Goal: Information Seeking & Learning: Check status

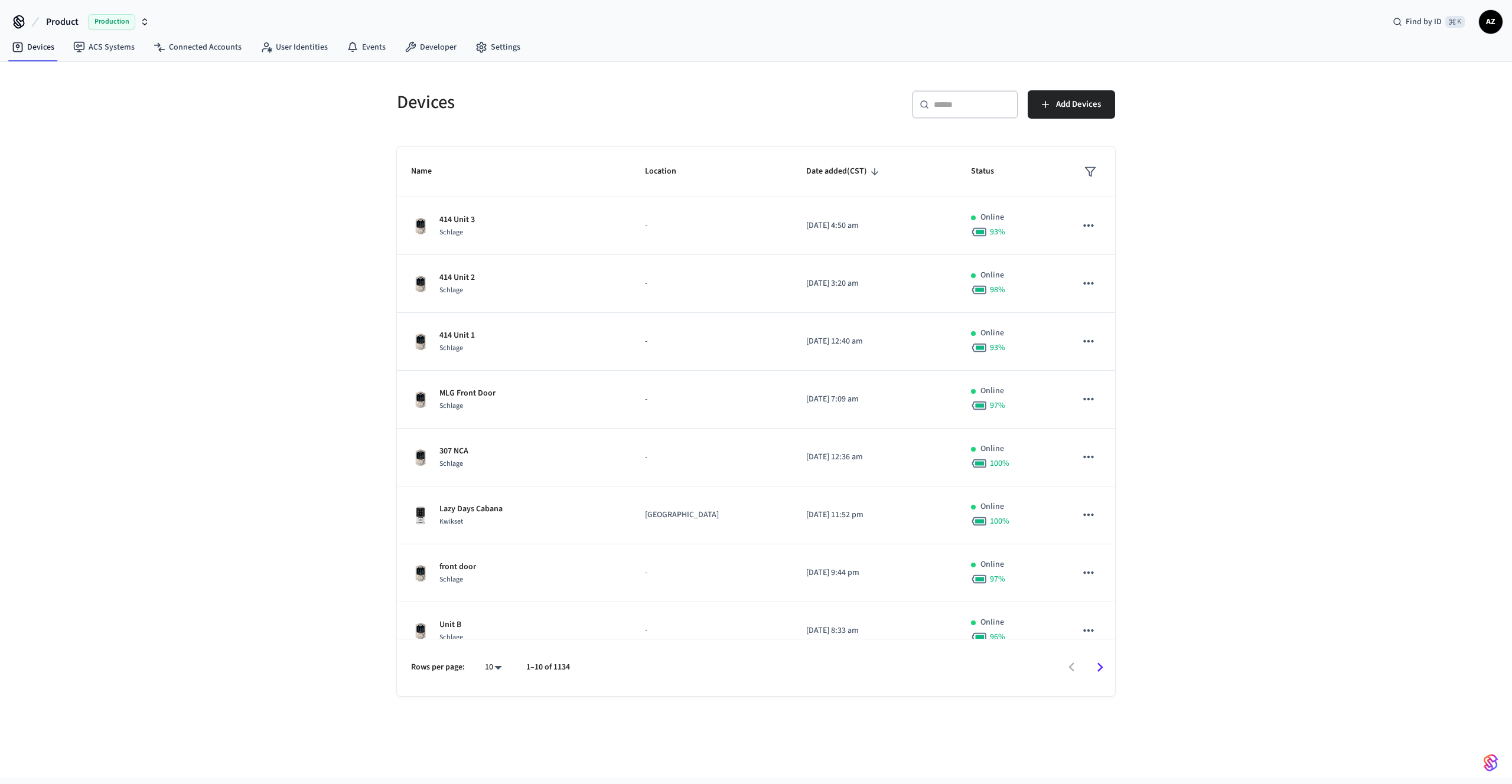
click at [955, 102] on input "text" at bounding box center [972, 104] width 77 height 12
paste input "**********"
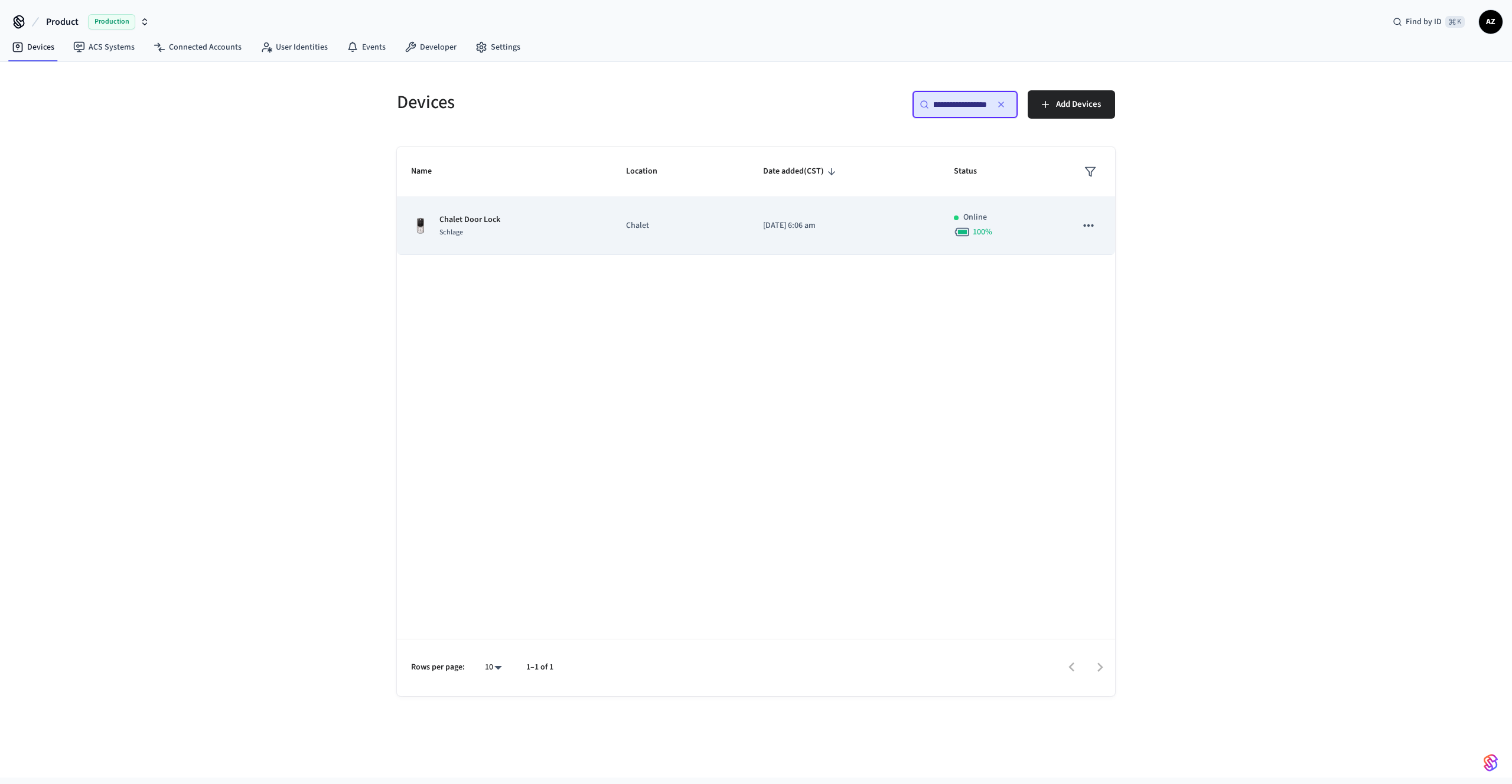
type input "**********"
click at [667, 237] on td "Chalet" at bounding box center [680, 225] width 137 height 58
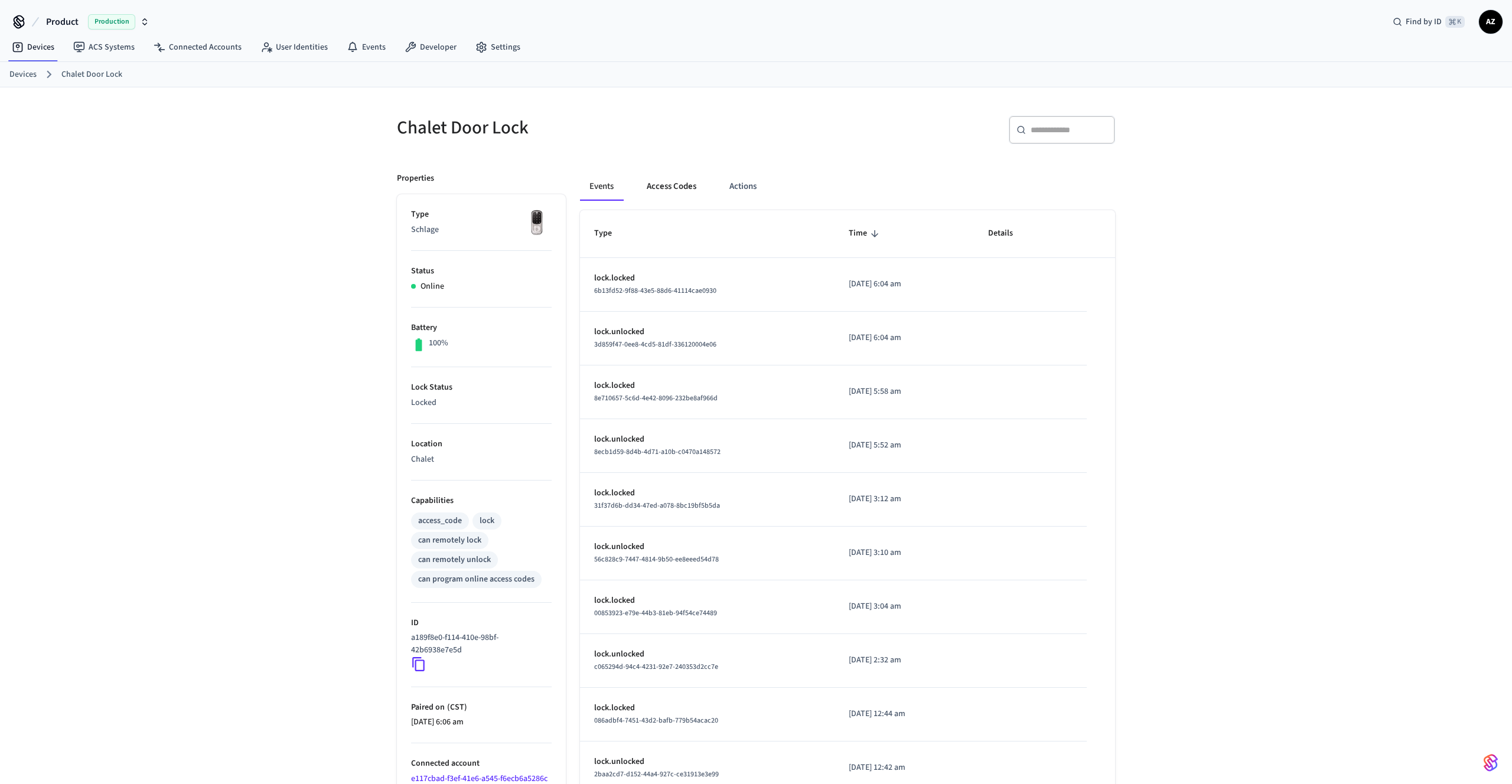
click at [665, 186] on button "Access Codes" at bounding box center [671, 186] width 69 height 28
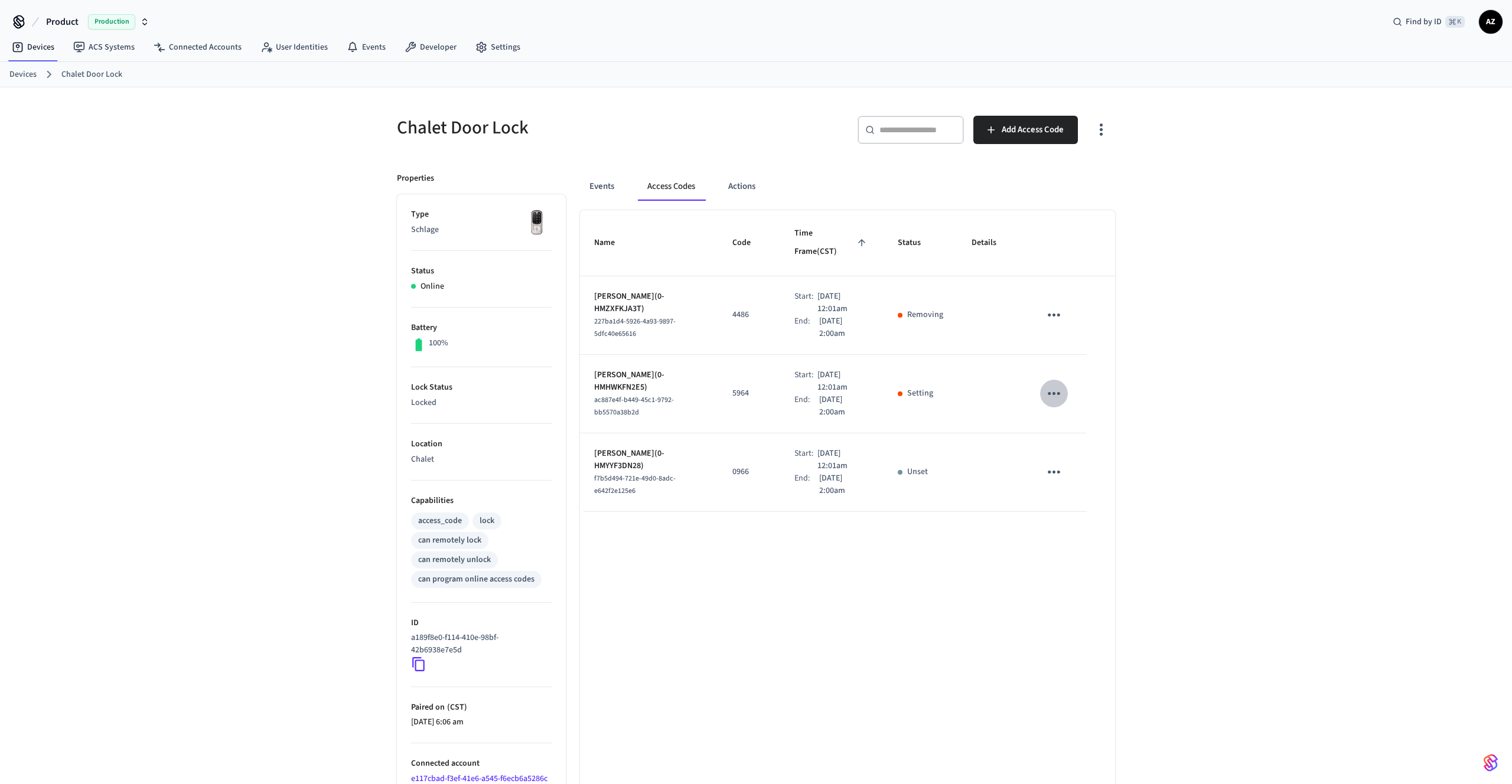
click at [1052, 384] on icon "sticky table" at bounding box center [1054, 393] width 19 height 19
click at [1000, 394] on div at bounding box center [756, 392] width 1512 height 784
click at [1058, 384] on icon "sticky table" at bounding box center [1054, 393] width 19 height 19
click at [885, 404] on div at bounding box center [756, 392] width 1512 height 784
click at [818, 371] on p "Aug 28th 2025 12:01am" at bounding box center [843, 381] width 52 height 24
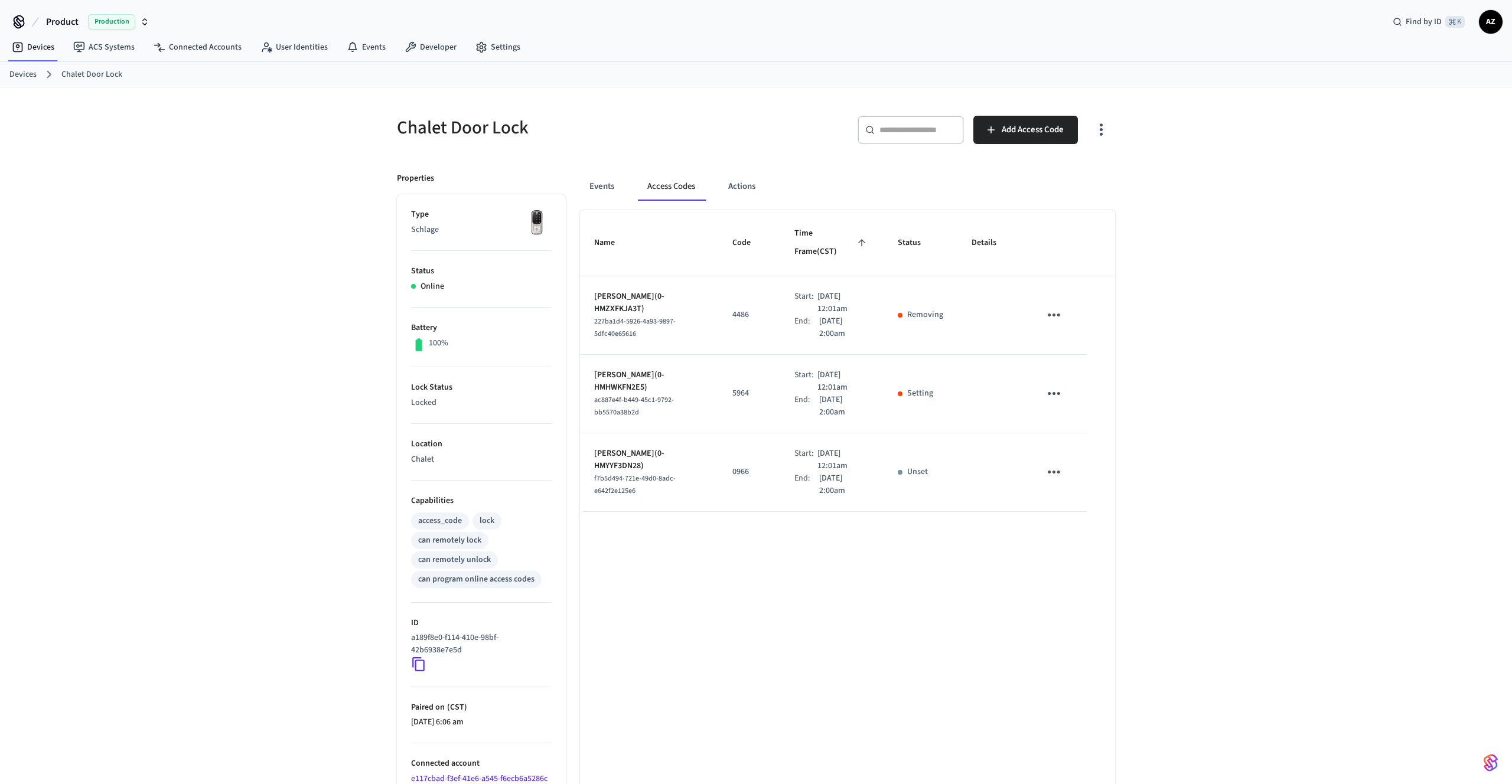
click at [703, 360] on td "Wojciech Napierski(0-HMHWKFN2E5) ac887e4f-b449-45c1-9792-bb5570a38b2d" at bounding box center [649, 394] width 138 height 79
click at [784, 541] on div "Name Code Time Frame (CST) Status Details Filiz Onder(0-HMZXFKJA3T) 227ba1d4-59…" at bounding box center [847, 527] width 535 height 633
click at [819, 472] on p "Sep 2nd 2025 2:00am" at bounding box center [844, 484] width 50 height 24
click at [664, 448] on p "Colin Evans(0-HMYYF3DN28)" at bounding box center [649, 459] width 110 height 24
click at [628, 473] on span "f7b5d494-721e-49d0-8adc-e642f2e125e6" at bounding box center [634, 485] width 81 height 22
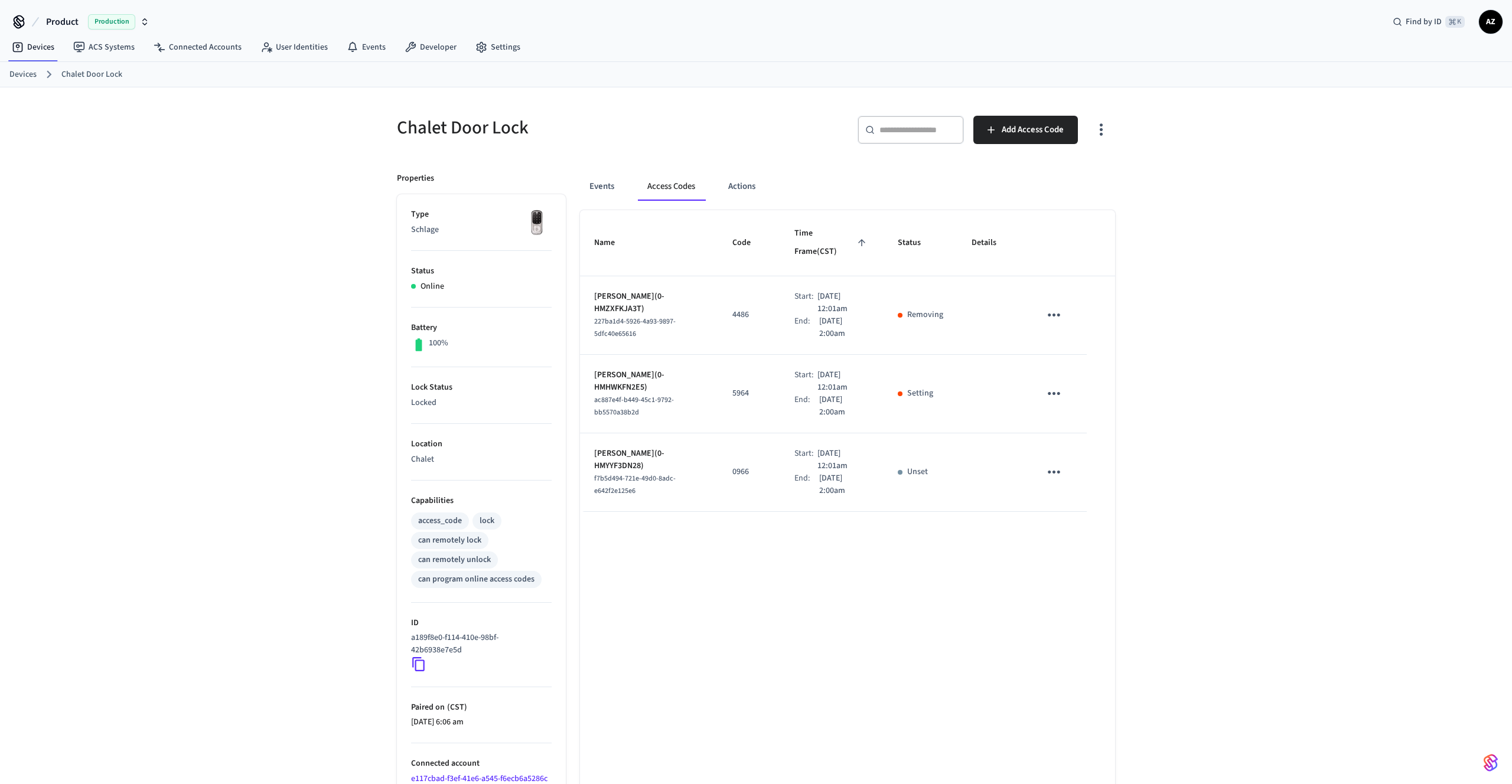
click at [1060, 392] on icon "sticky table" at bounding box center [1054, 393] width 13 height 3
click at [1071, 395] on li "Edit" at bounding box center [1085, 402] width 56 height 32
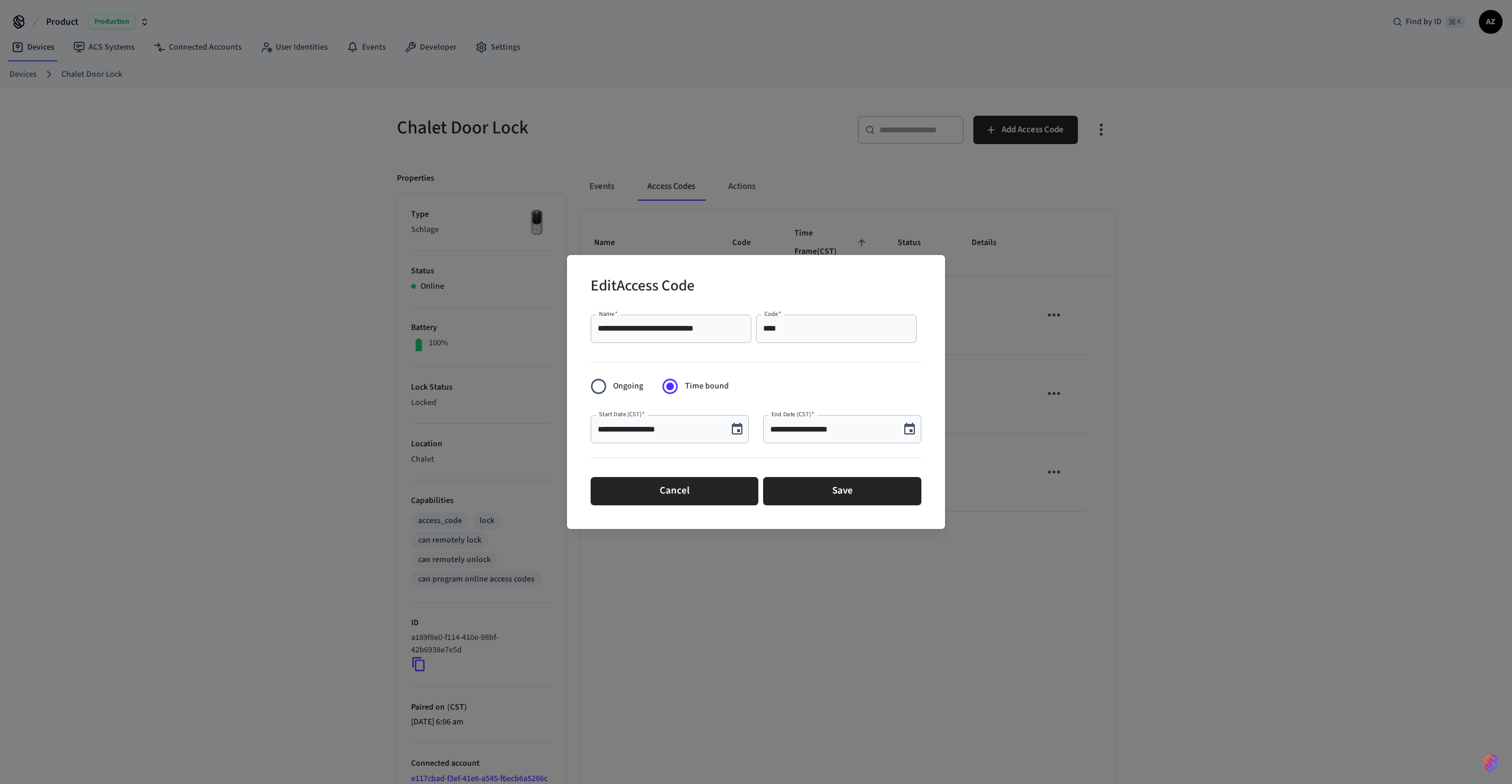
click at [837, 366] on div at bounding box center [756, 360] width 331 height 24
click at [737, 492] on button "Cancel" at bounding box center [675, 490] width 168 height 28
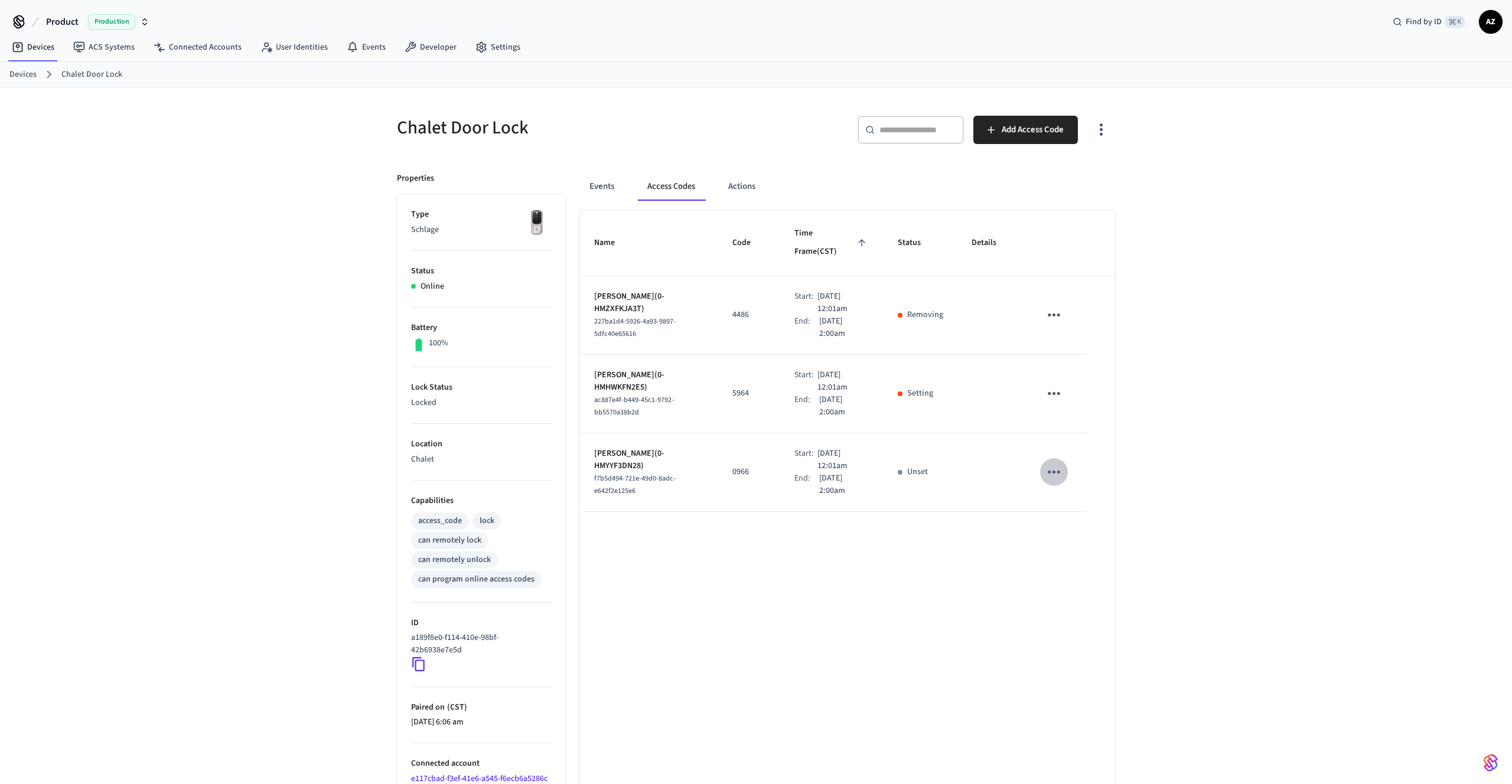
click at [1049, 463] on icon "sticky table" at bounding box center [1054, 472] width 19 height 19
click at [1073, 484] on li "Edit" at bounding box center [1082, 488] width 56 height 32
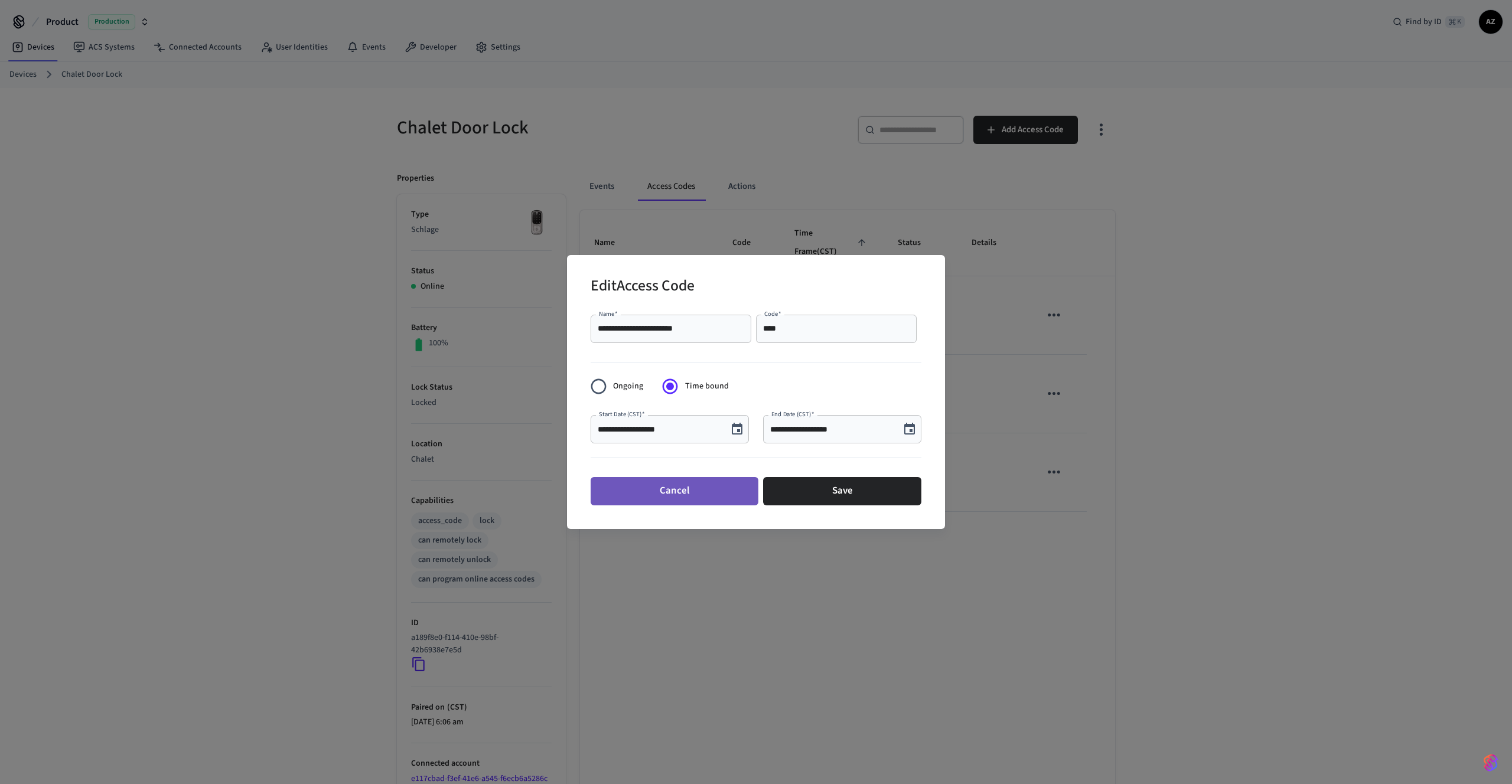
click at [690, 491] on button "Cancel" at bounding box center [675, 490] width 168 height 28
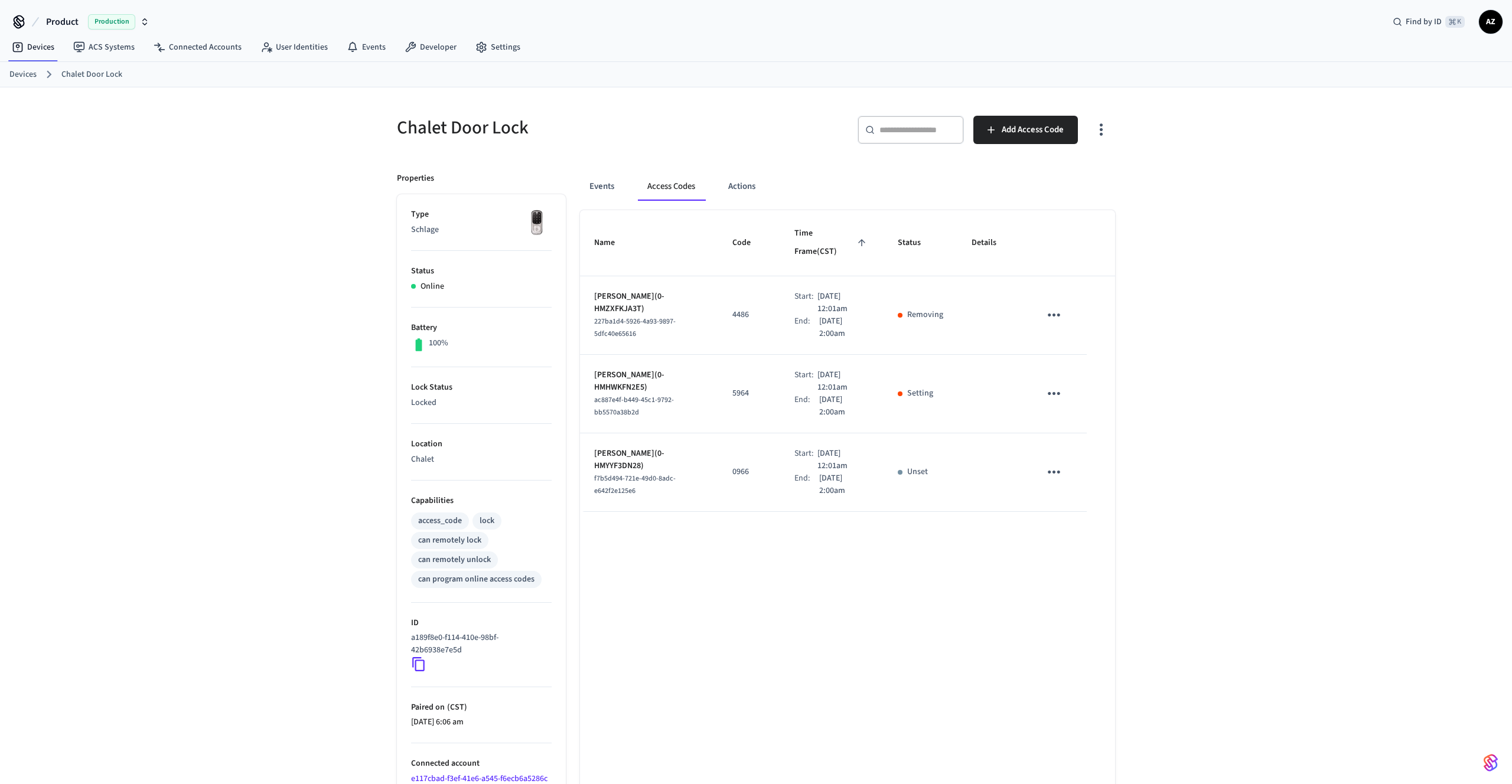
click at [790, 556] on div "Name Code Time Frame (CST) Status Details Filiz Onder(0-HMZXFKJA3T) 227ba1d4-59…" at bounding box center [847, 527] width 535 height 633
click at [612, 189] on button "Events" at bounding box center [602, 186] width 44 height 28
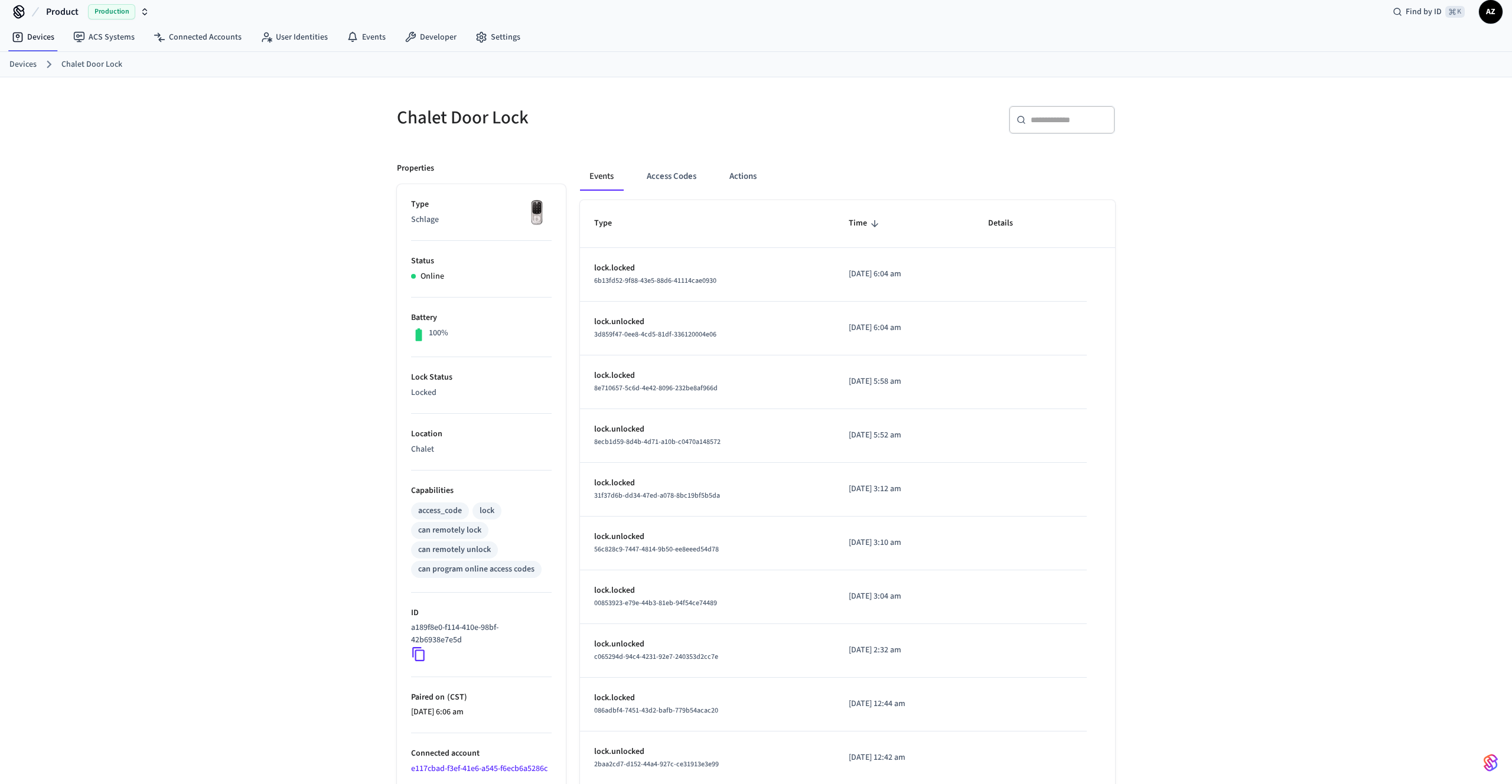
scroll to position [69, 0]
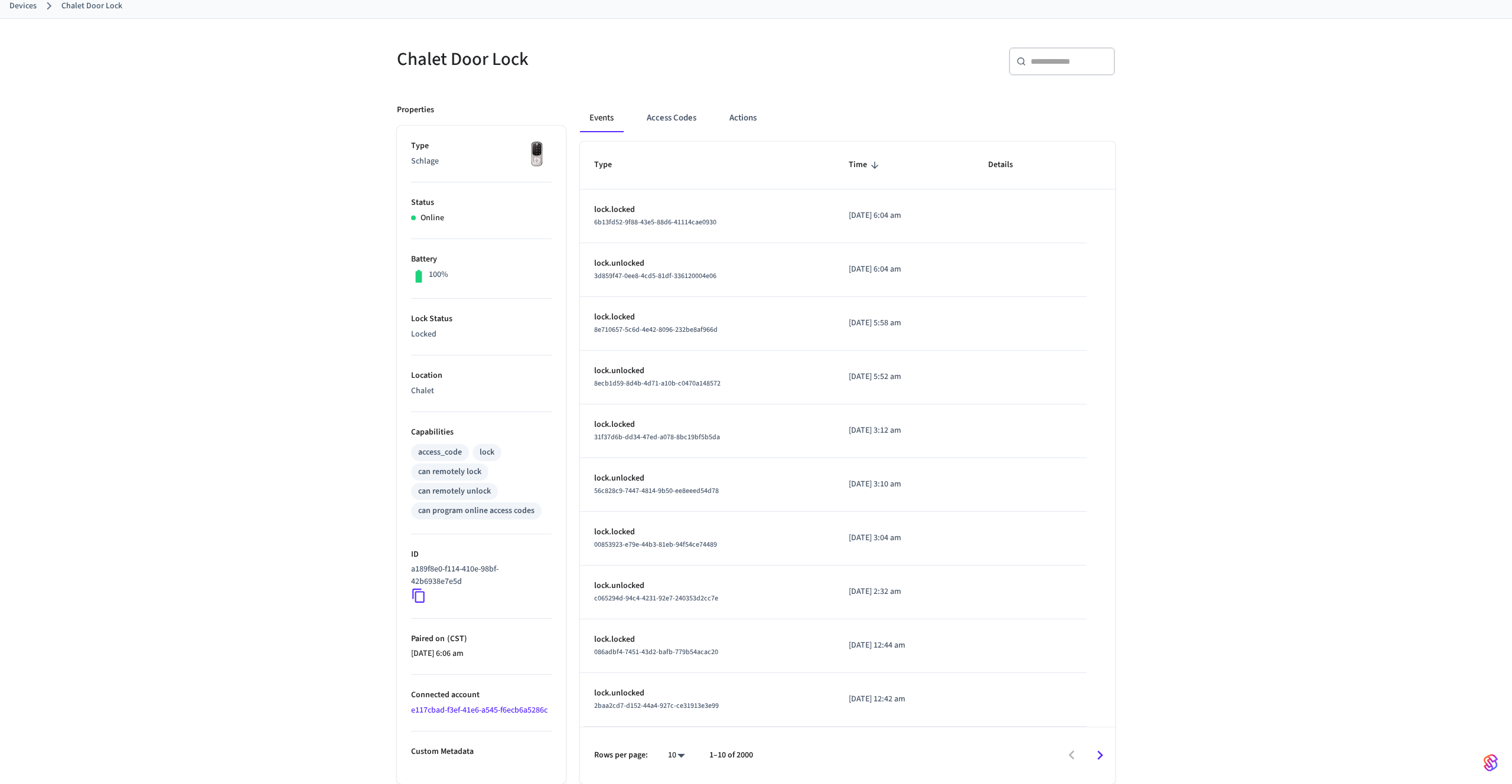
click at [670, 379] on span "8ecb1d59-8d4b-4d71-a10b-c0470a148572" at bounding box center [657, 383] width 126 height 10
click at [685, 121] on button "Access Codes" at bounding box center [671, 118] width 69 height 28
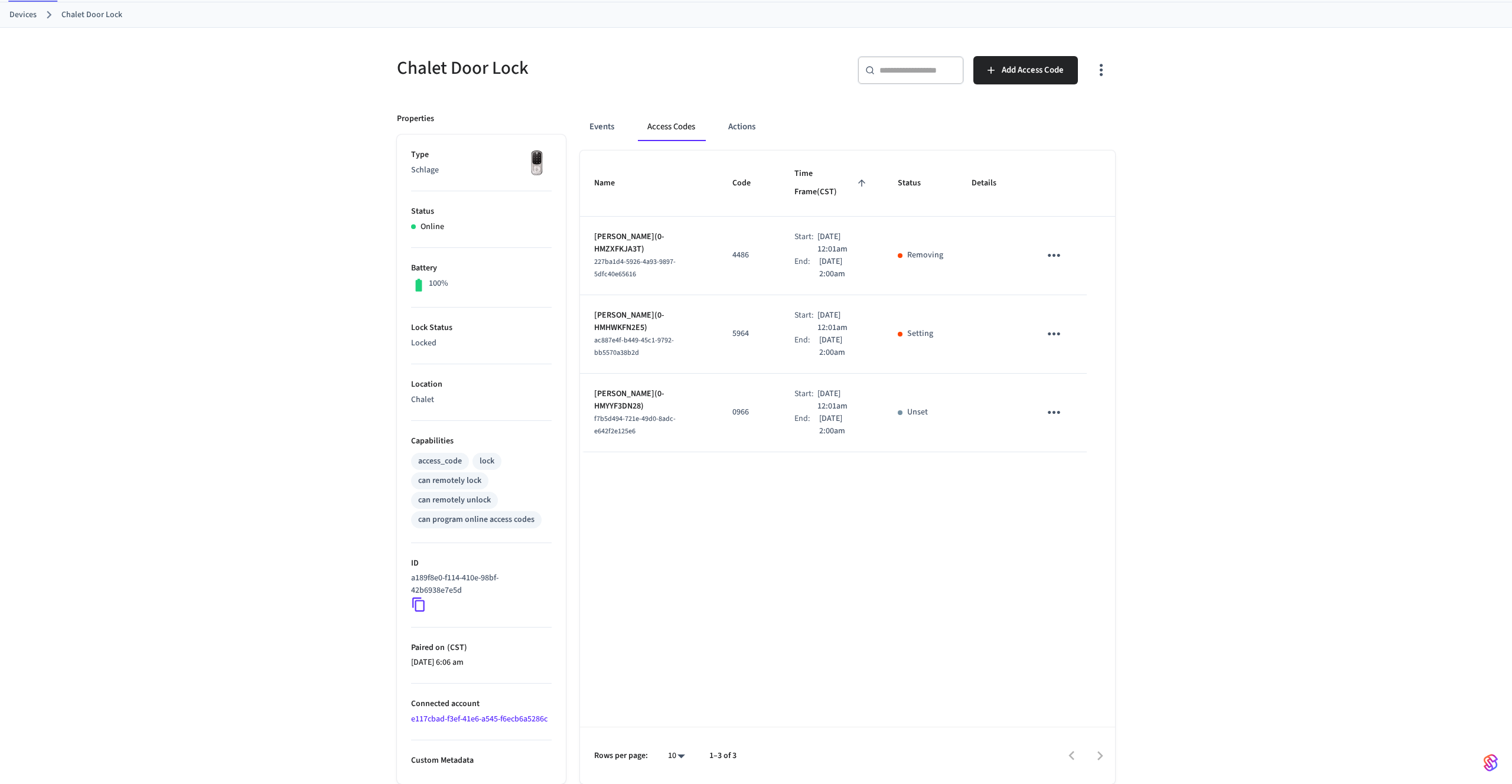
click at [639, 334] on div "ac887e4f-b449-45c1-9792-bb5570a38b2d" at bounding box center [649, 346] width 110 height 24
click at [639, 309] on p "Wojciech Napierski(0-HMHWKFN2E5)" at bounding box center [649, 321] width 110 height 24
click at [742, 122] on button "Actions" at bounding box center [742, 127] width 46 height 28
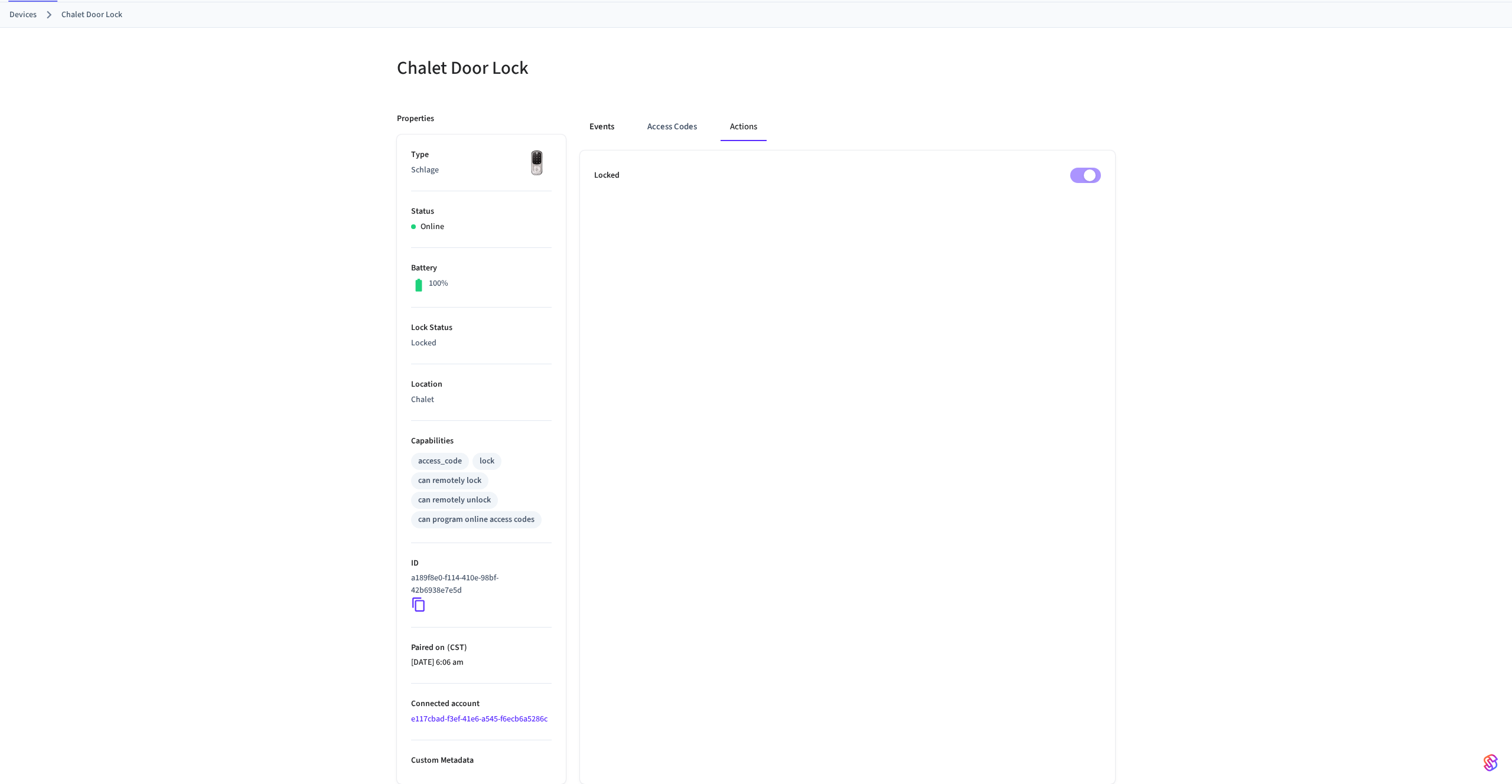
click at [598, 128] on button "Events" at bounding box center [602, 127] width 44 height 28
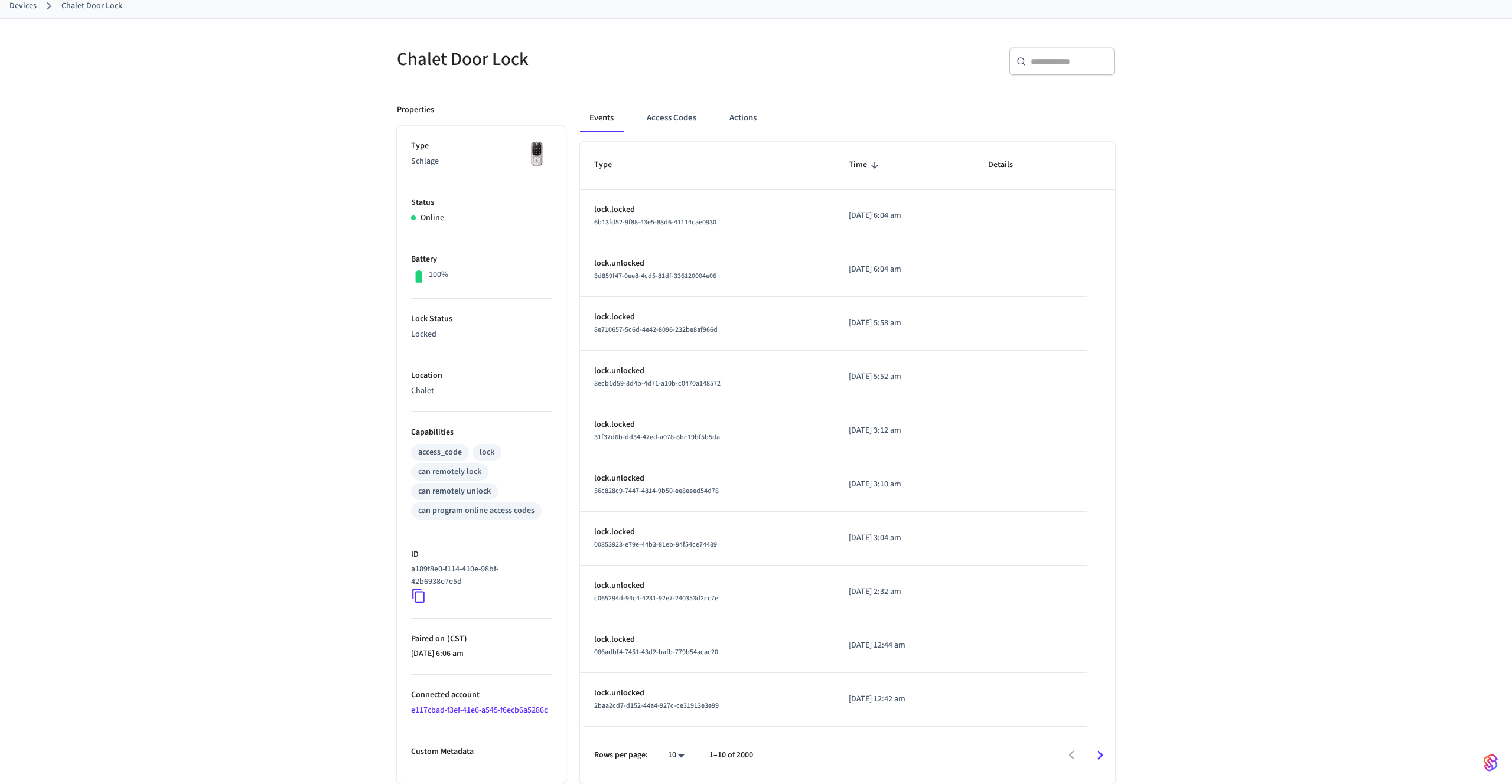
scroll to position [0, 0]
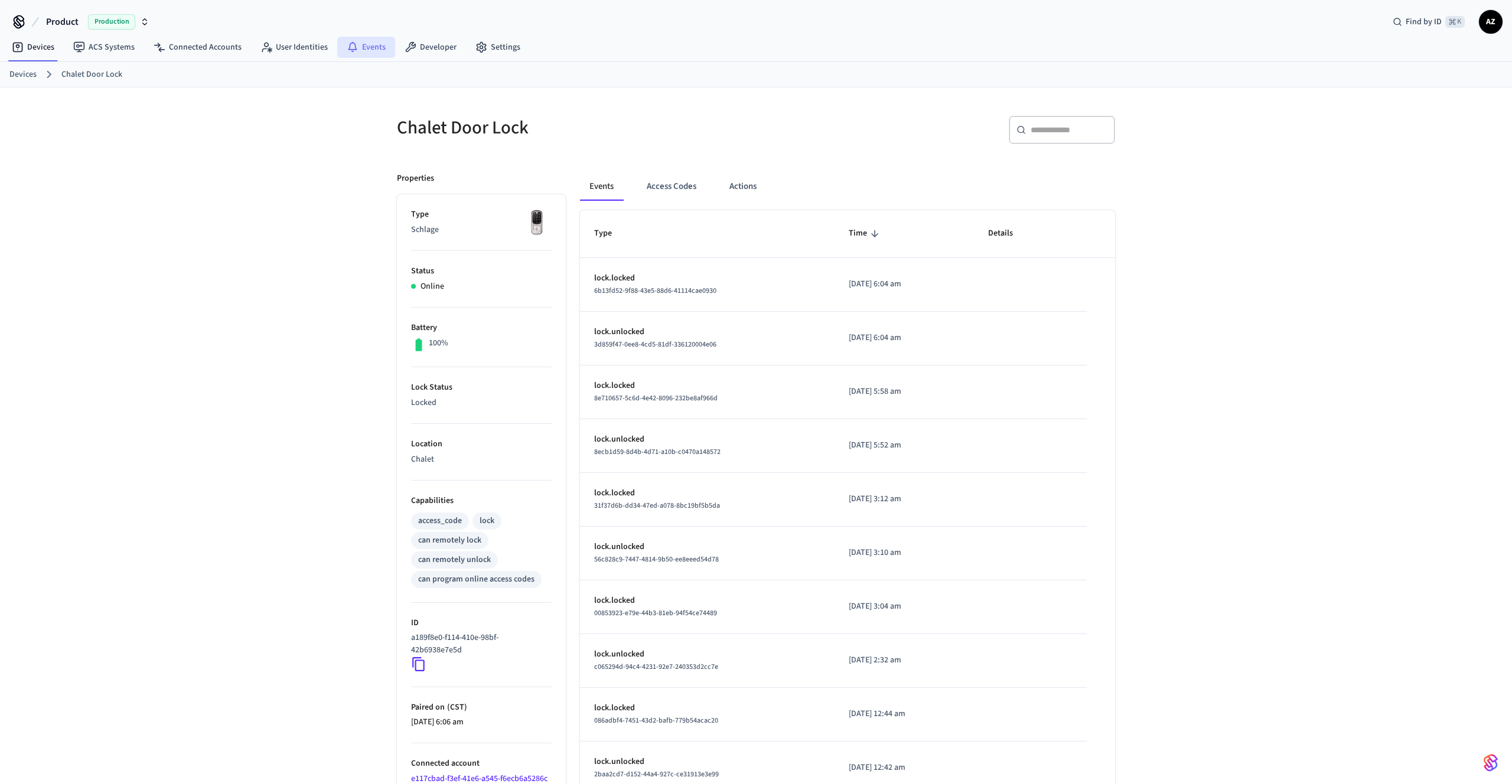
click at [364, 50] on link "Events" at bounding box center [366, 47] width 58 height 21
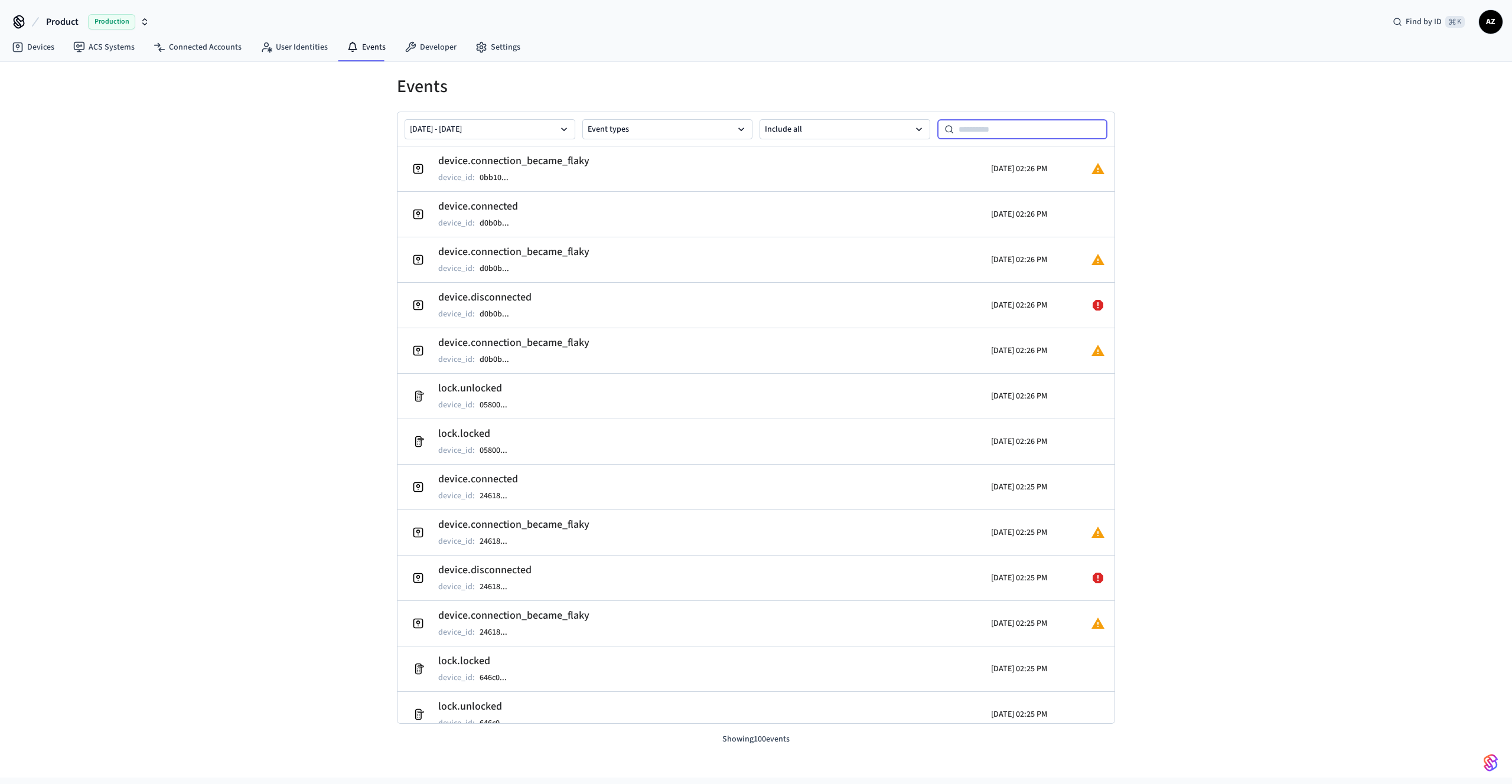
click at [1009, 127] on input at bounding box center [1030, 129] width 154 height 14
click at [553, 130] on button "Aug 21 2025 - Aug 28 2025" at bounding box center [490, 129] width 171 height 20
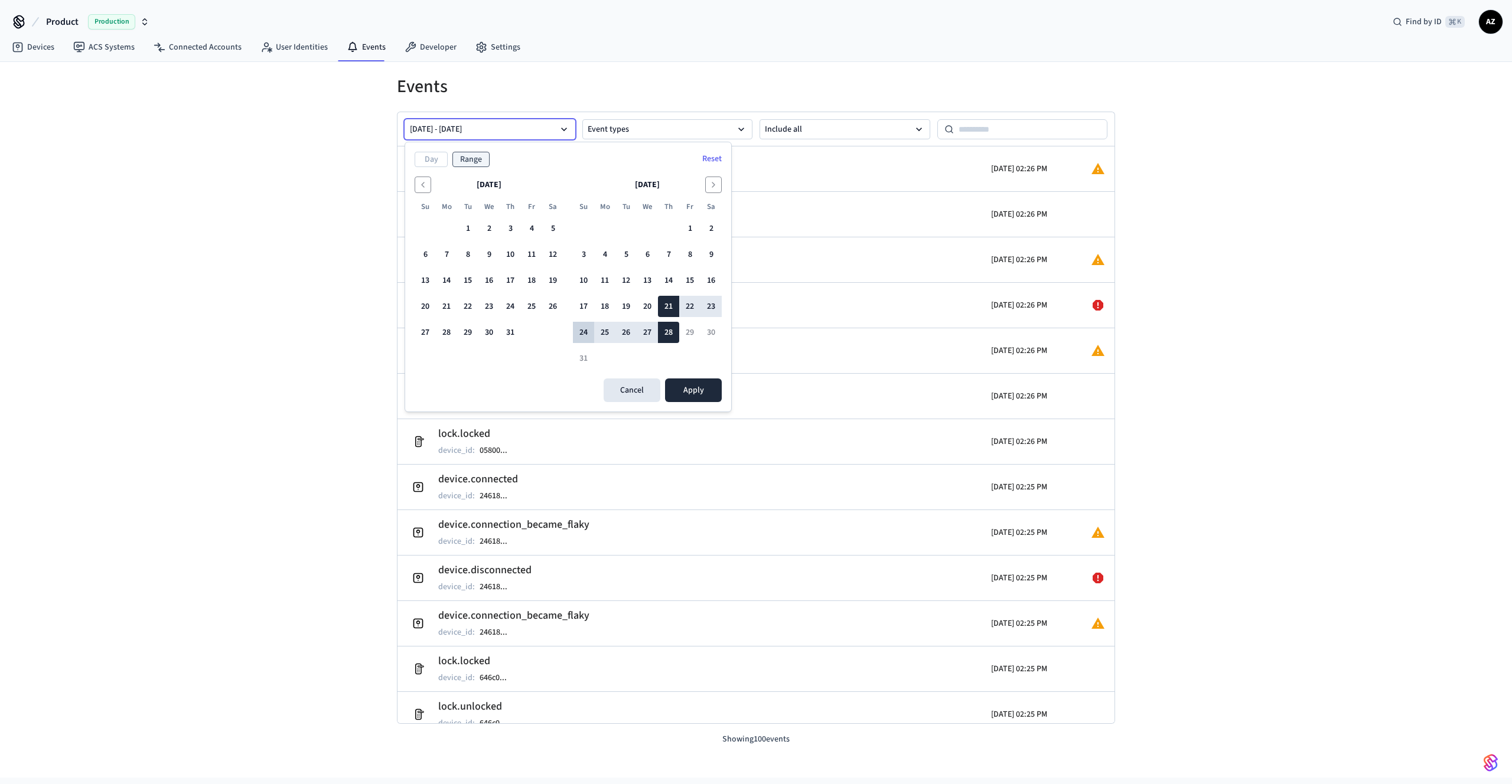
click at [584, 325] on button "24" at bounding box center [583, 333] width 21 height 21
click at [602, 331] on button "25" at bounding box center [605, 333] width 21 height 21
click at [584, 332] on button "24" at bounding box center [583, 333] width 21 height 21
click at [691, 389] on button "Apply" at bounding box center [693, 390] width 57 height 24
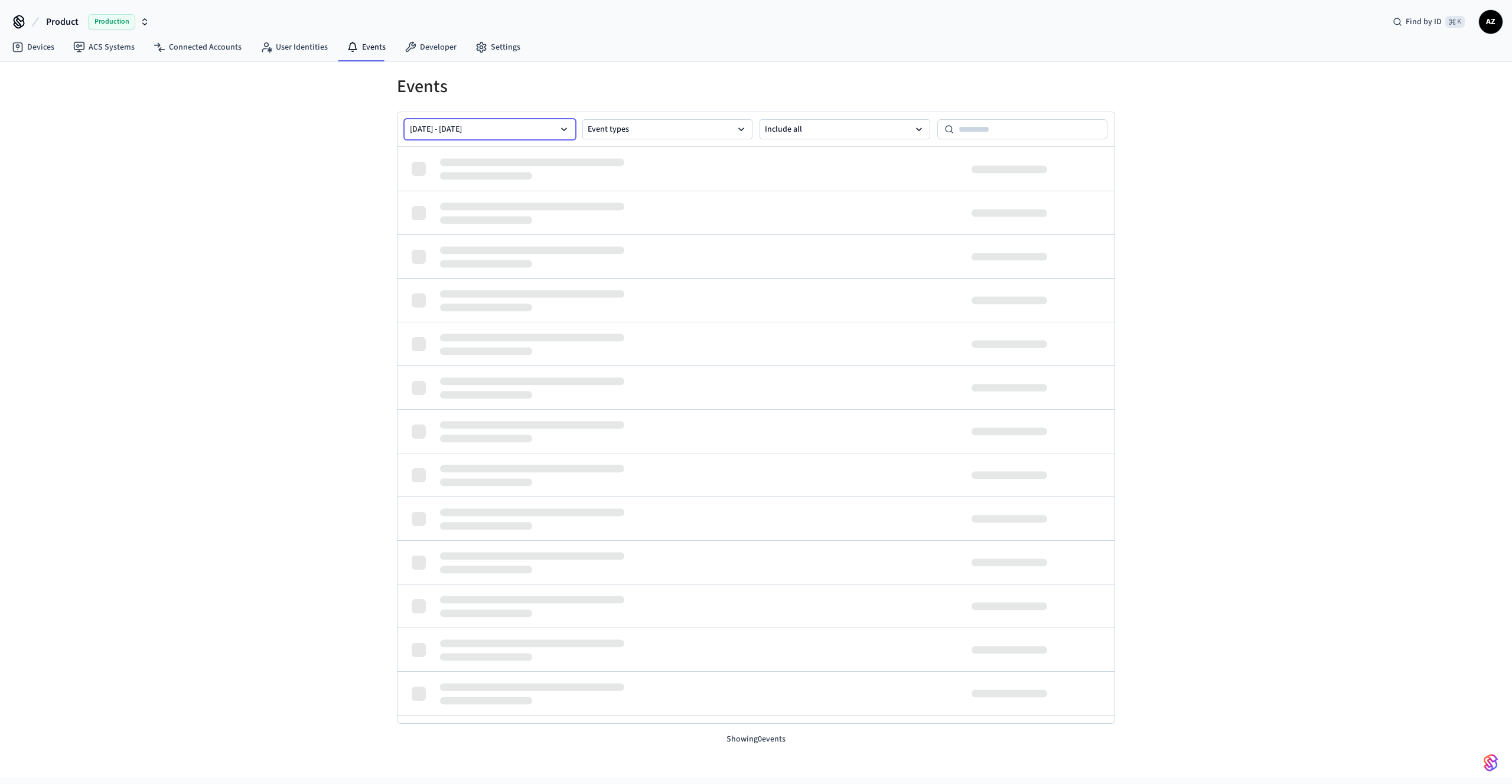
click at [434, 129] on button "Aug 21 2025 - Aug 24 2025" at bounding box center [490, 129] width 171 height 20
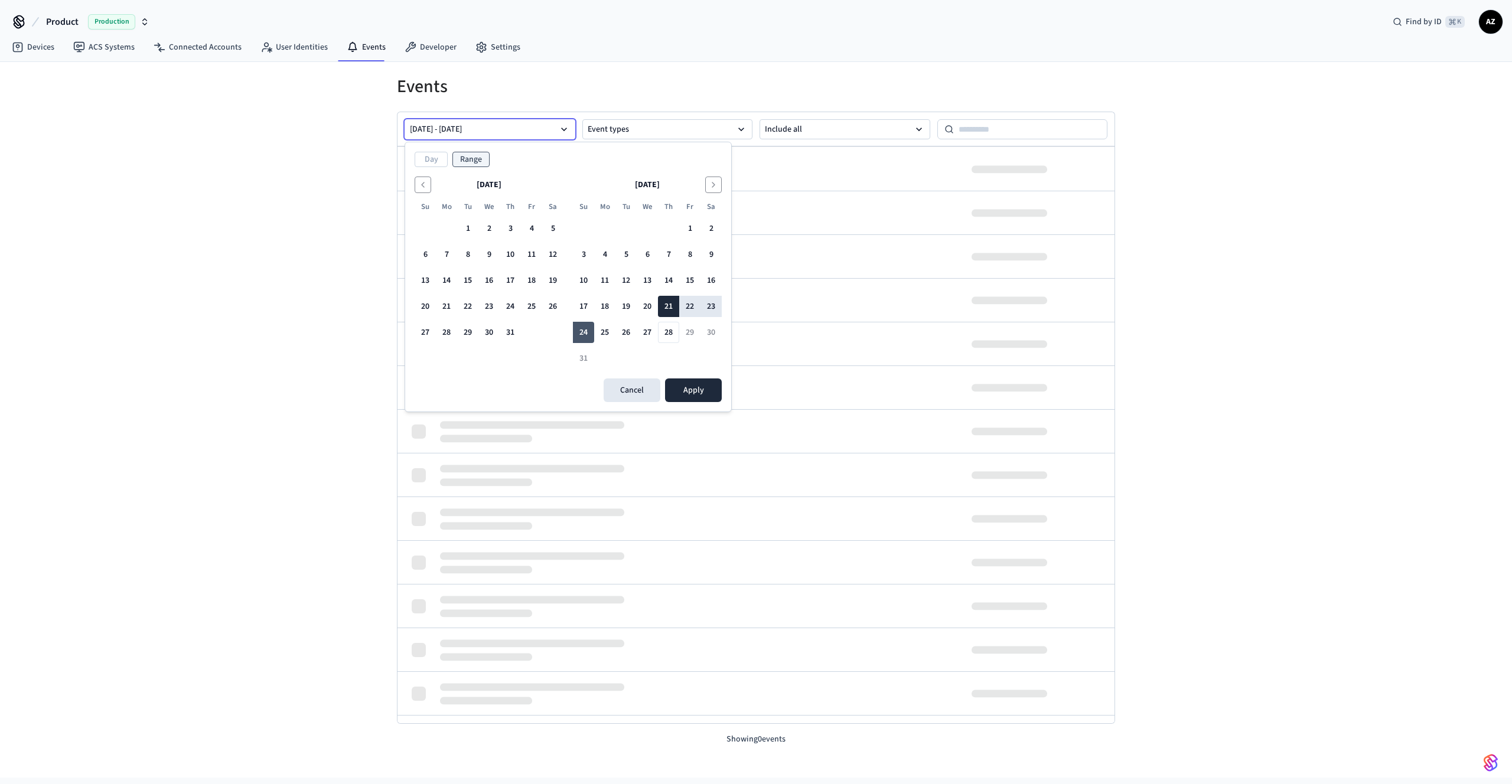
click at [581, 331] on button "24" at bounding box center [583, 333] width 21 height 21
click at [520, 132] on button "Aug 24 2025 - MMM dd yyyy" at bounding box center [490, 129] width 171 height 20
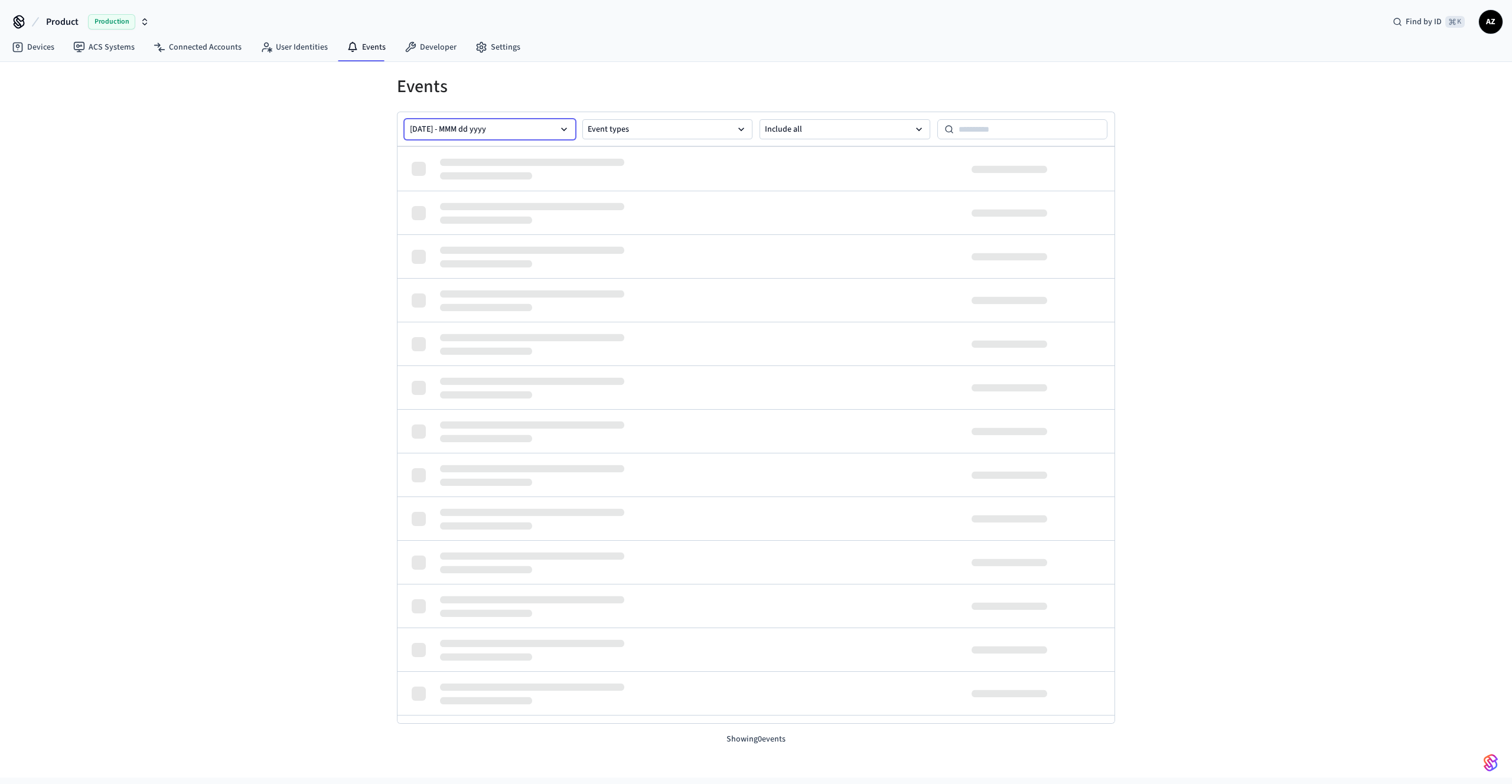
click at [514, 130] on button "Aug 24 2025 - MMM dd yyyy" at bounding box center [490, 129] width 171 height 20
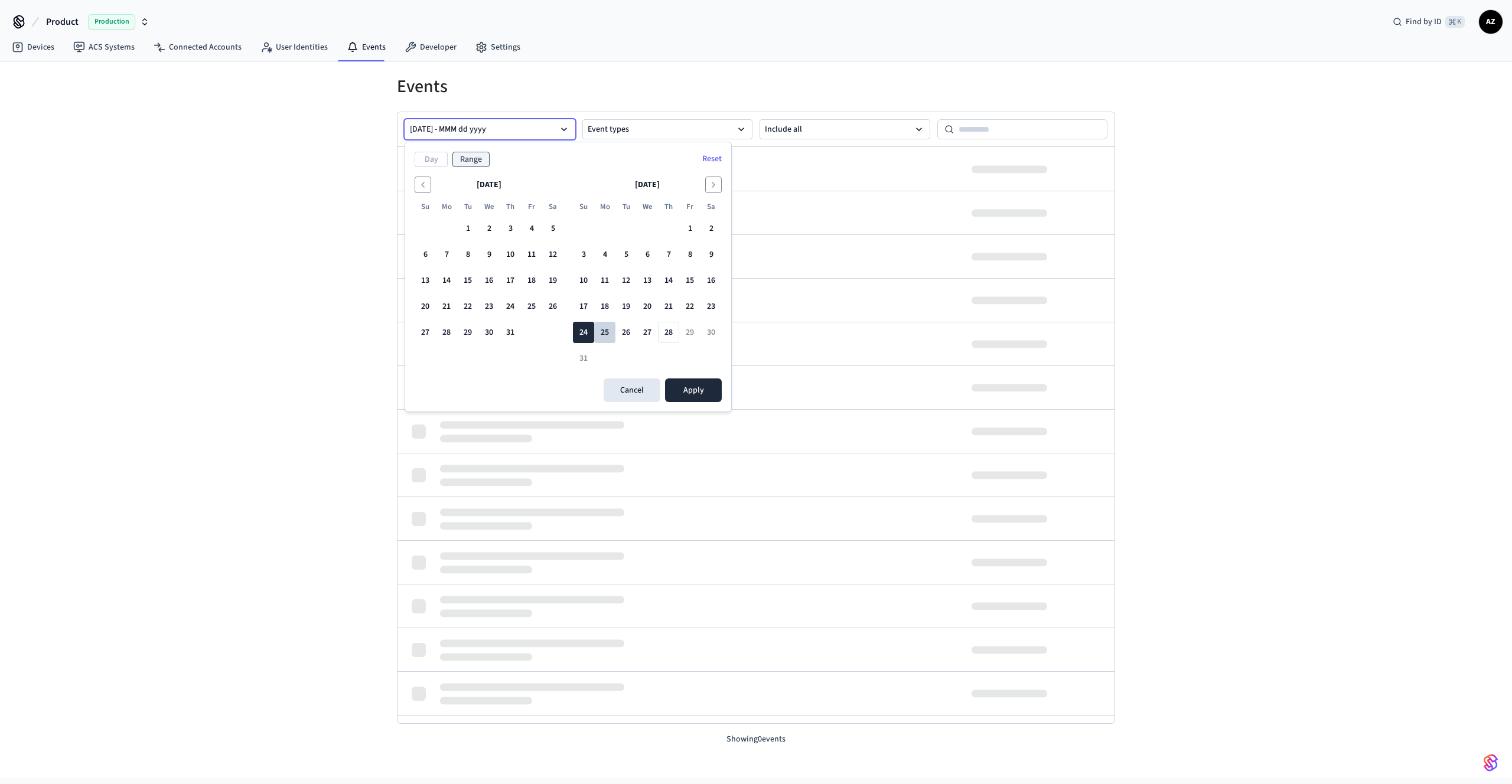
click at [601, 325] on button "25" at bounding box center [605, 333] width 21 height 21
click at [589, 334] on button "24" at bounding box center [583, 333] width 21 height 21
click at [604, 331] on button "25" at bounding box center [605, 333] width 21 height 21
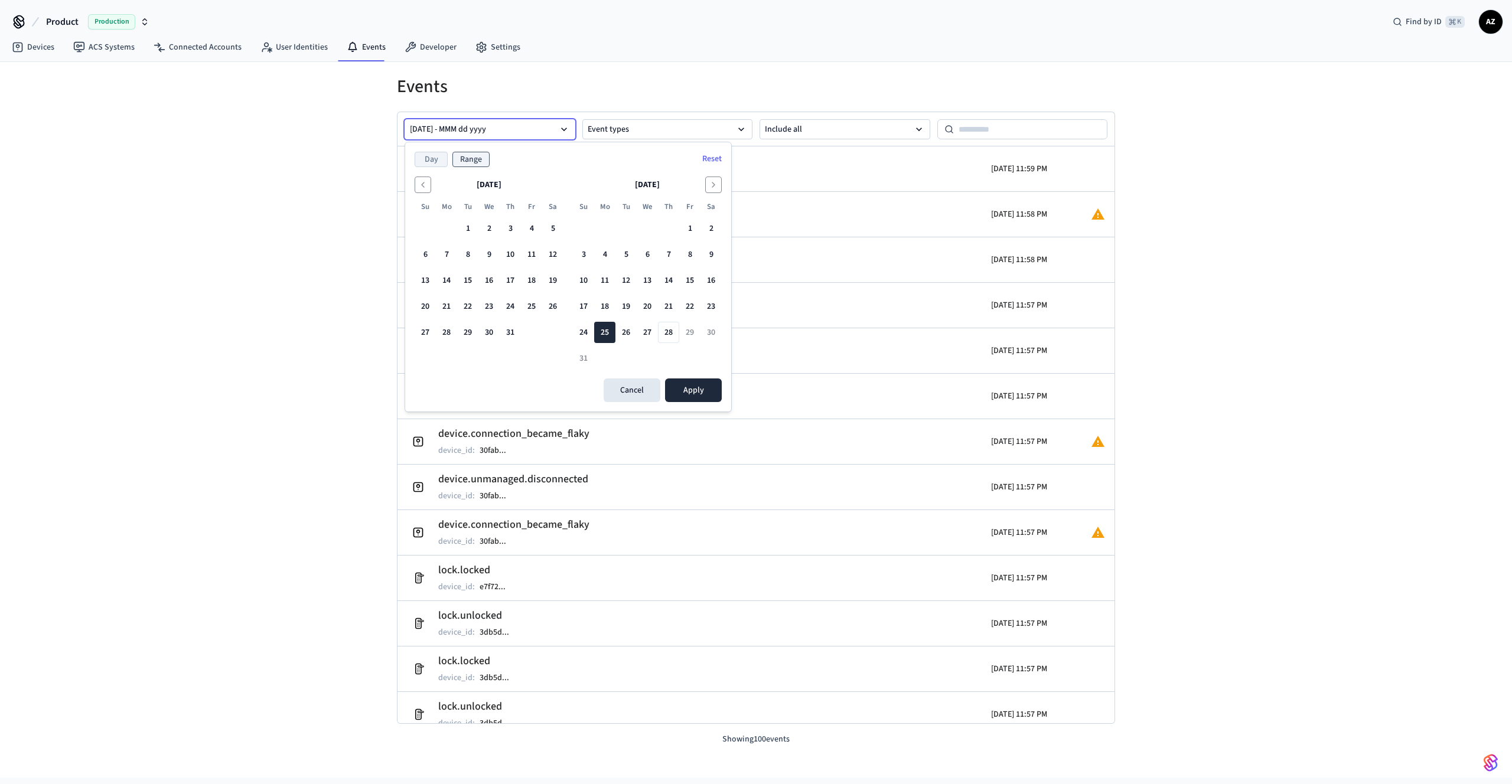
click at [433, 159] on button "Day" at bounding box center [431, 159] width 33 height 15
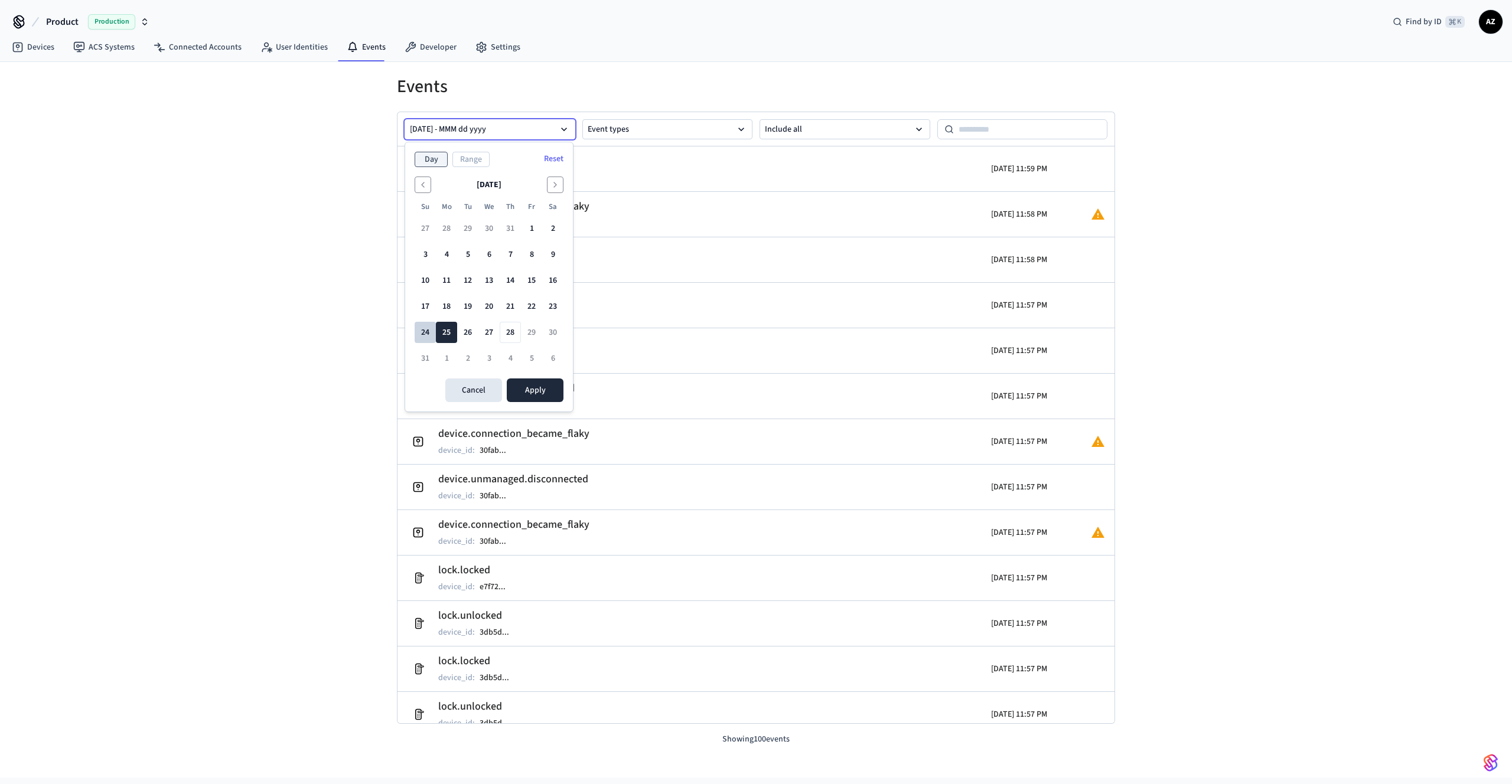
click at [427, 327] on button "24" at bounding box center [425, 333] width 21 height 21
click at [524, 384] on button "Apply" at bounding box center [535, 390] width 57 height 24
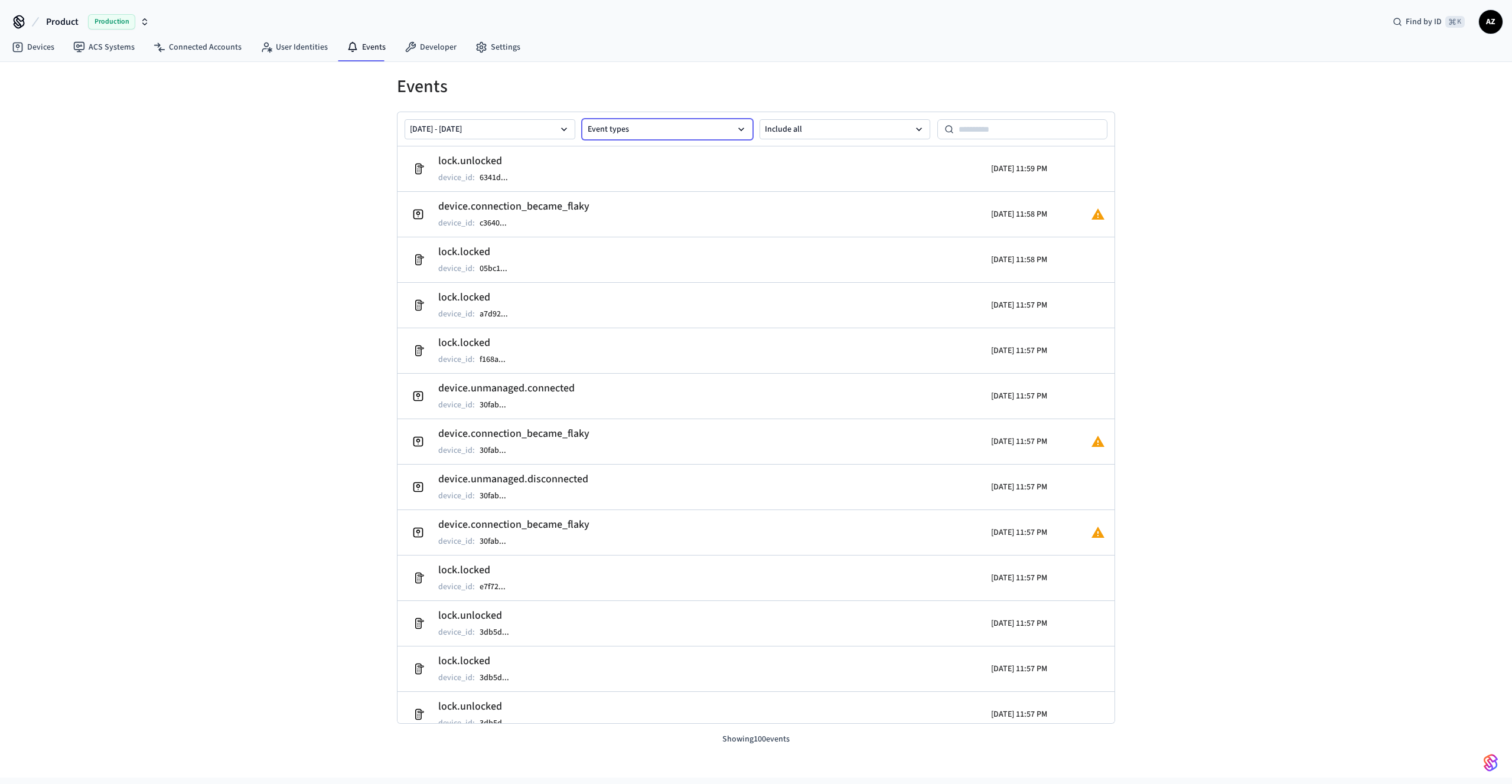
click at [688, 130] on button "Event types" at bounding box center [667, 129] width 171 height 20
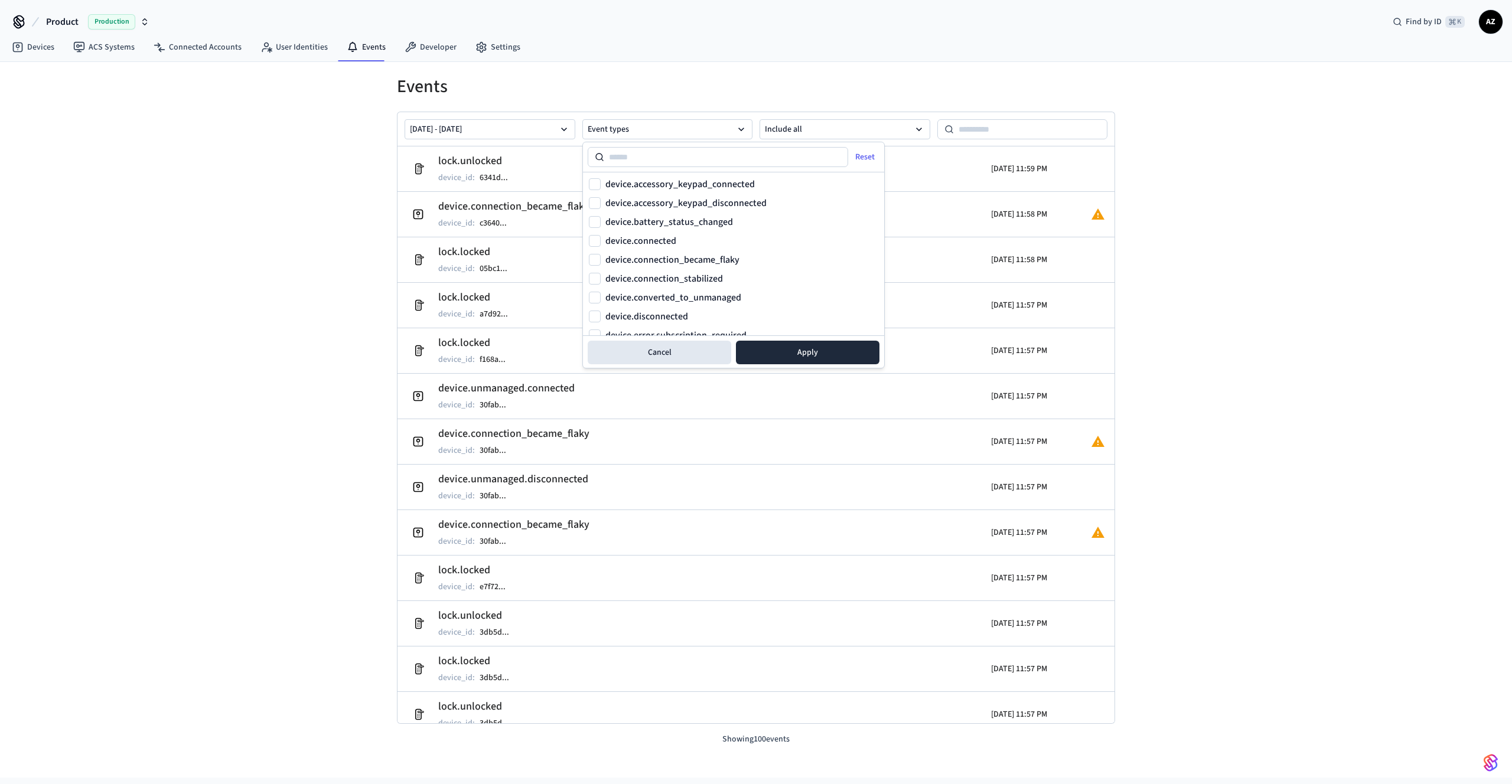
click at [771, 72] on div "Events Aug 24 2025 - Aug 24 2025 Event types Include all lock.unlocked device_i…" at bounding box center [755, 404] width 756 height 684
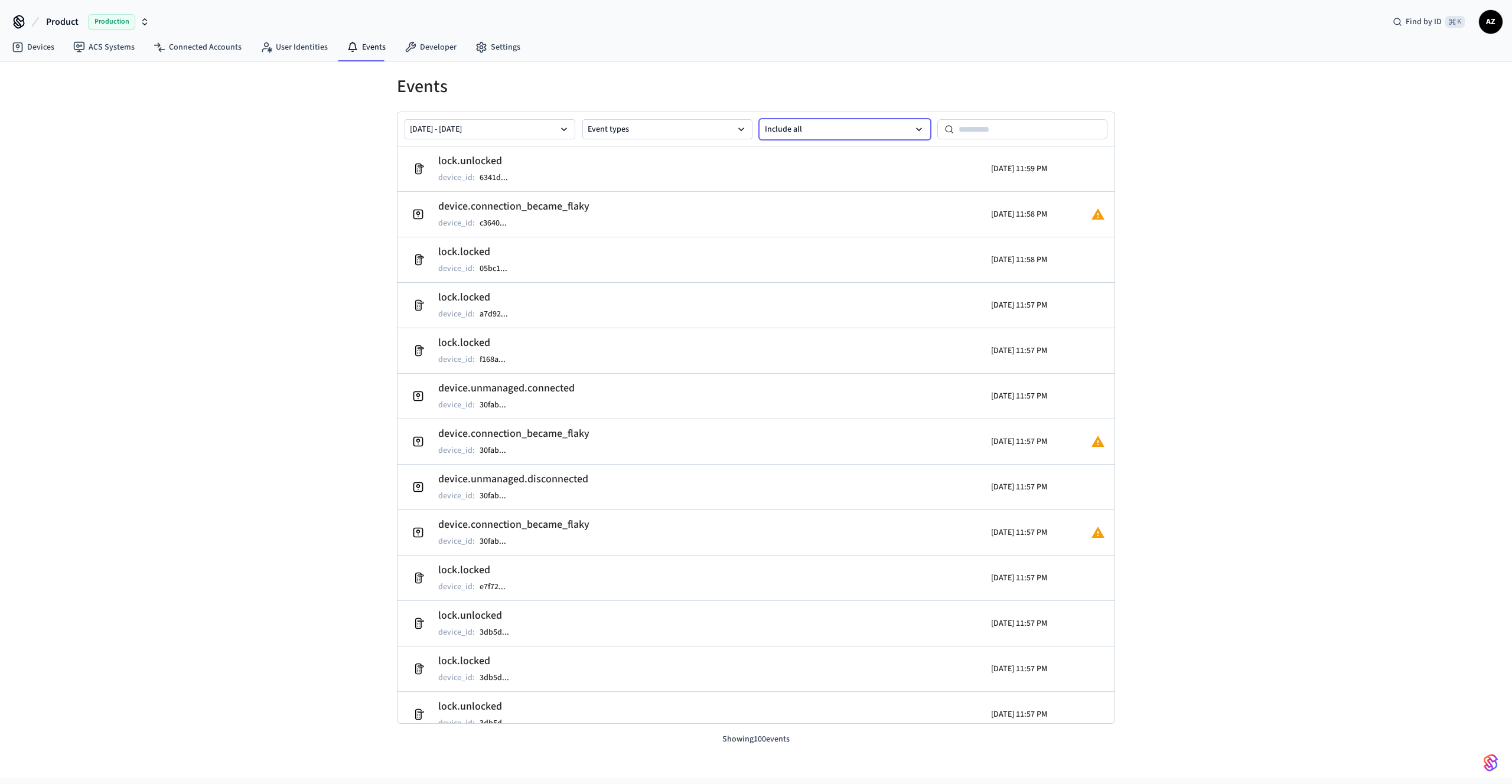
click at [796, 122] on button "Include all" at bounding box center [845, 129] width 171 height 20
click at [987, 85] on h1 "Events" at bounding box center [756, 87] width 718 height 21
click at [983, 124] on input at bounding box center [1030, 129] width 154 height 14
paste input "**********"
type input "**********"
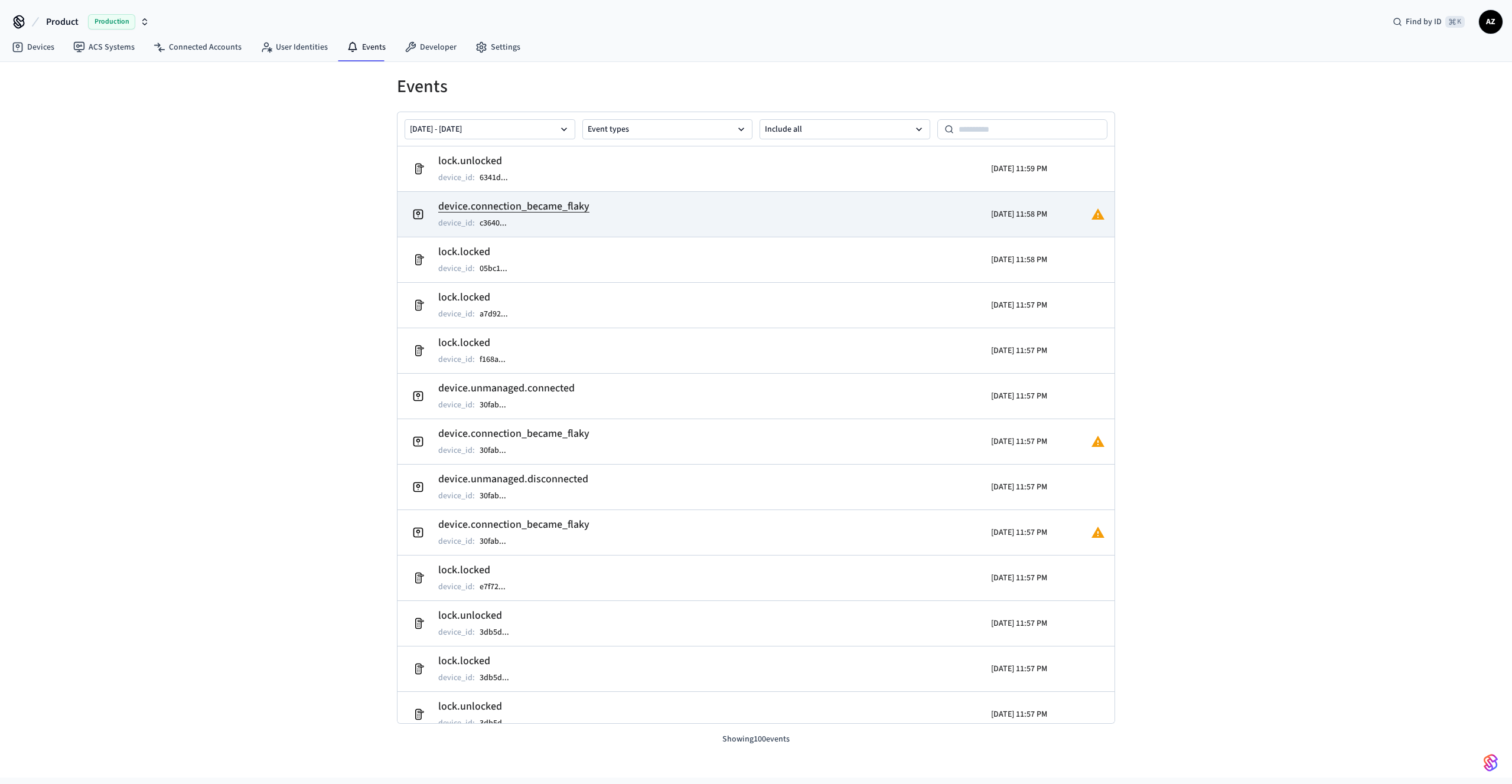
click at [483, 206] on h2 "device.connection_became_flaky" at bounding box center [513, 206] width 151 height 17
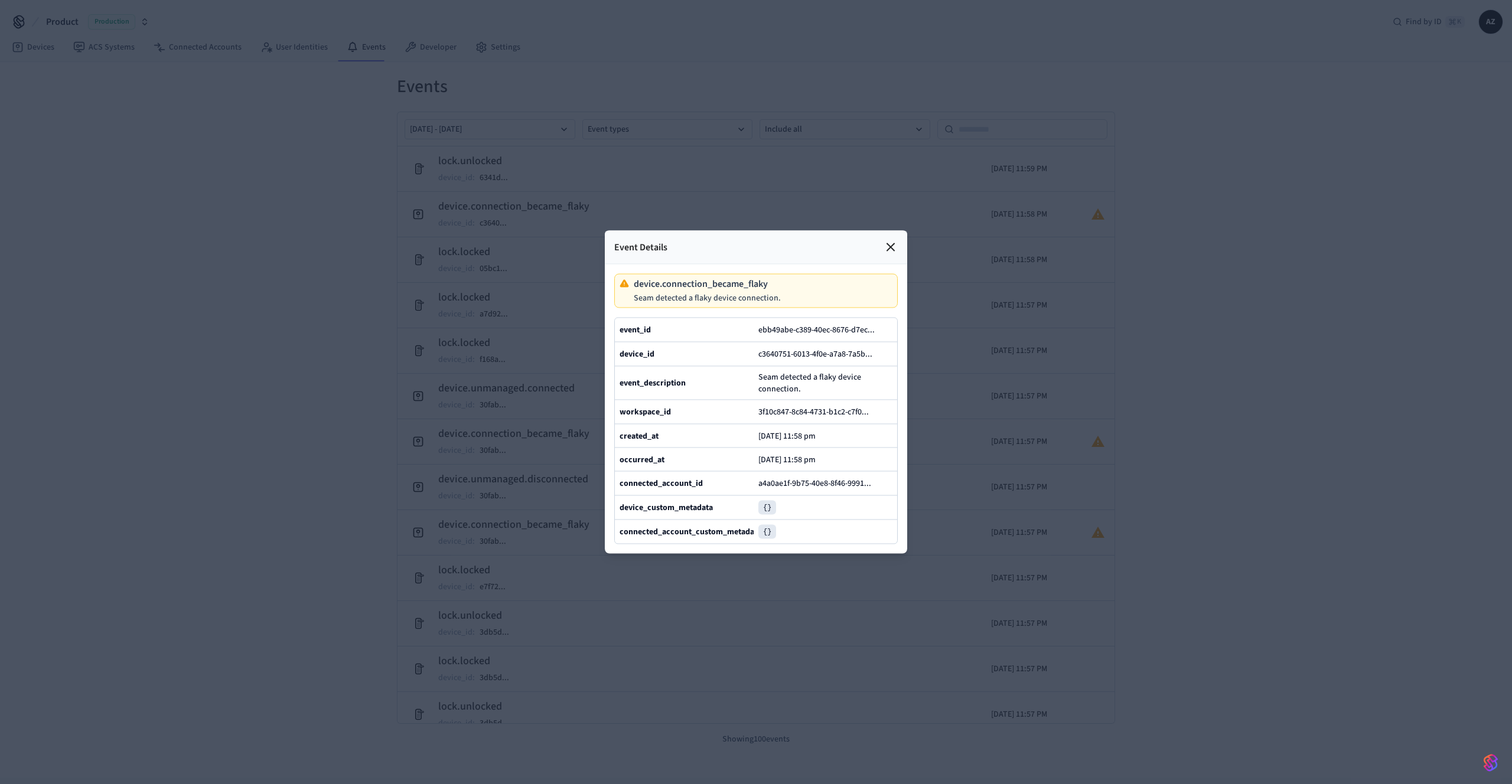
click at [892, 249] on icon at bounding box center [890, 247] width 7 height 7
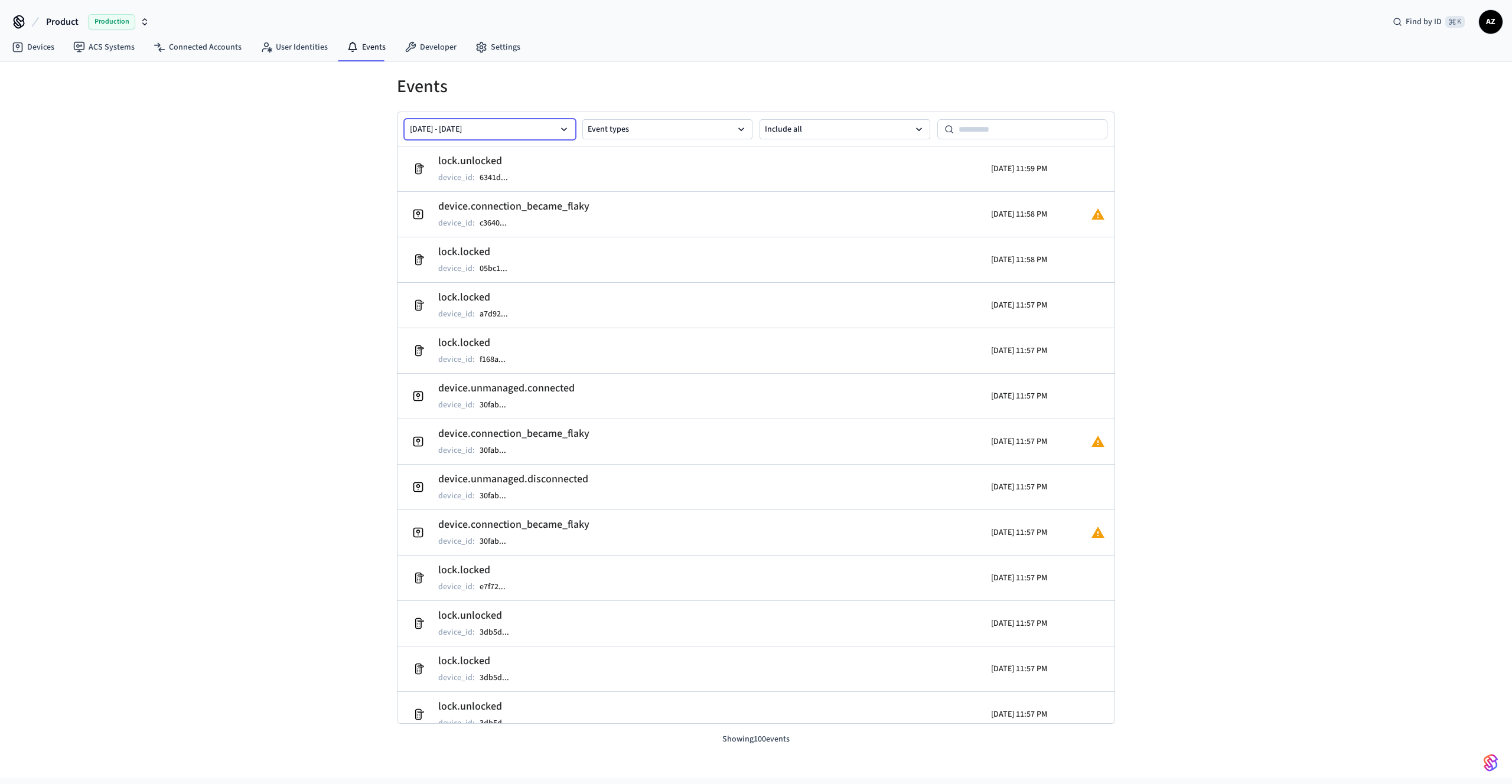
click at [529, 132] on button "Aug 24 2025 - Aug 24 2025" at bounding box center [490, 129] width 171 height 20
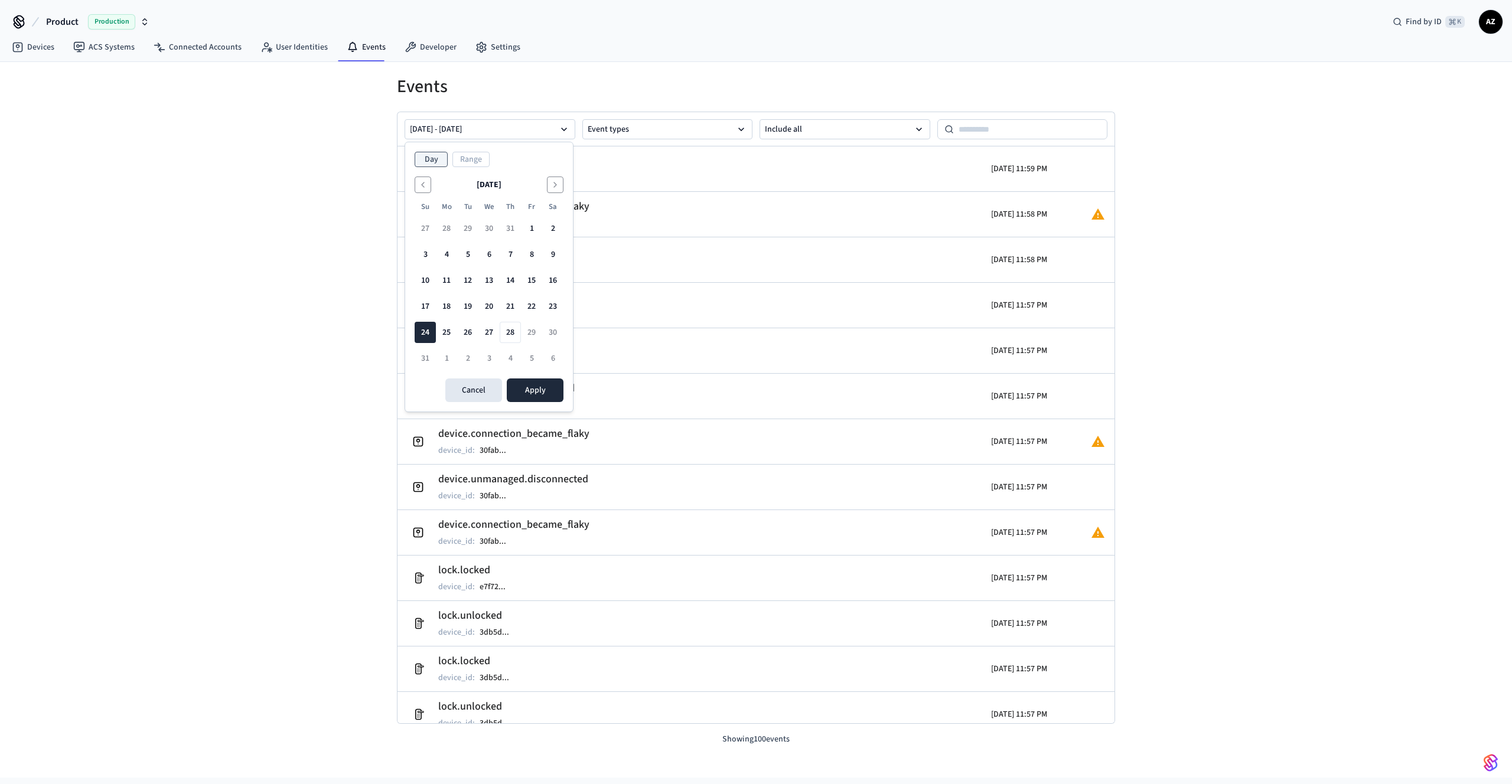
click at [674, 88] on h1 "Events" at bounding box center [756, 87] width 718 height 21
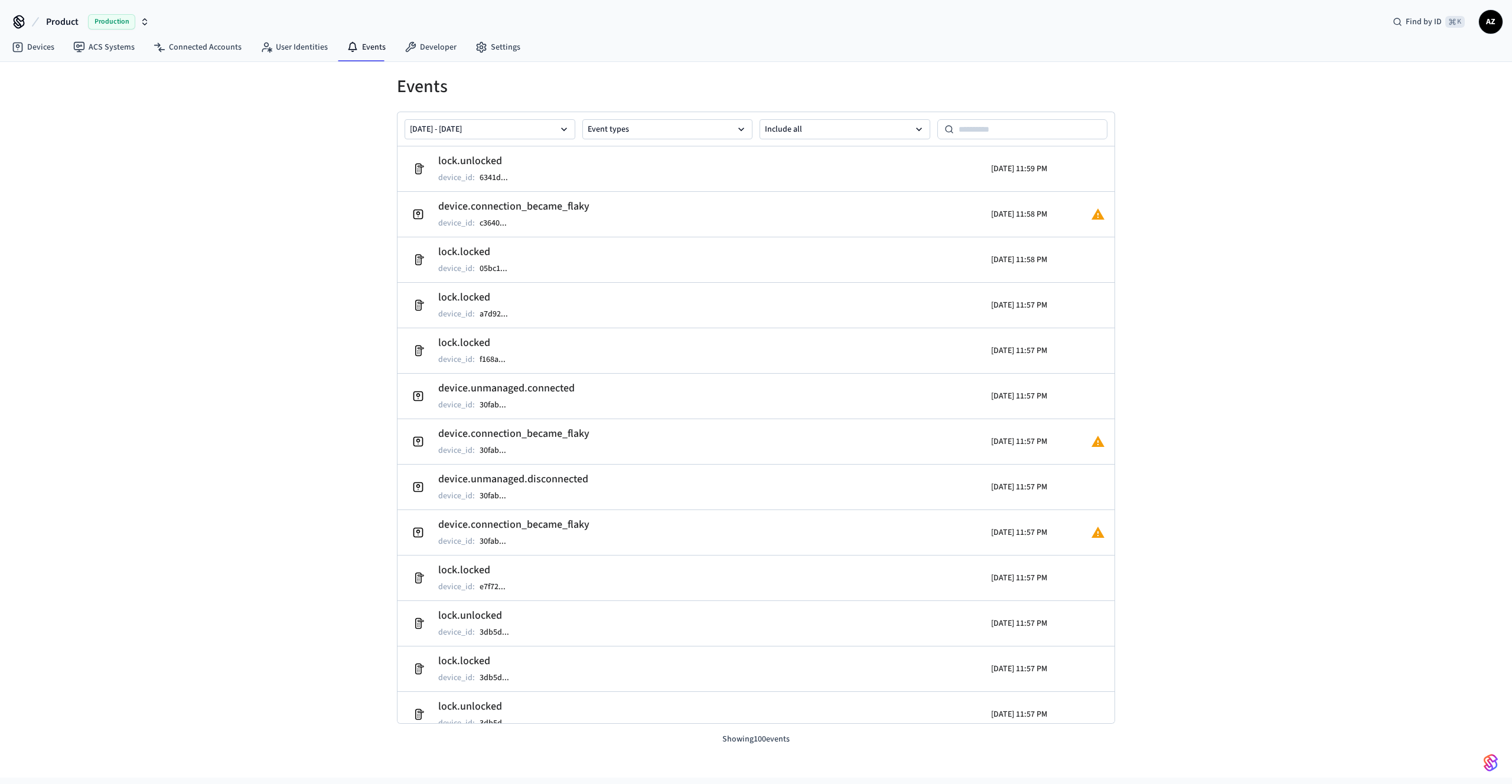
click at [293, 184] on div "Events Aug 24 2025 - Aug 24 2025 Event types Include all lock.unlocked device_i…" at bounding box center [756, 420] width 1512 height 715
click at [43, 52] on link "Devices" at bounding box center [33, 47] width 62 height 21
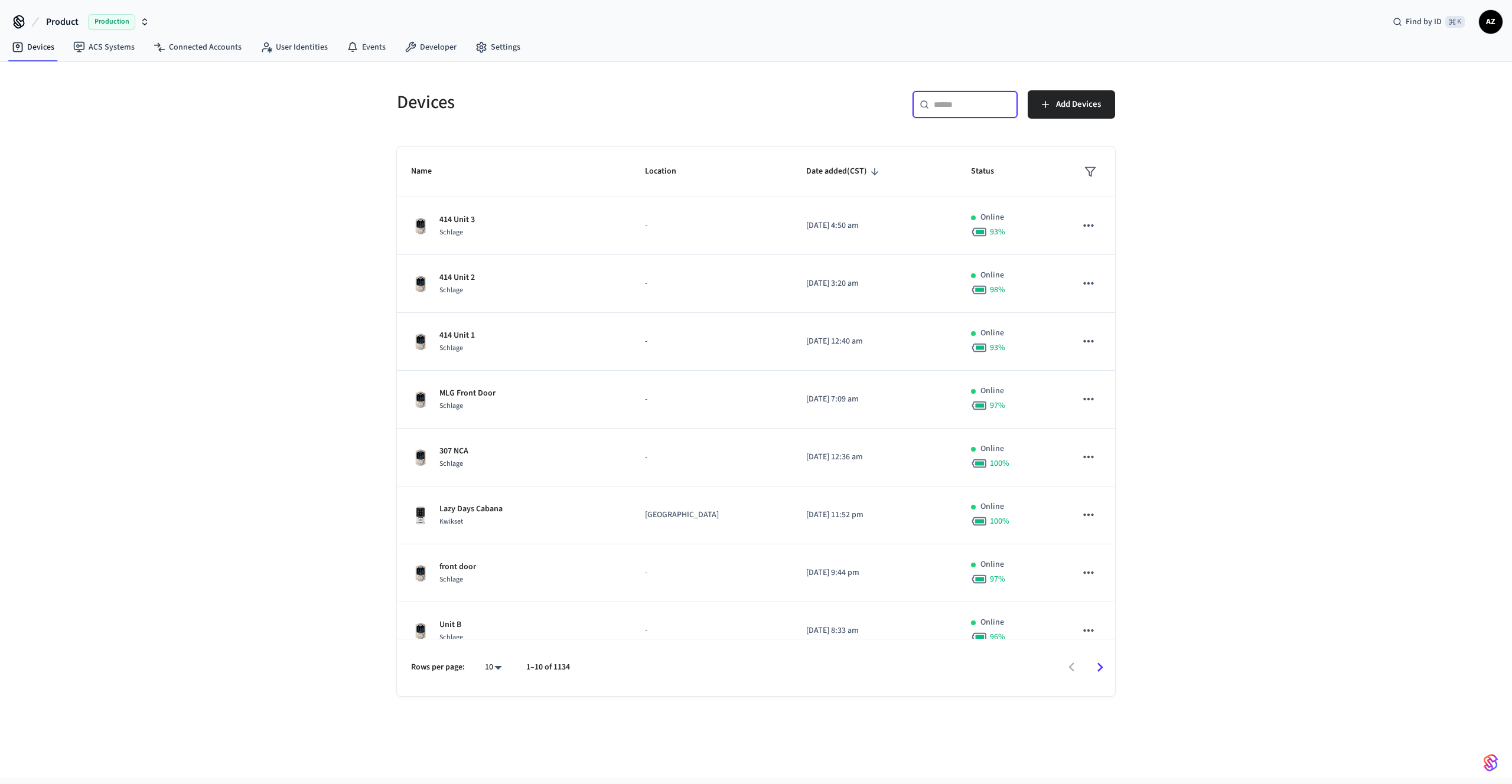
click at [964, 107] on input "text" at bounding box center [972, 104] width 77 height 12
paste input "**********"
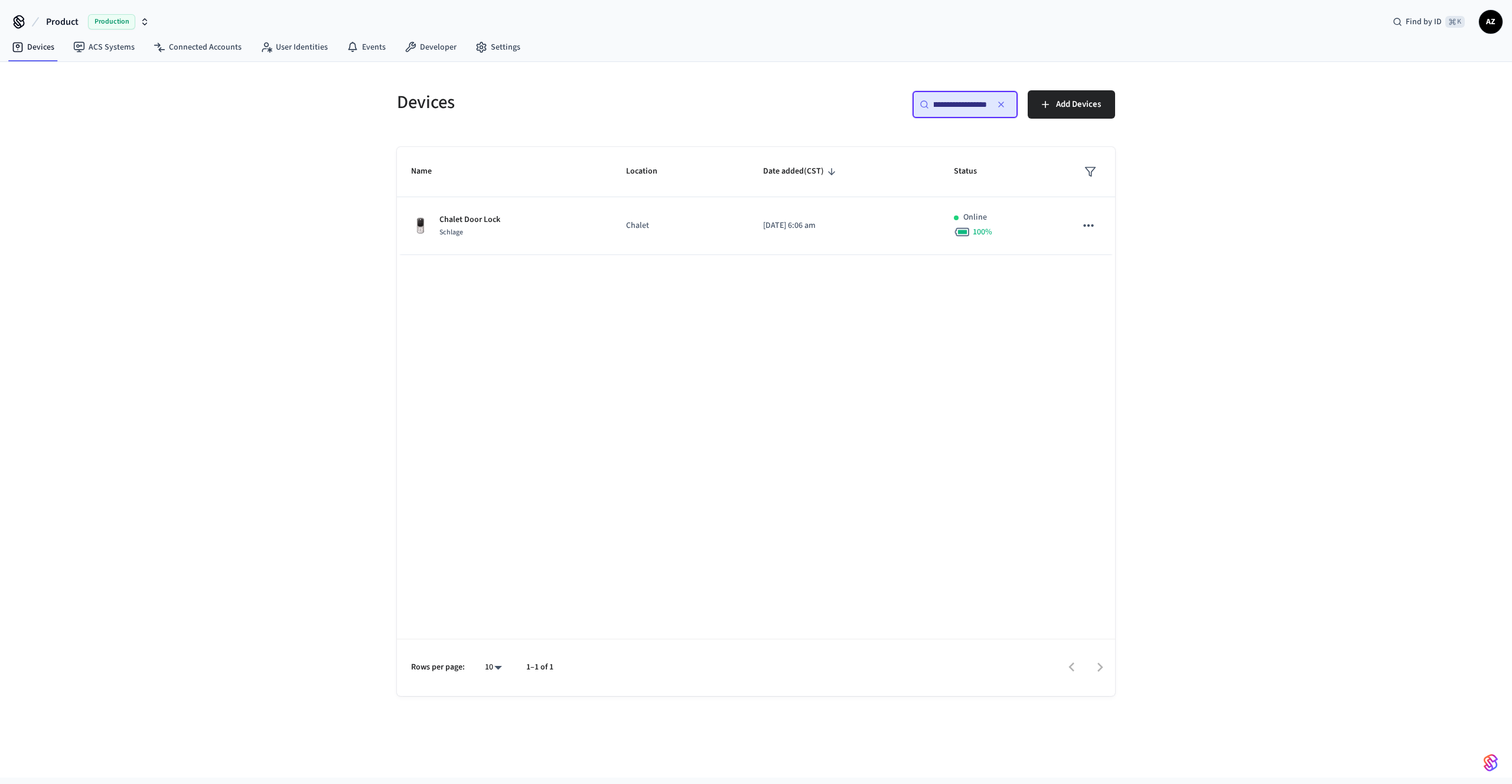
type input "**********"
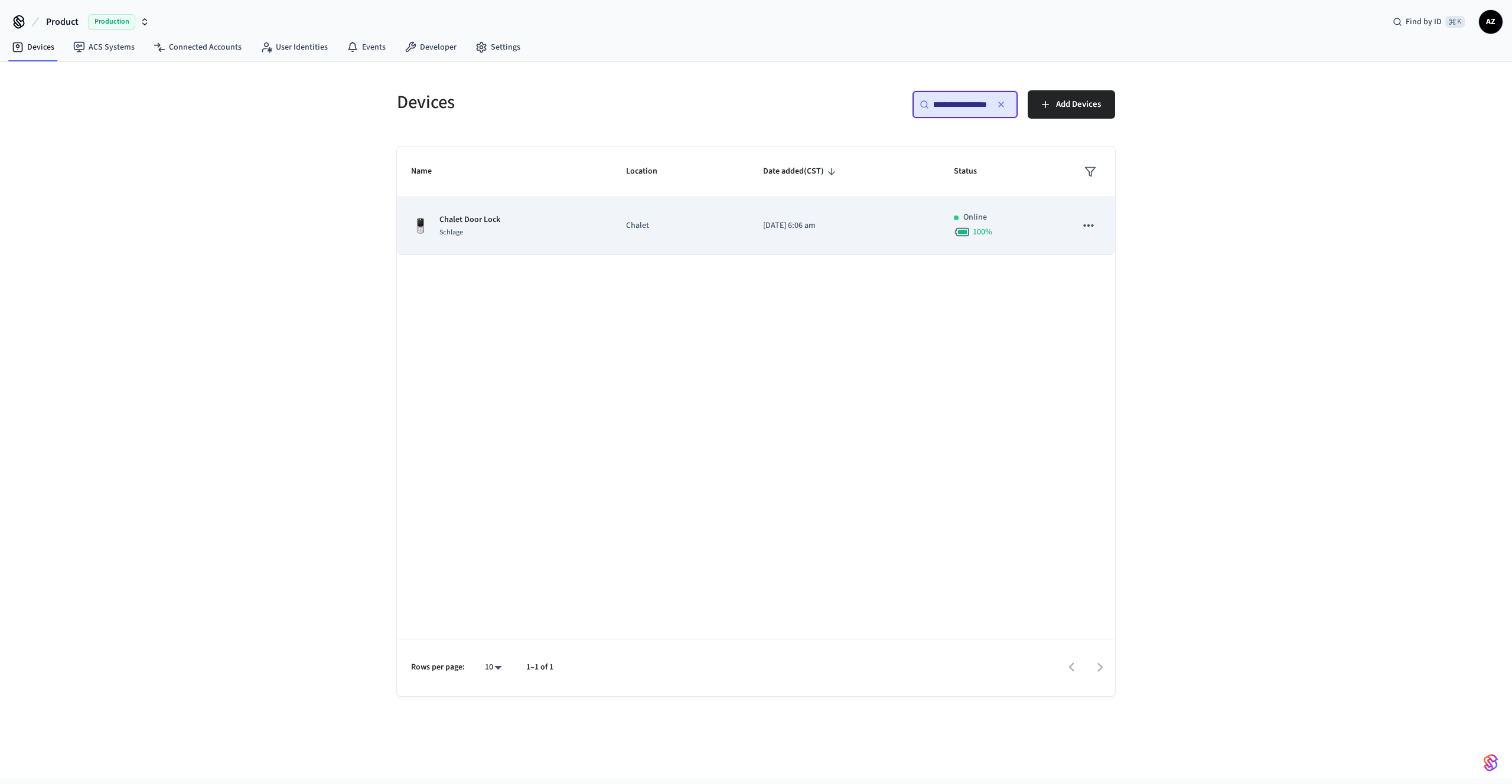
click at [925, 233] on td "2024/10/23 at 6:06 am" at bounding box center [844, 225] width 191 height 58
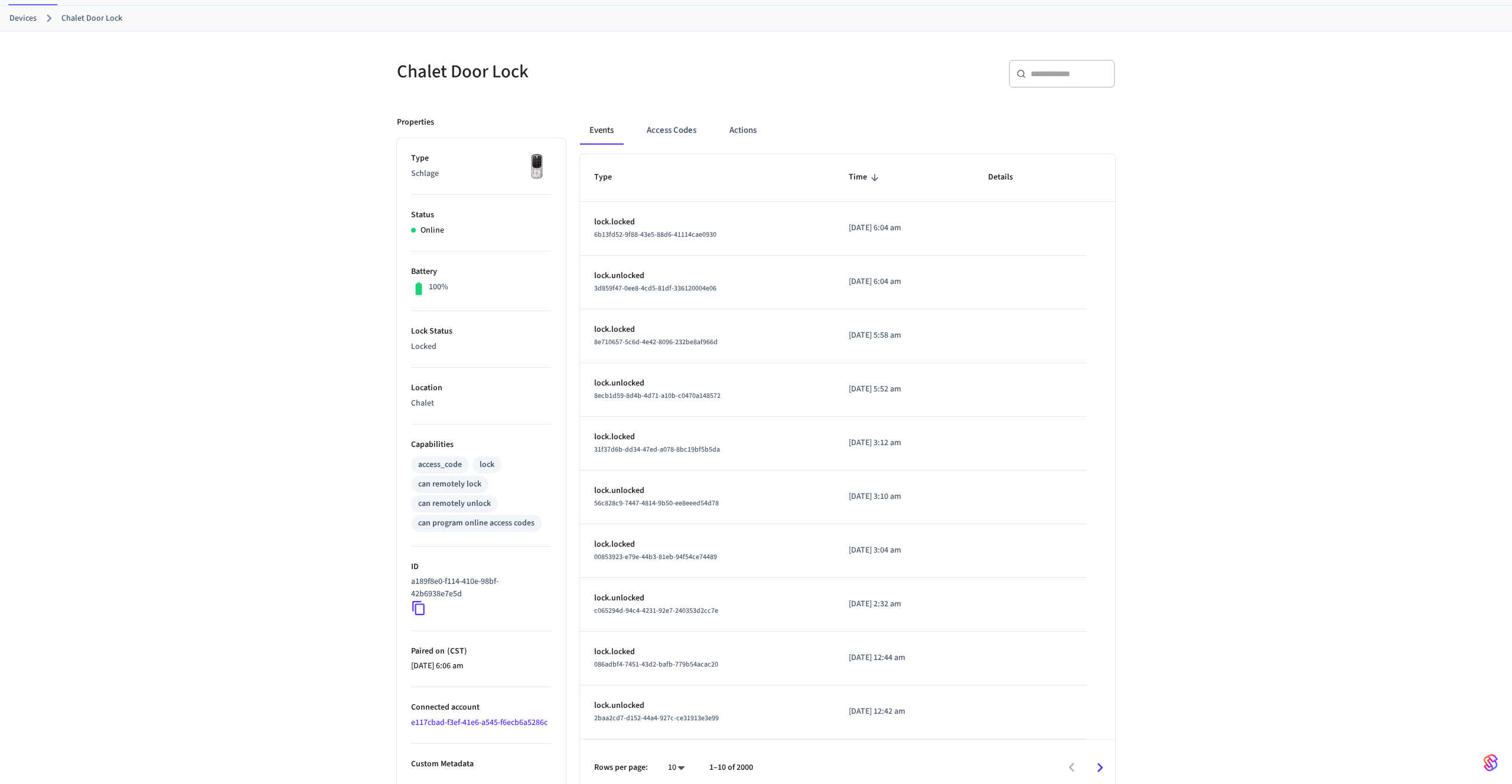
scroll to position [69, 0]
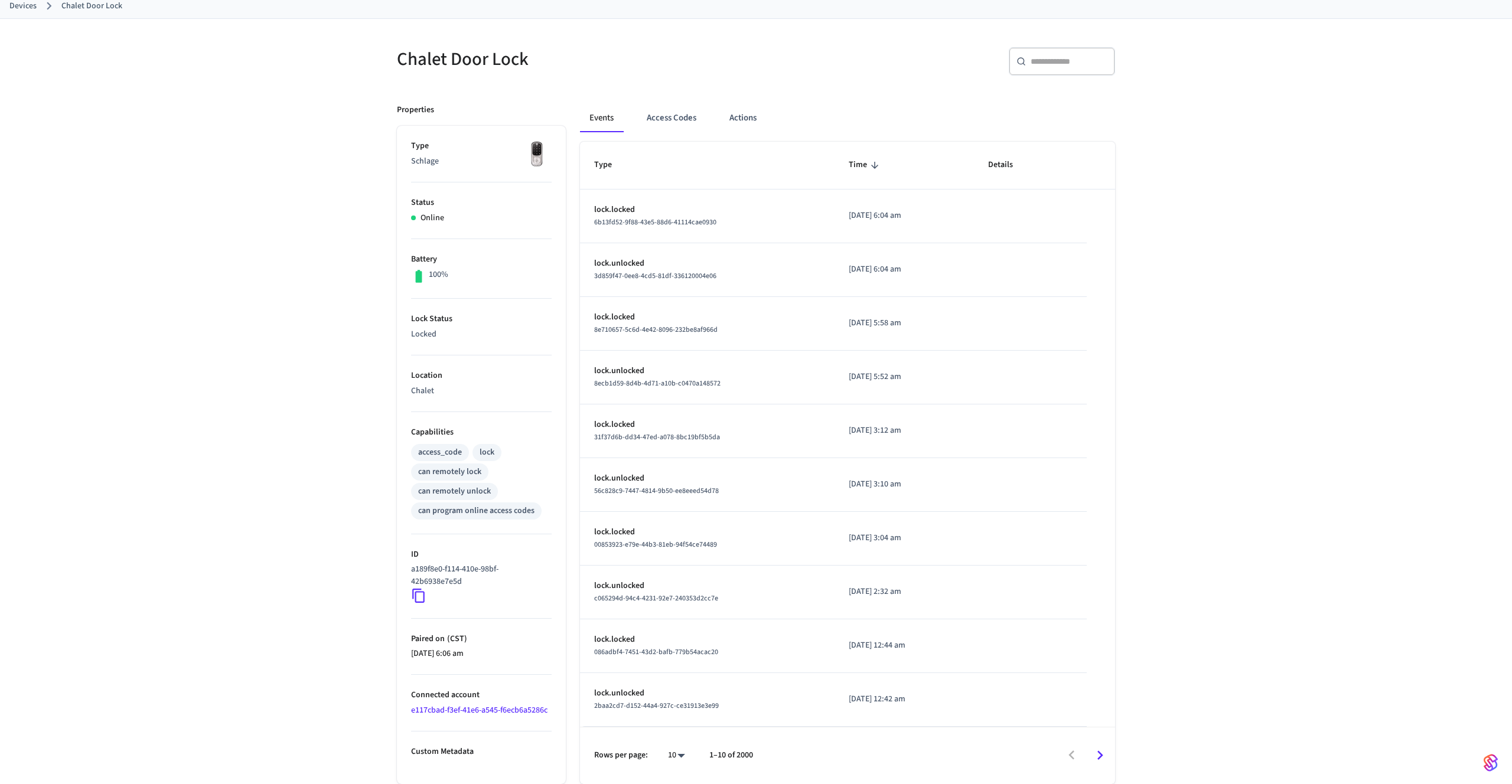
click at [687, 225] on span "6b13fd52-9f88-43e5-88d6-41114cae0930" at bounding box center [655, 222] width 122 height 10
click at [665, 220] on span "6b13fd52-9f88-43e5-88d6-41114cae0930" at bounding box center [655, 222] width 122 height 10
click at [685, 118] on button "Access Codes" at bounding box center [671, 118] width 69 height 28
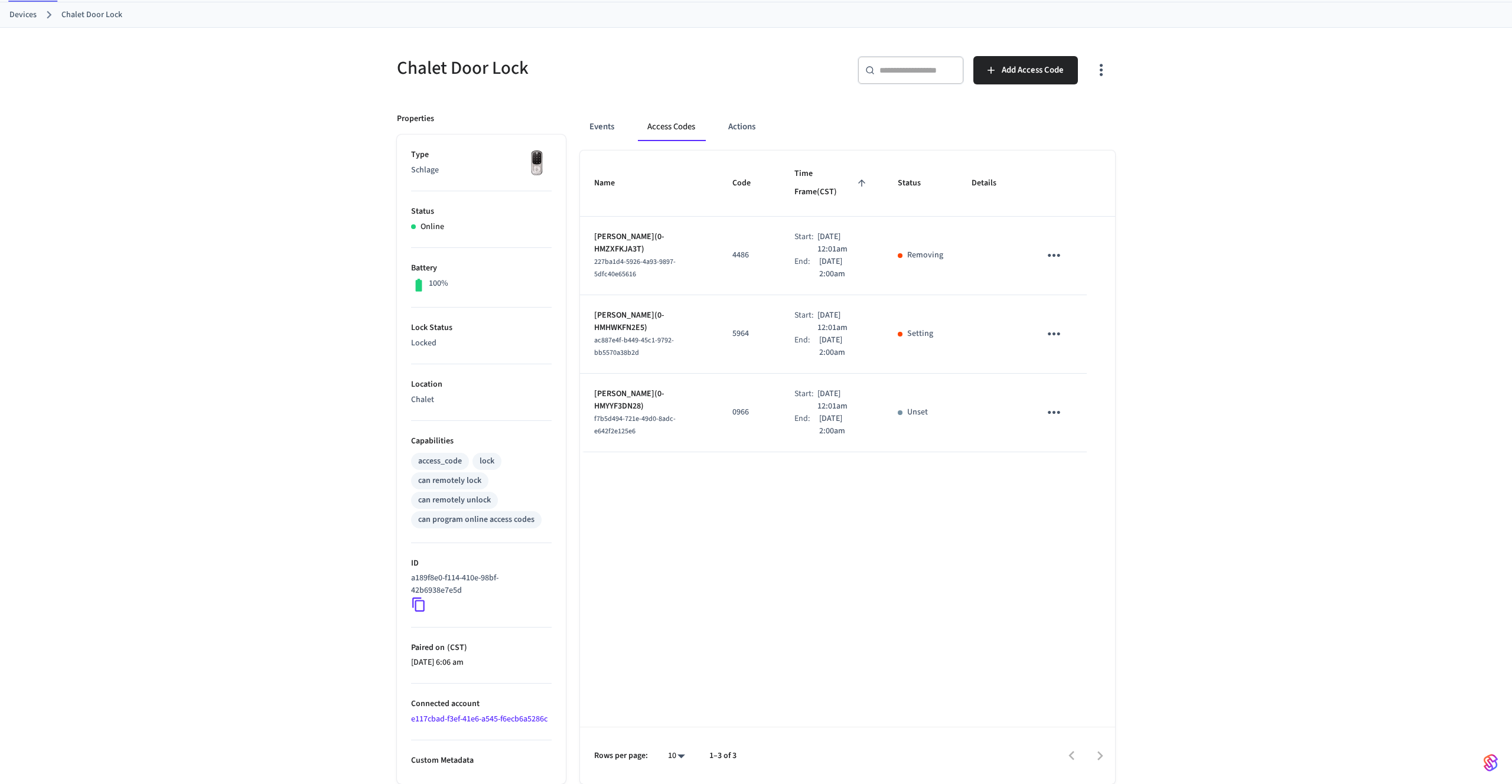
scroll to position [59, 0]
click at [610, 335] on span "ac887e4f-b449-45c1-9792-bb5570a38b2d" at bounding box center [634, 346] width 80 height 22
copy span "ac887e4f-b449-45c1-9792-bb5570a38b2d"
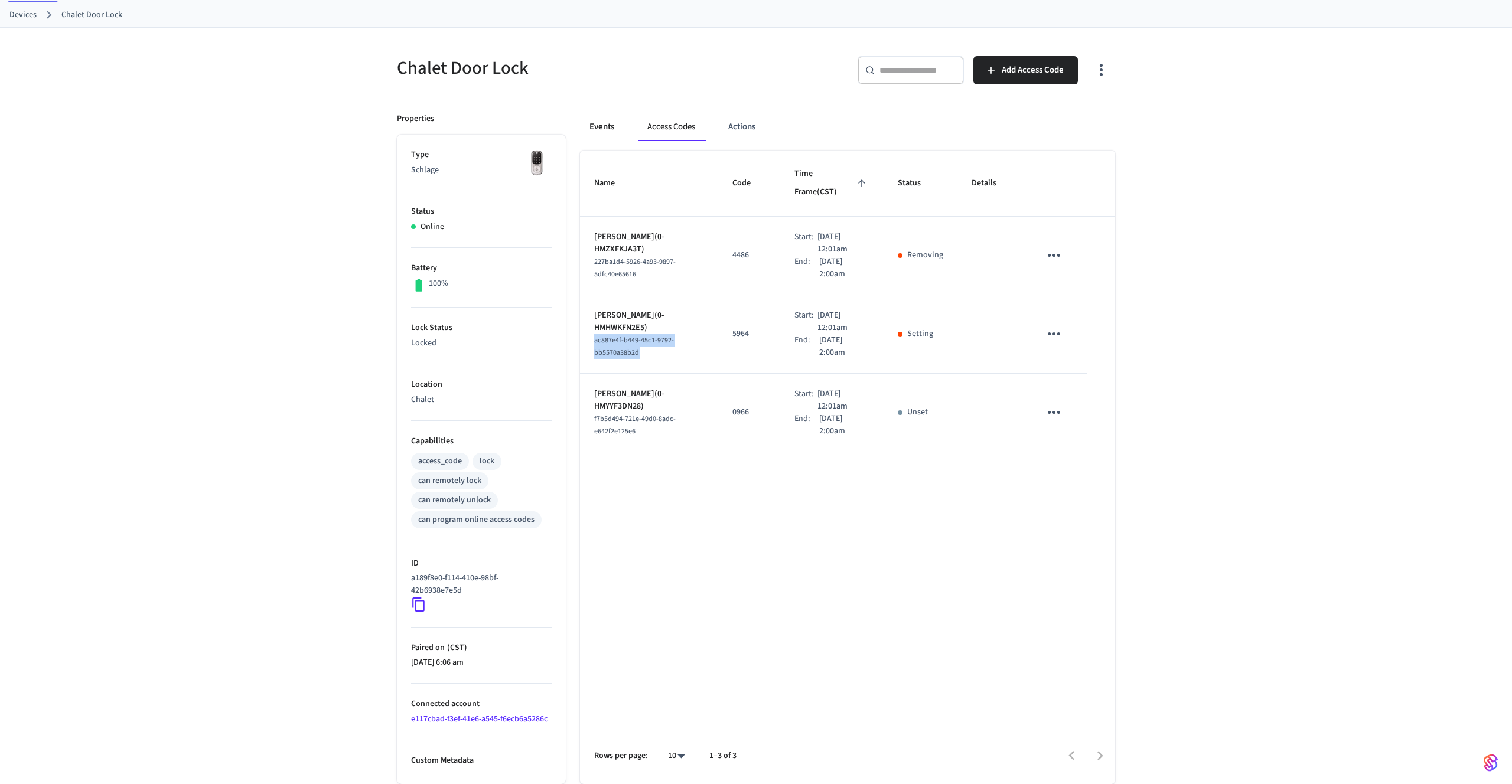
click at [609, 126] on button "Events" at bounding box center [602, 127] width 44 height 28
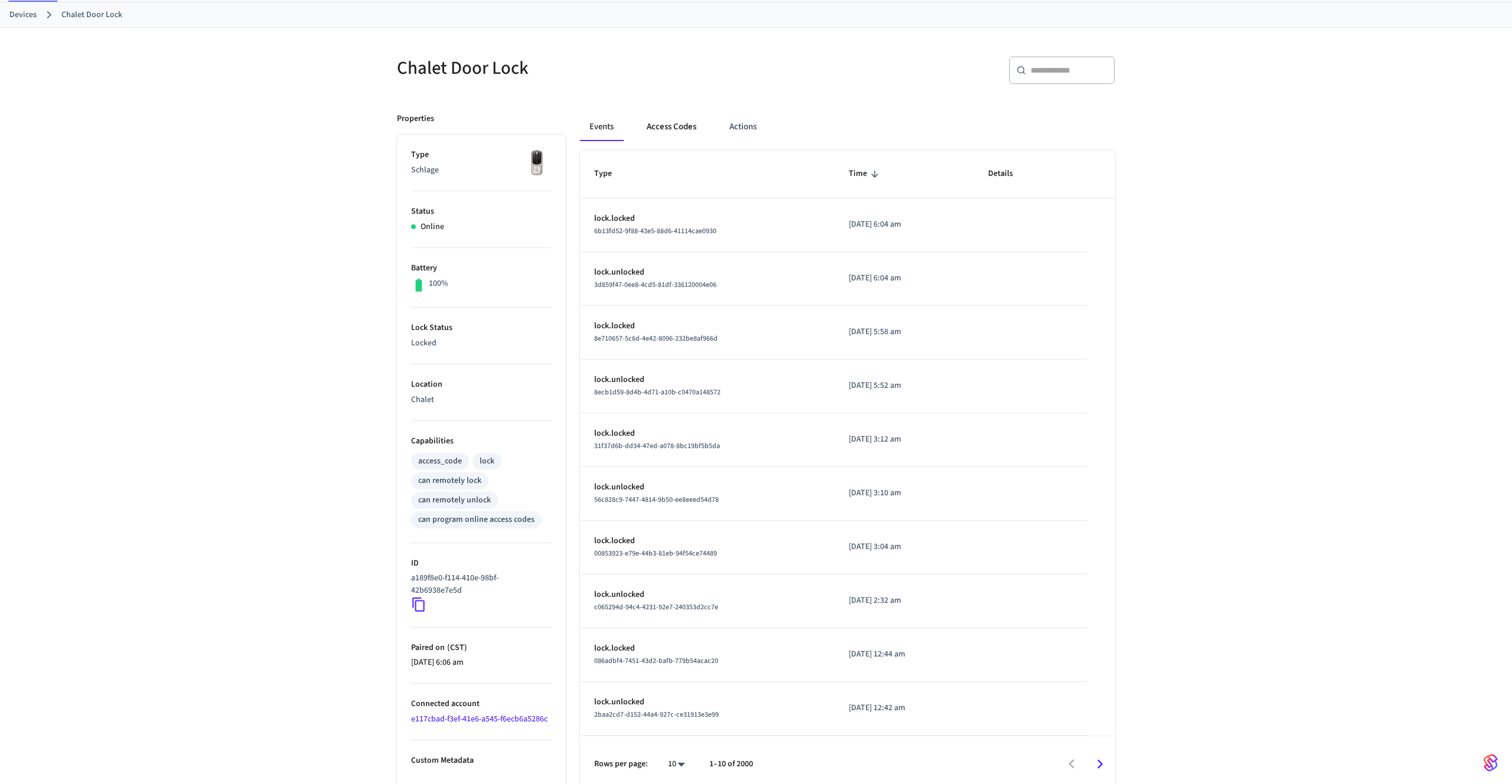
click at [671, 126] on button "Access Codes" at bounding box center [671, 127] width 69 height 28
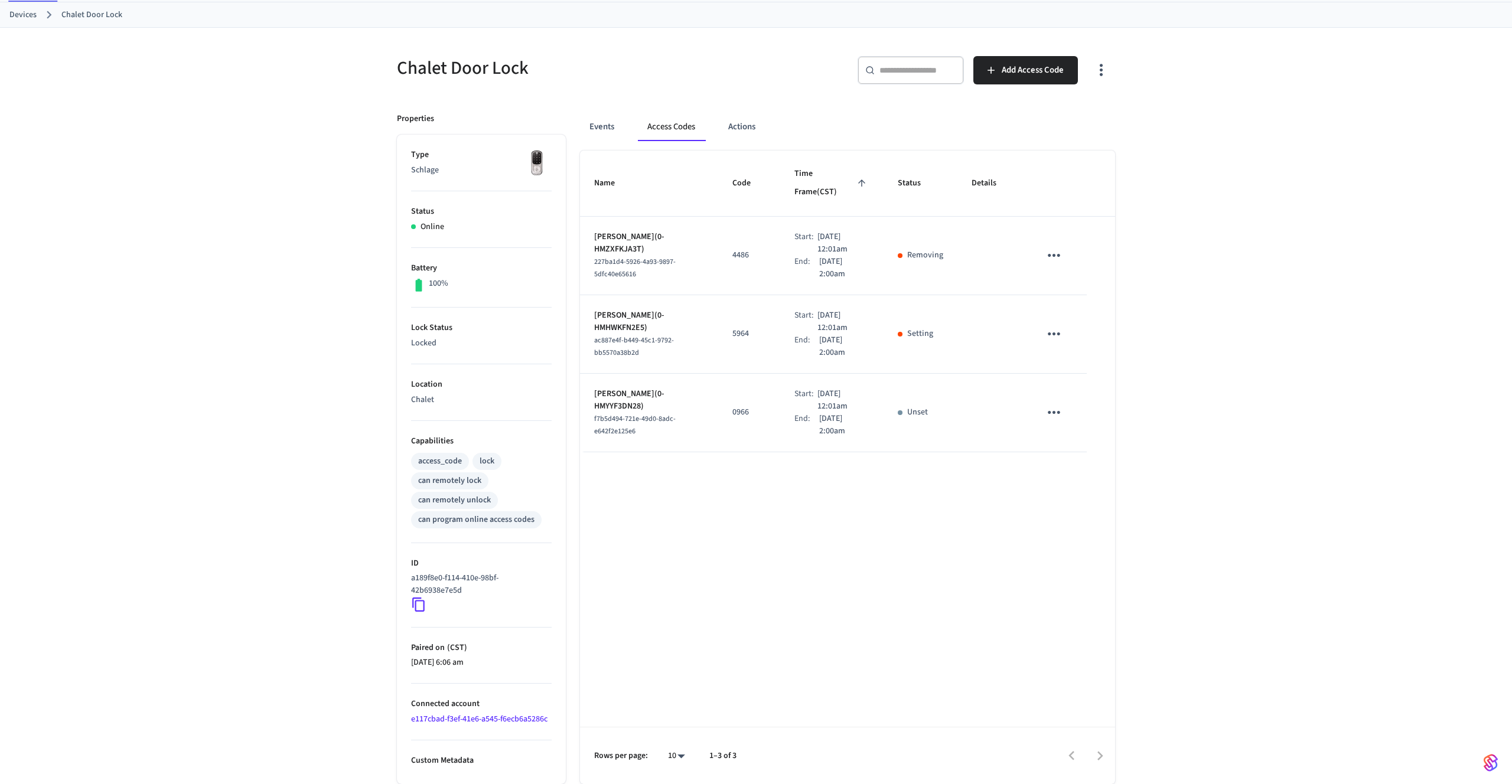
click at [630, 256] on span "227ba1d4-5926-4a93-9897-5dfc40e65616" at bounding box center [634, 268] width 81 height 22
copy span "227ba1d4-5926-4a93-9897-5dfc40e65616"
click at [609, 127] on button "Events" at bounding box center [602, 127] width 44 height 28
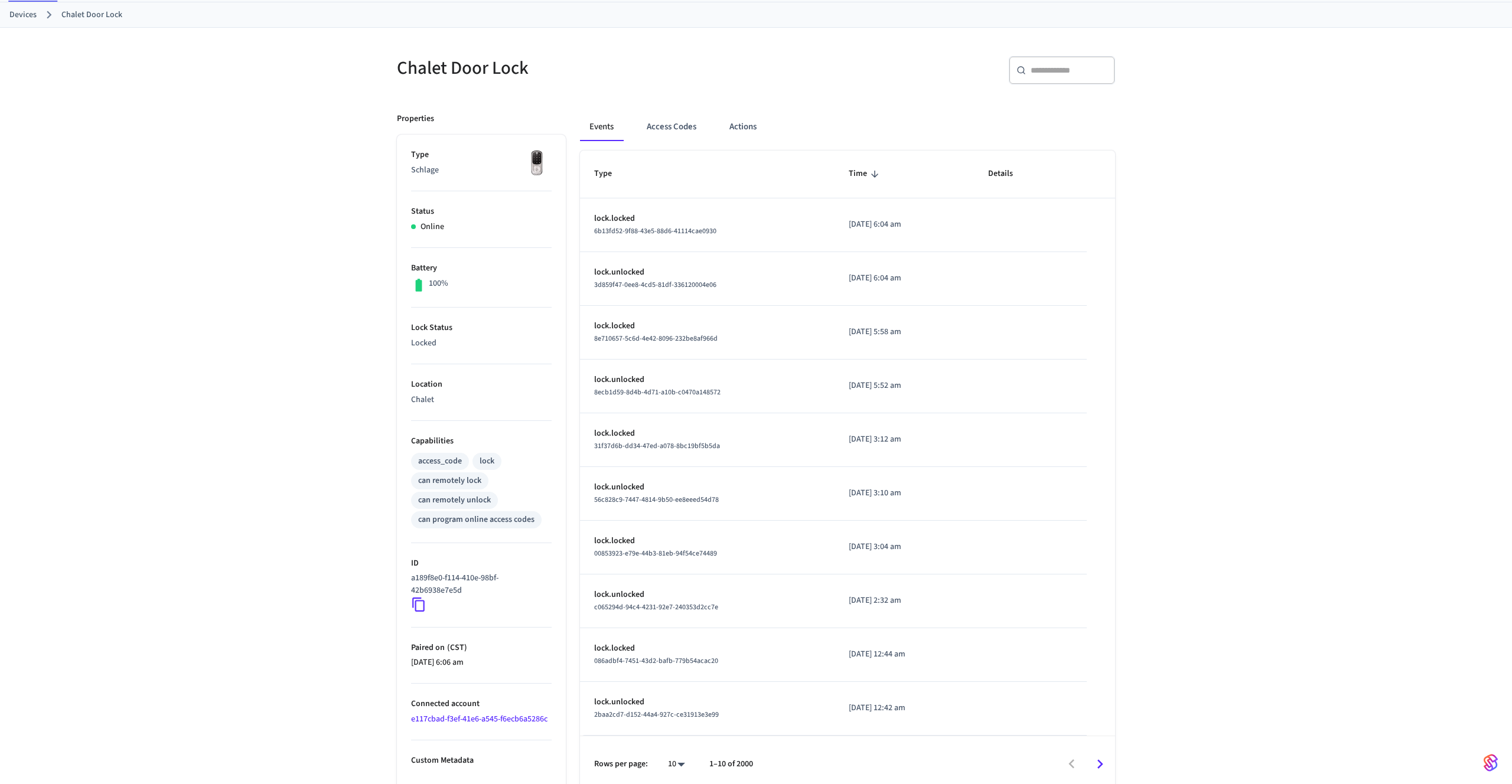
scroll to position [69, 0]
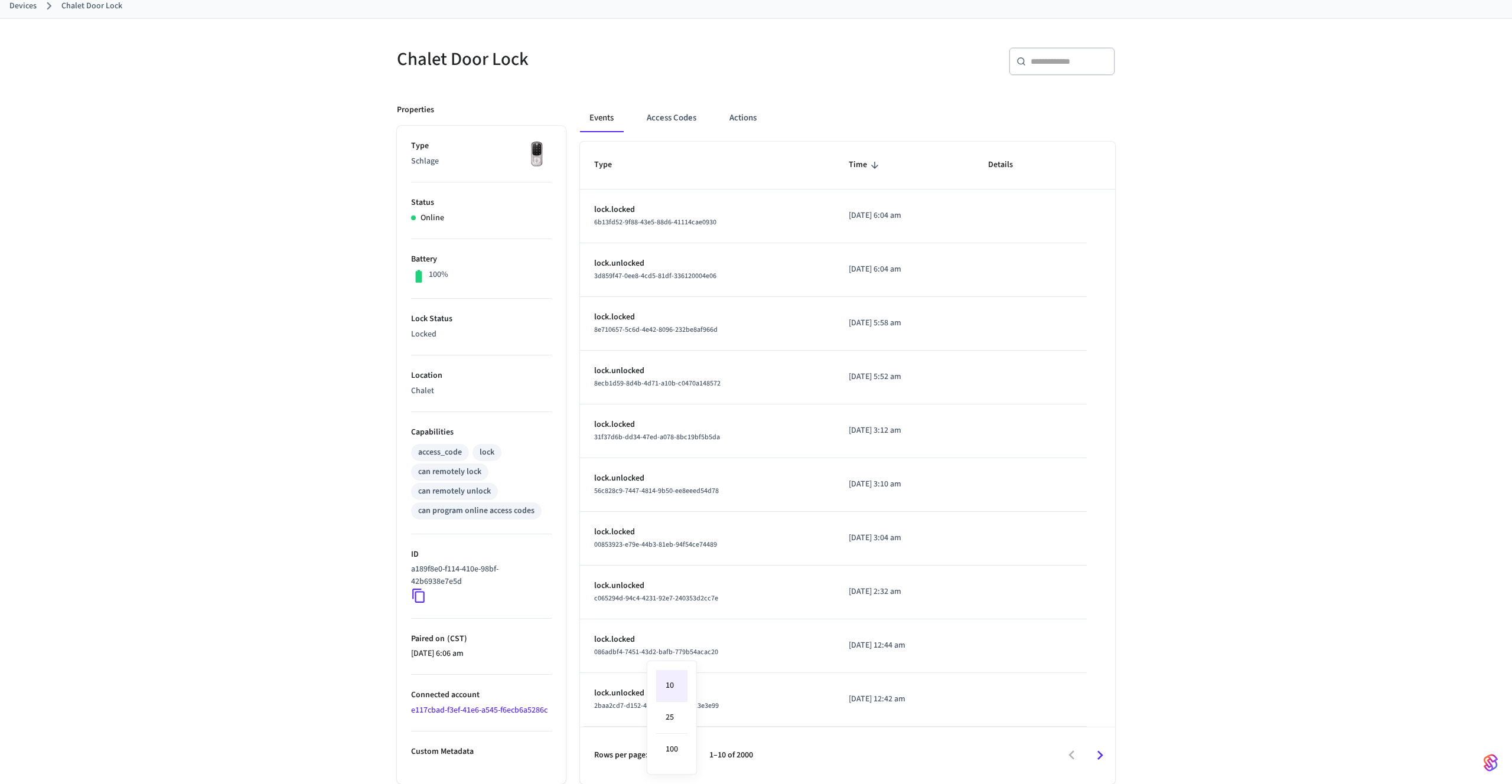
click at [683, 758] on body "Product Production Find by ID ⌘ K AZ Devices ACS Systems Connected Accounts Use…" at bounding box center [756, 357] width 1512 height 852
click at [671, 744] on li "100" at bounding box center [671, 749] width 31 height 31
type input "***"
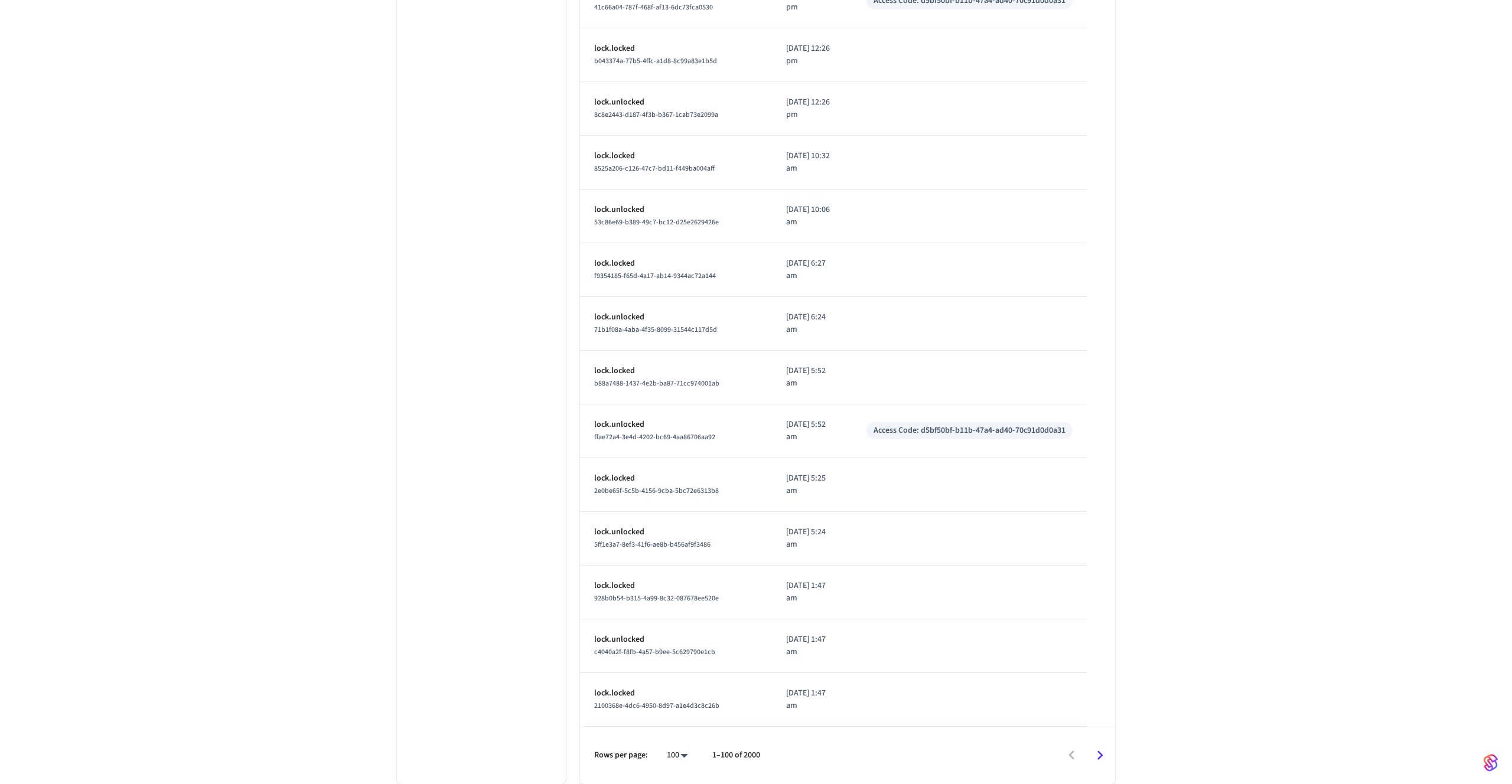
scroll to position [2288, 0]
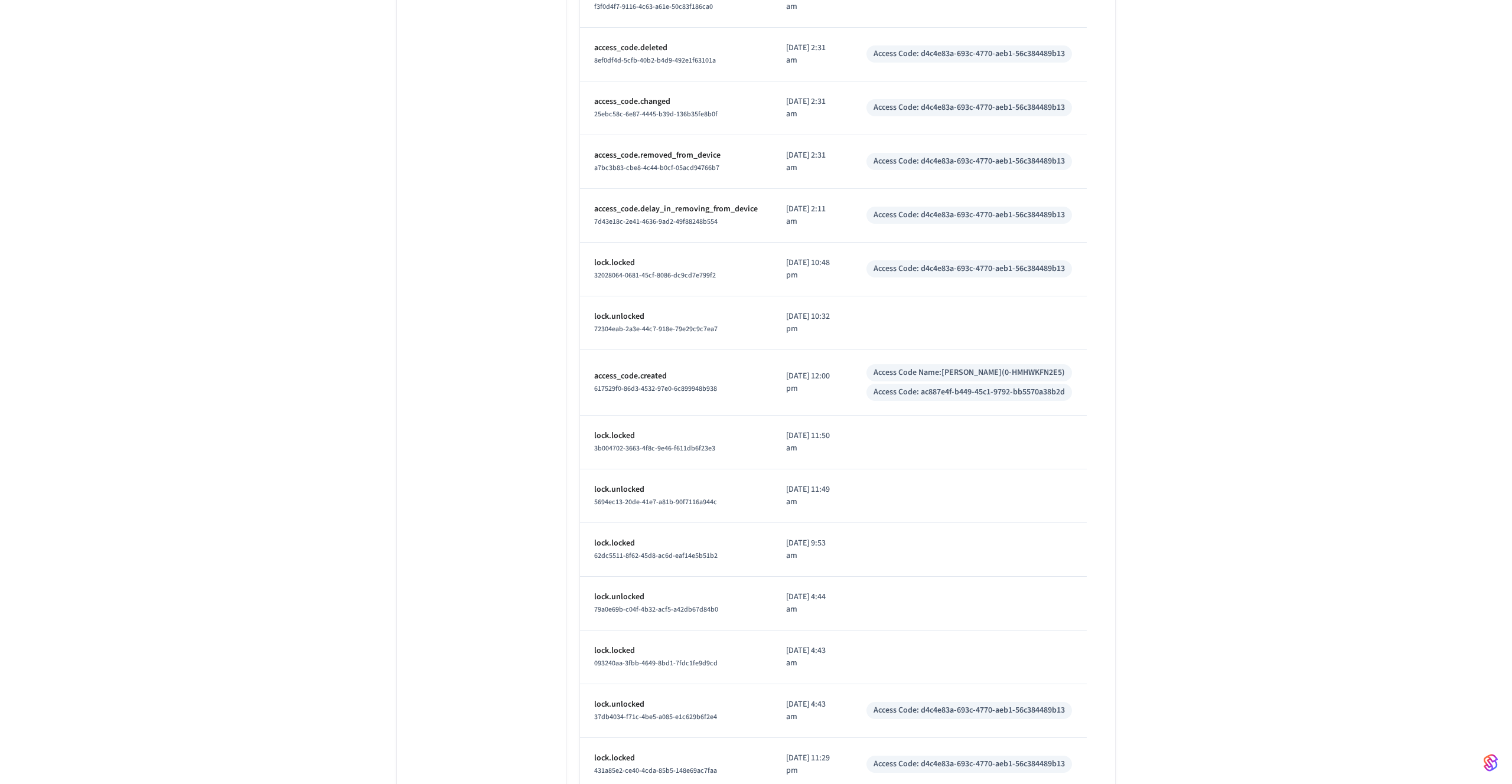
click at [960, 372] on div "Access Code Name: Wojciech Napierski(0-HMHWKFN2E5)" at bounding box center [968, 372] width 191 height 13
click at [959, 393] on div "Access Code: ac887e4f-b449-45c1-9792-bb5570a38b2d" at bounding box center [968, 392] width 191 height 13
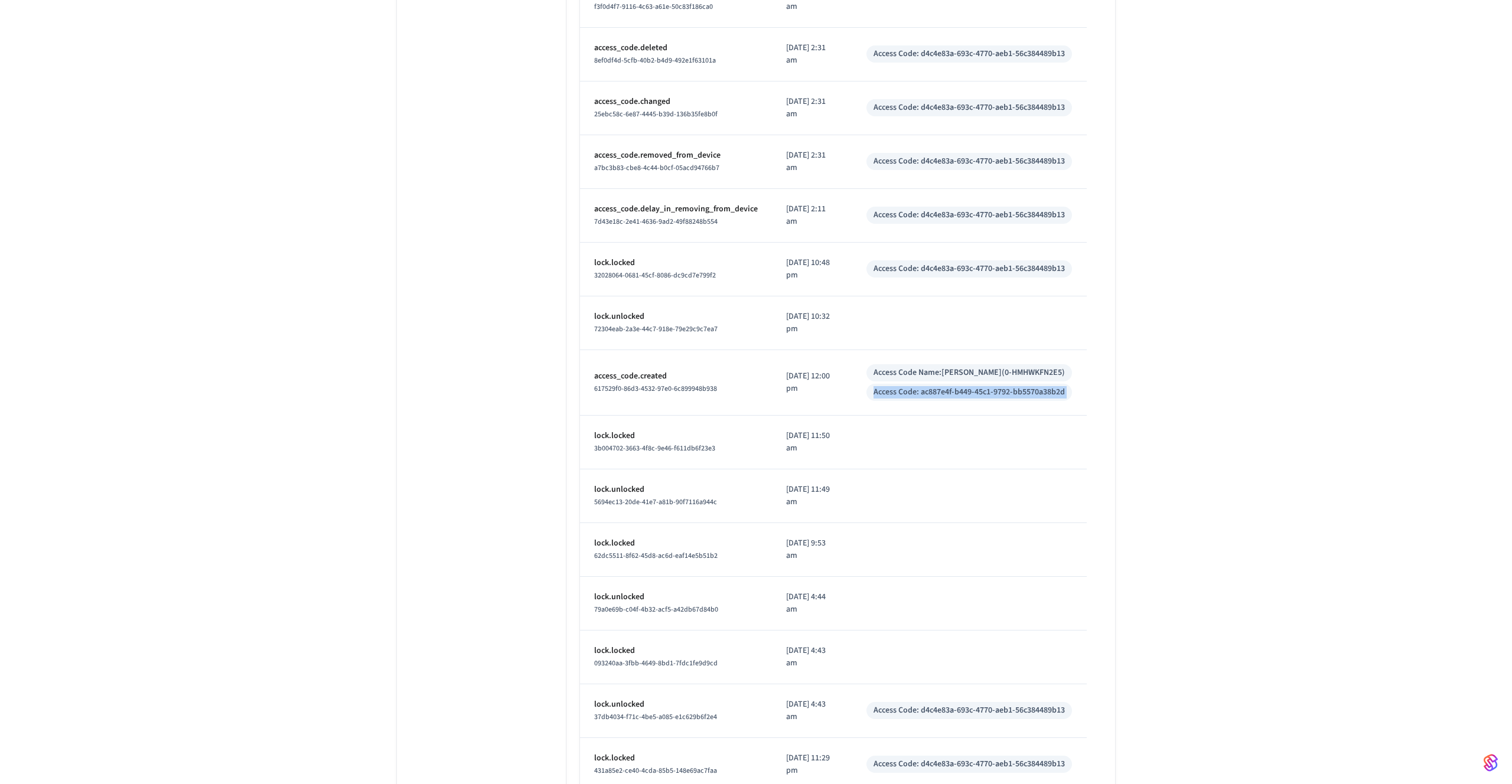
click at [959, 393] on div "Access Code: ac887e4f-b449-45c1-9792-bb5570a38b2d" at bounding box center [968, 392] width 191 height 13
click at [956, 375] on div "Access Code Name: Wojciech Napierski(0-HMHWKFN2E5)" at bounding box center [968, 372] width 191 height 13
click at [956, 407] on td "Access Code Name: Wojciech Napierski(0-HMHWKFN2E5) Access Code: ac887e4f-b449-4…" at bounding box center [969, 382] width 234 height 65
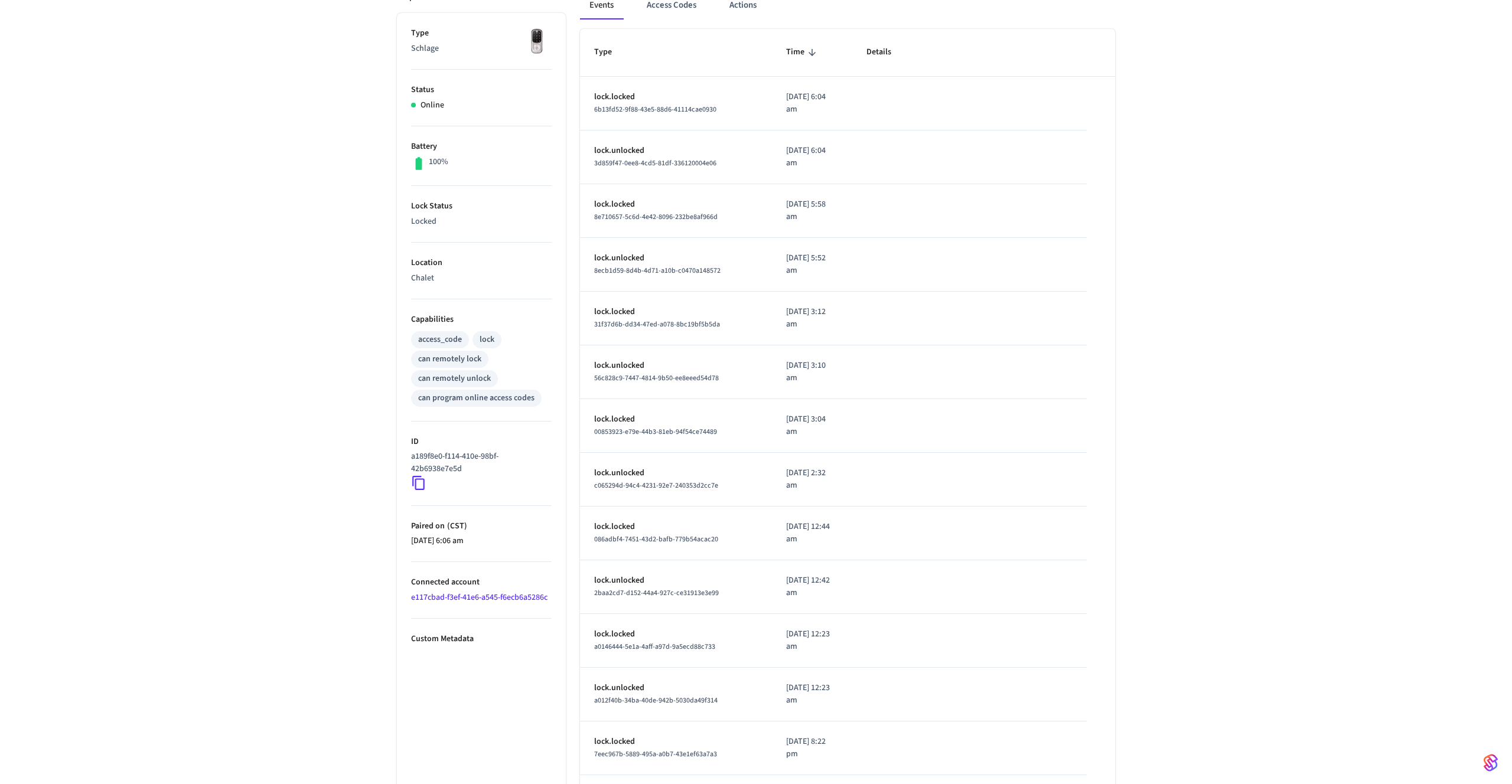
scroll to position [0, 0]
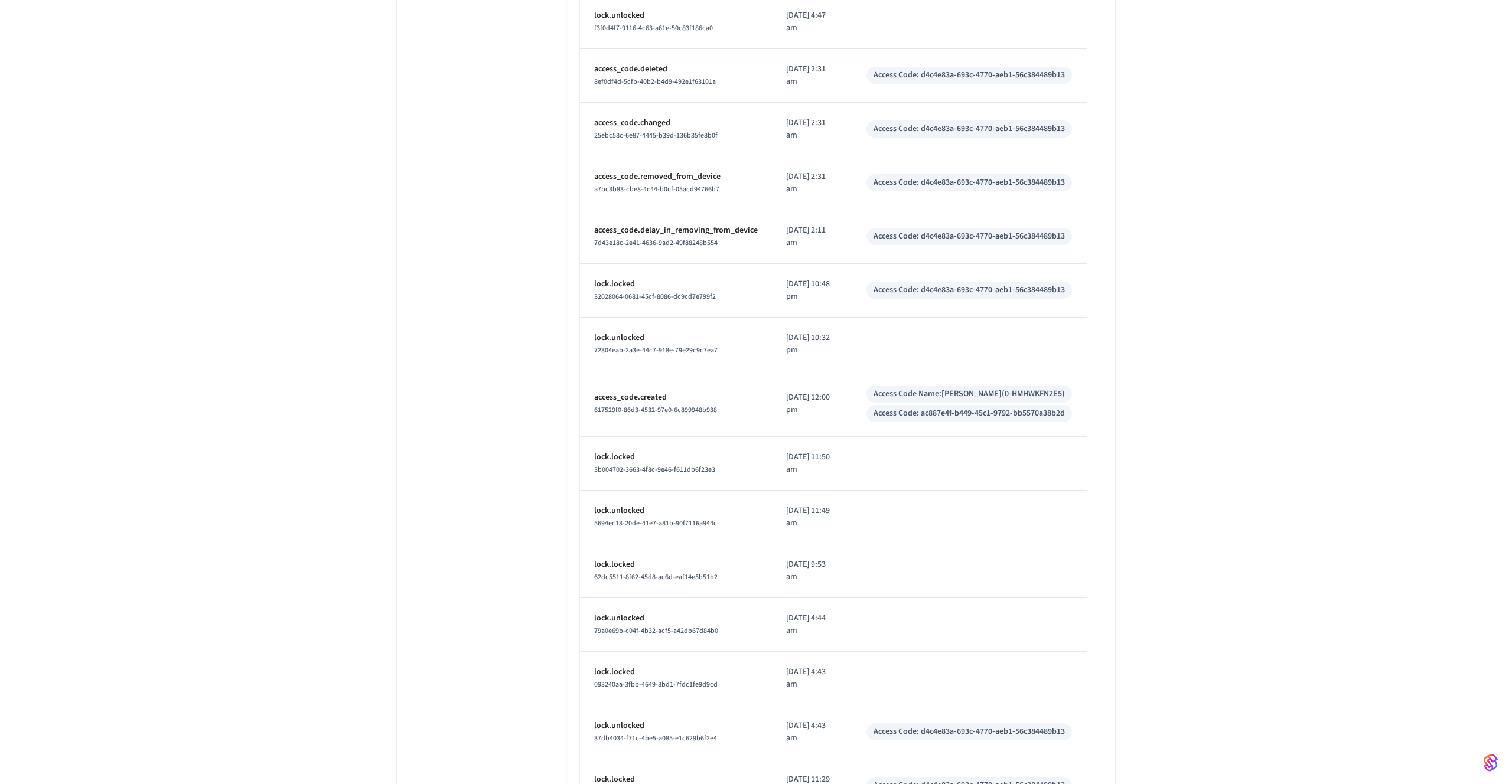
scroll to position [2474, 0]
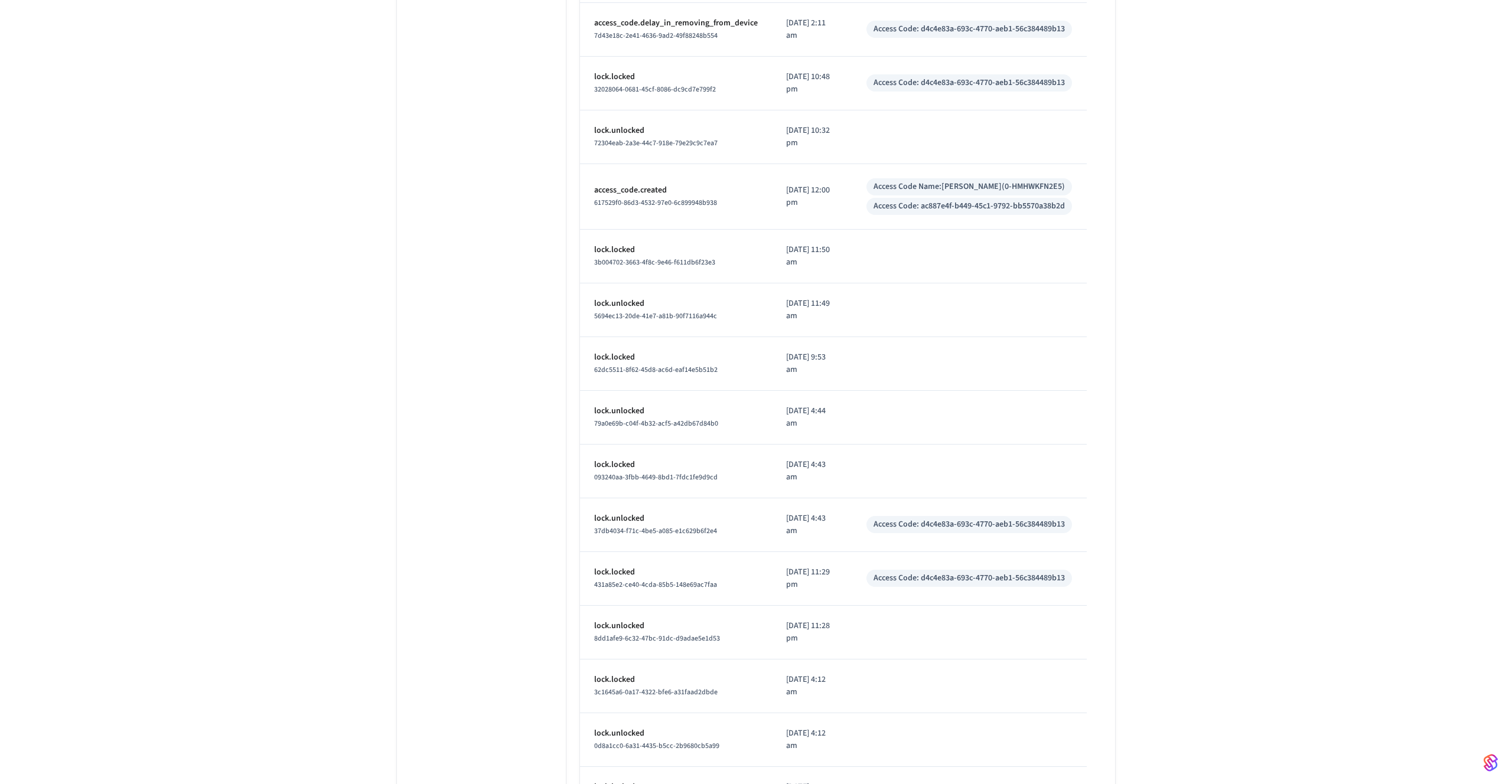
click at [1066, 209] on div "Access Code Name: Wojciech Napierski(0-HMHWKFN2E5) Access Code: ac887e4f-b449-4…" at bounding box center [970, 196] width 206 height 36
drag, startPoint x: 1060, startPoint y: 205, endPoint x: 913, endPoint y: 209, distance: 147.1
click at [913, 209] on div "Access Code: ac887e4f-b449-45c1-9792-bb5570a38b2d" at bounding box center [969, 206] width 206 height 17
copy div "ac887e4f-b449-45c1-9792-bb5570a38b2d"
click at [653, 184] on p "access_code.created" at bounding box center [675, 190] width 163 height 13
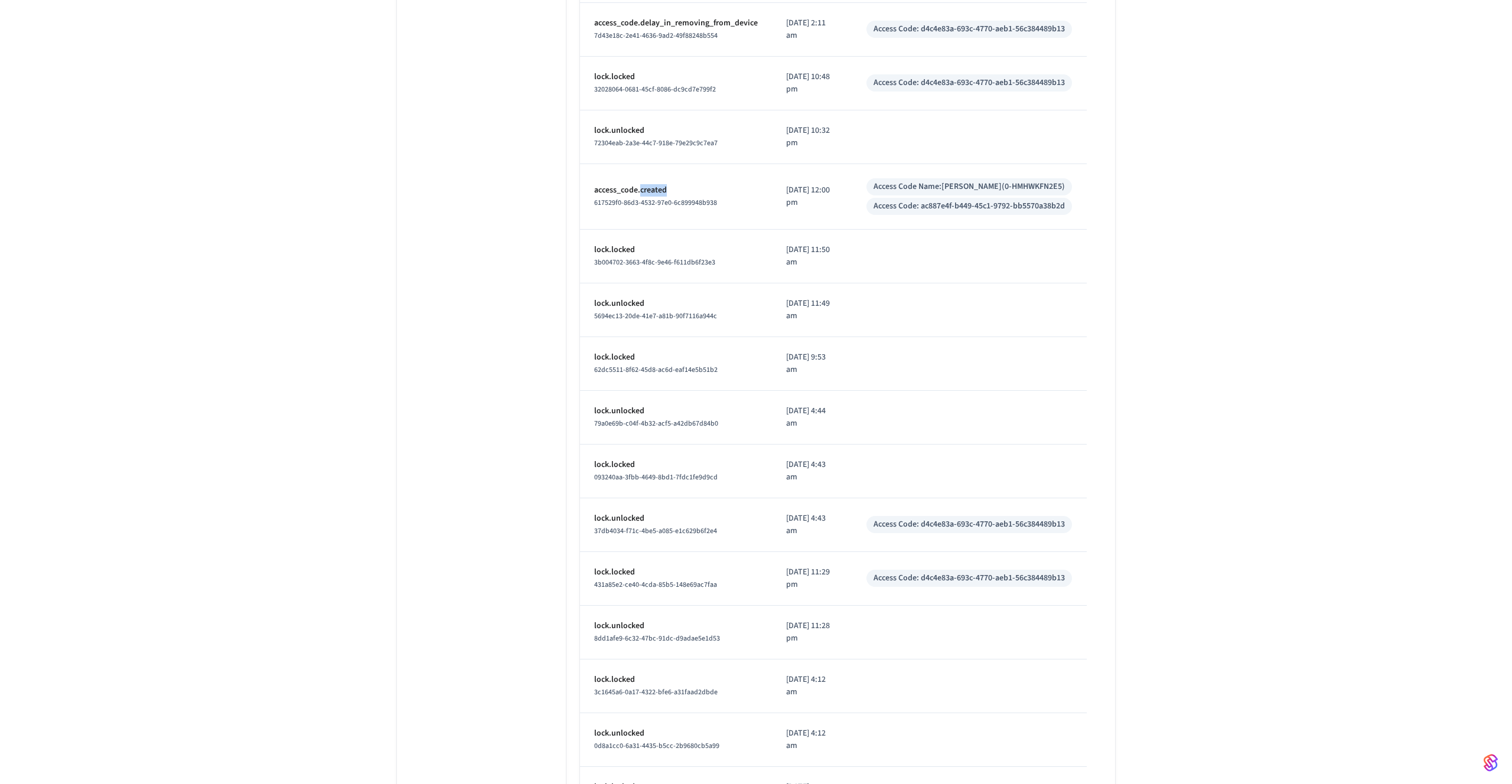
click at [653, 184] on p "access_code.created" at bounding box center [675, 190] width 163 height 13
copy p "access_code.created"
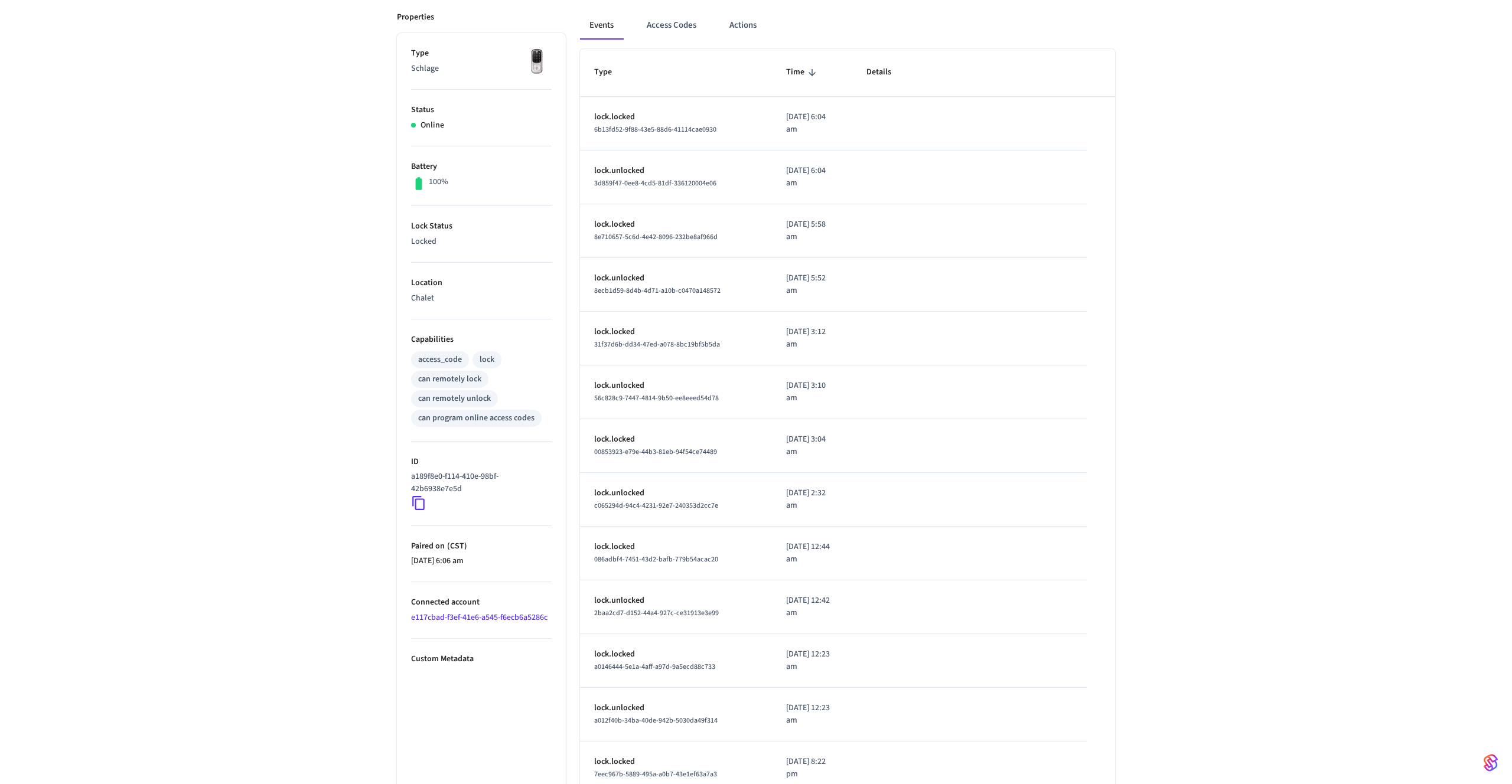
scroll to position [0, 0]
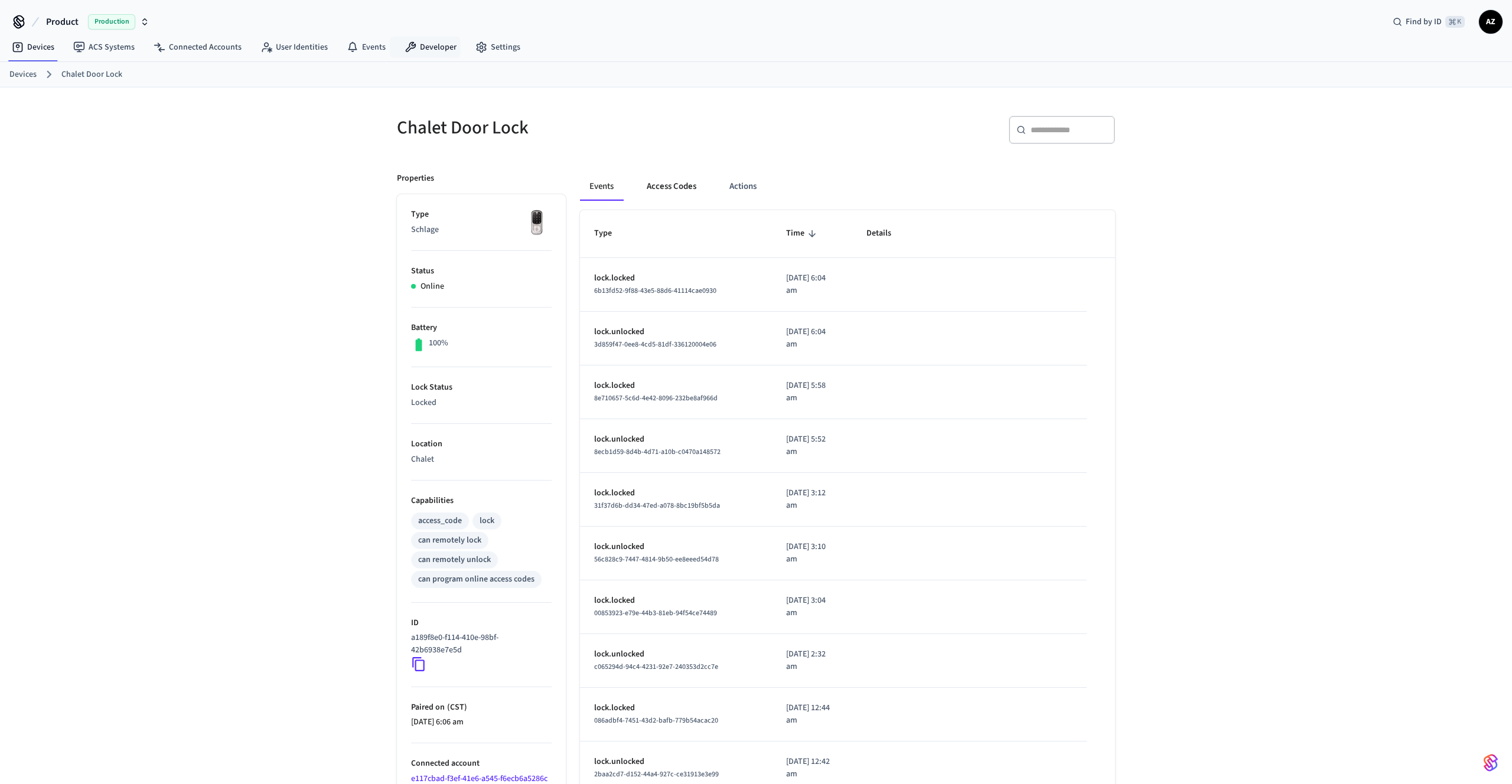
click at [669, 188] on button "Access Codes" at bounding box center [671, 186] width 69 height 28
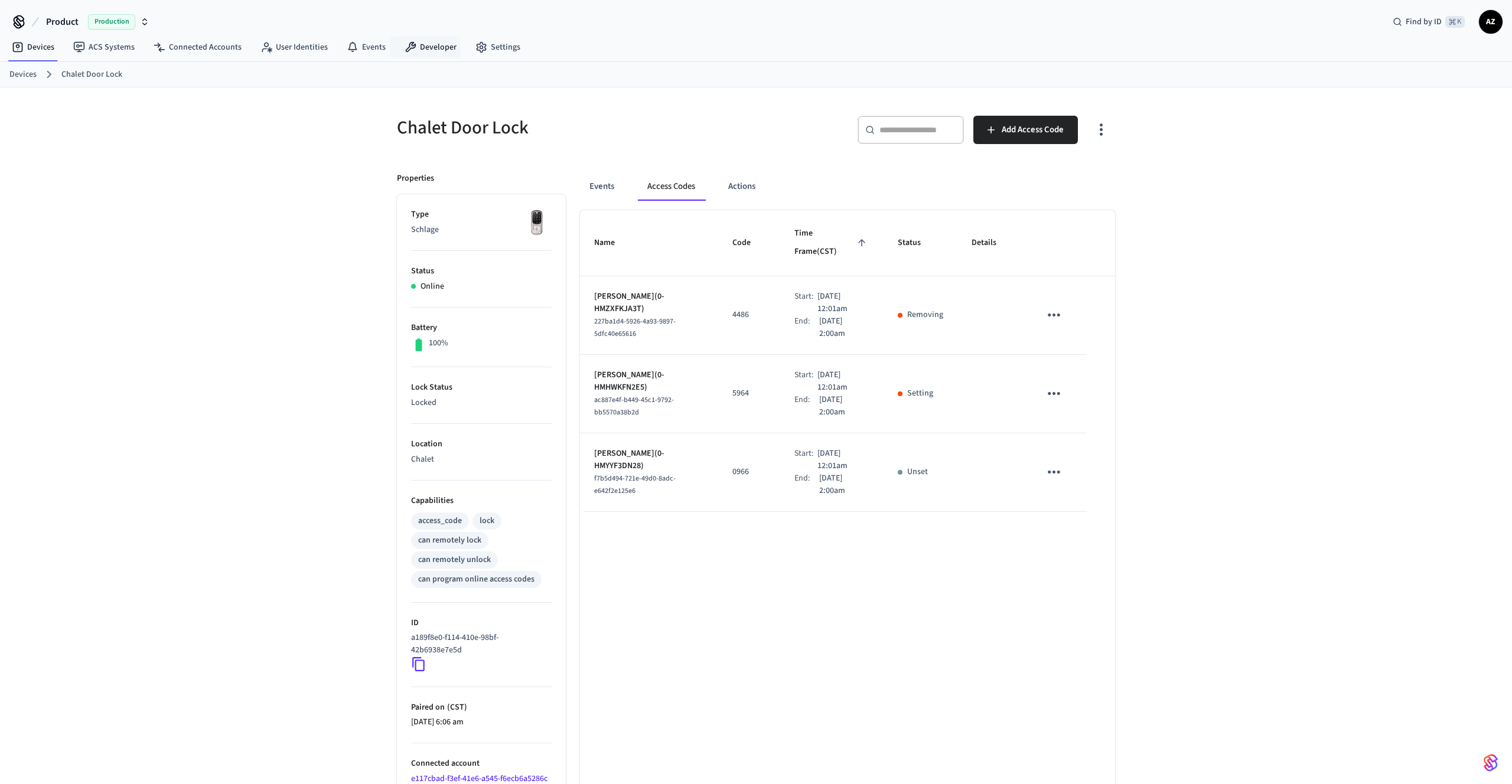
click at [1286, 182] on div "Chalet Door Lock ​ ​ Add Access Code Properties Type Schlage Status Online Batt…" at bounding box center [756, 465] width 1512 height 756
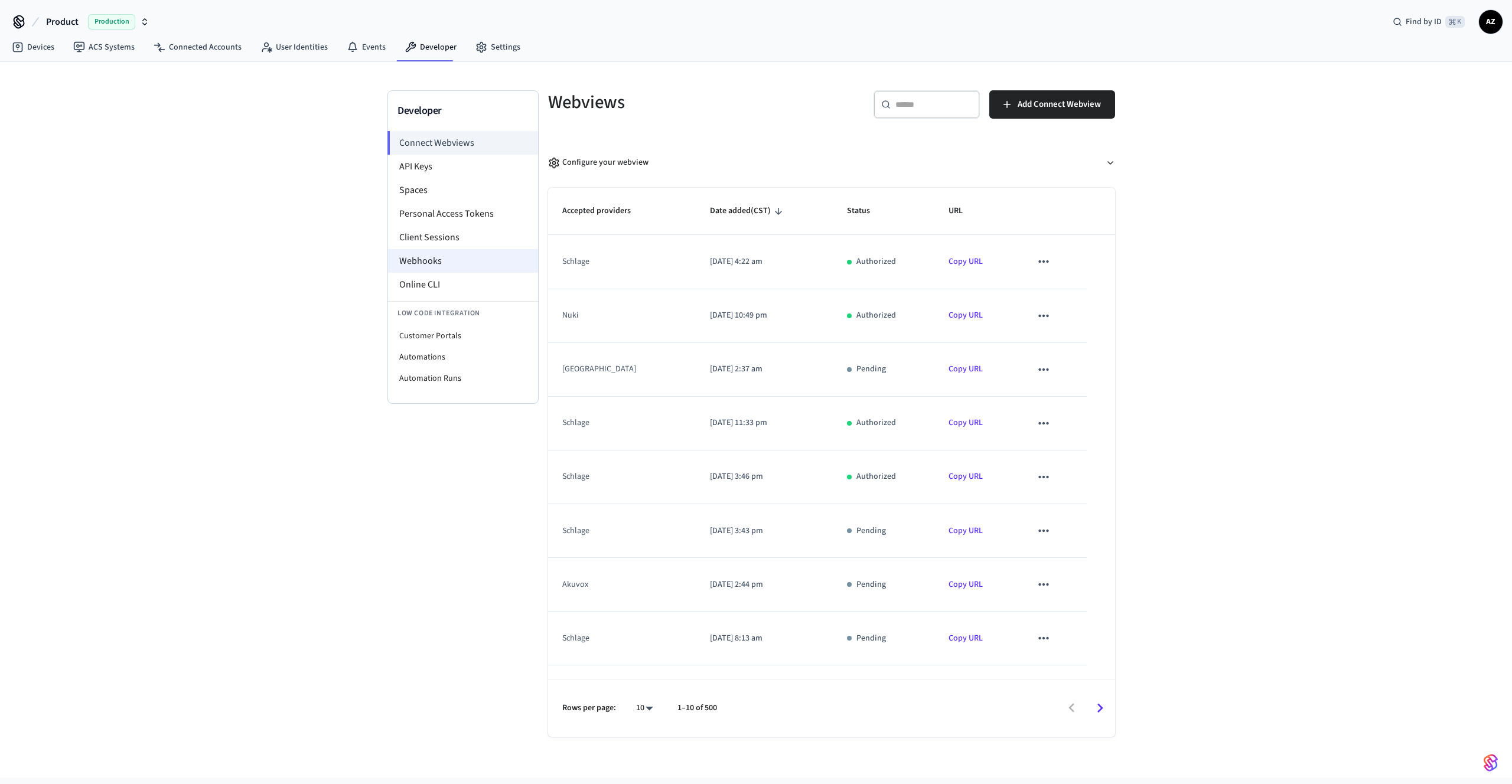
click at [457, 254] on li "Webhooks" at bounding box center [463, 261] width 150 height 24
click at [423, 263] on li "Webhooks" at bounding box center [463, 261] width 150 height 24
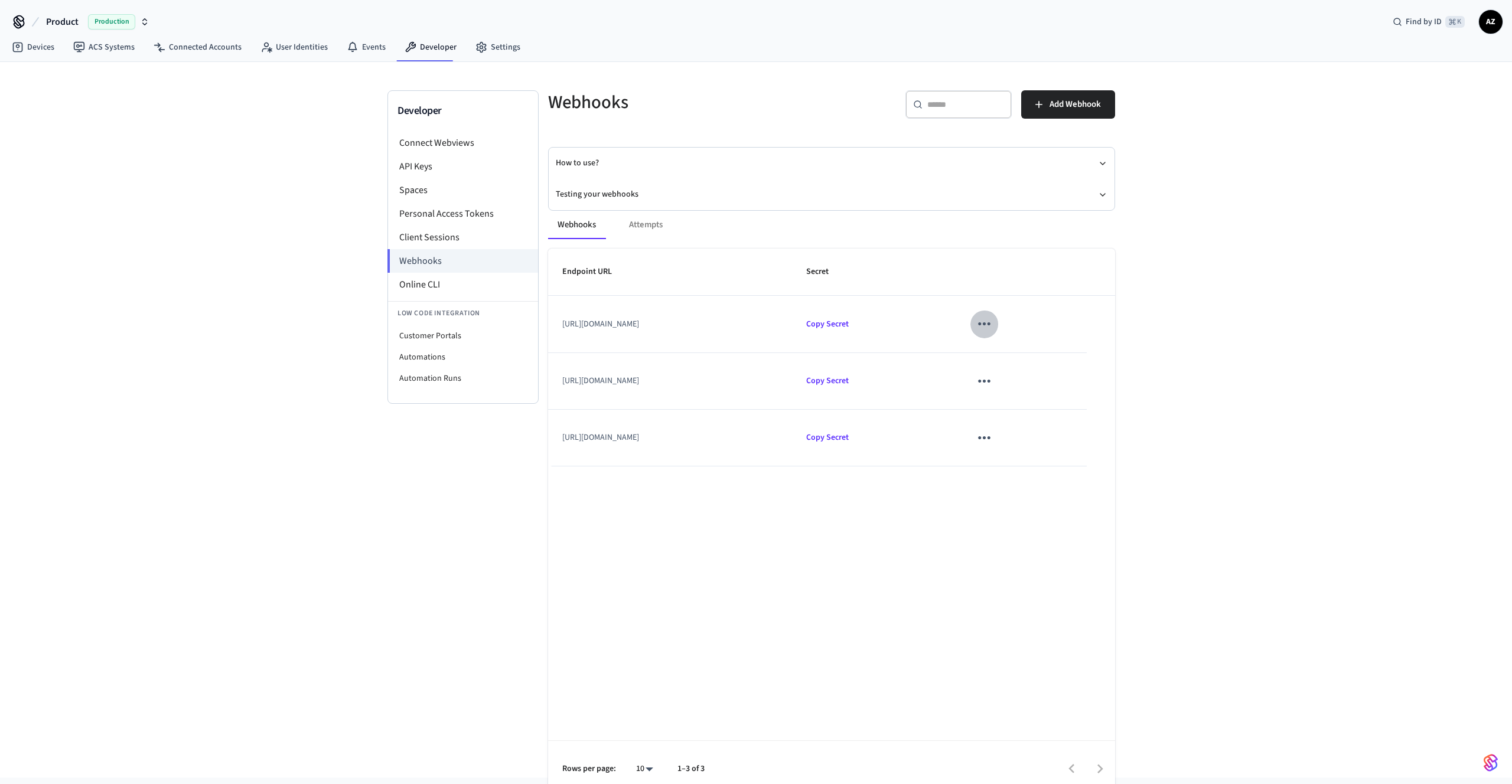
click at [993, 321] on icon "sticky table" at bounding box center [984, 324] width 19 height 19
click at [1042, 346] on li "Edit" at bounding box center [1052, 359] width 56 height 32
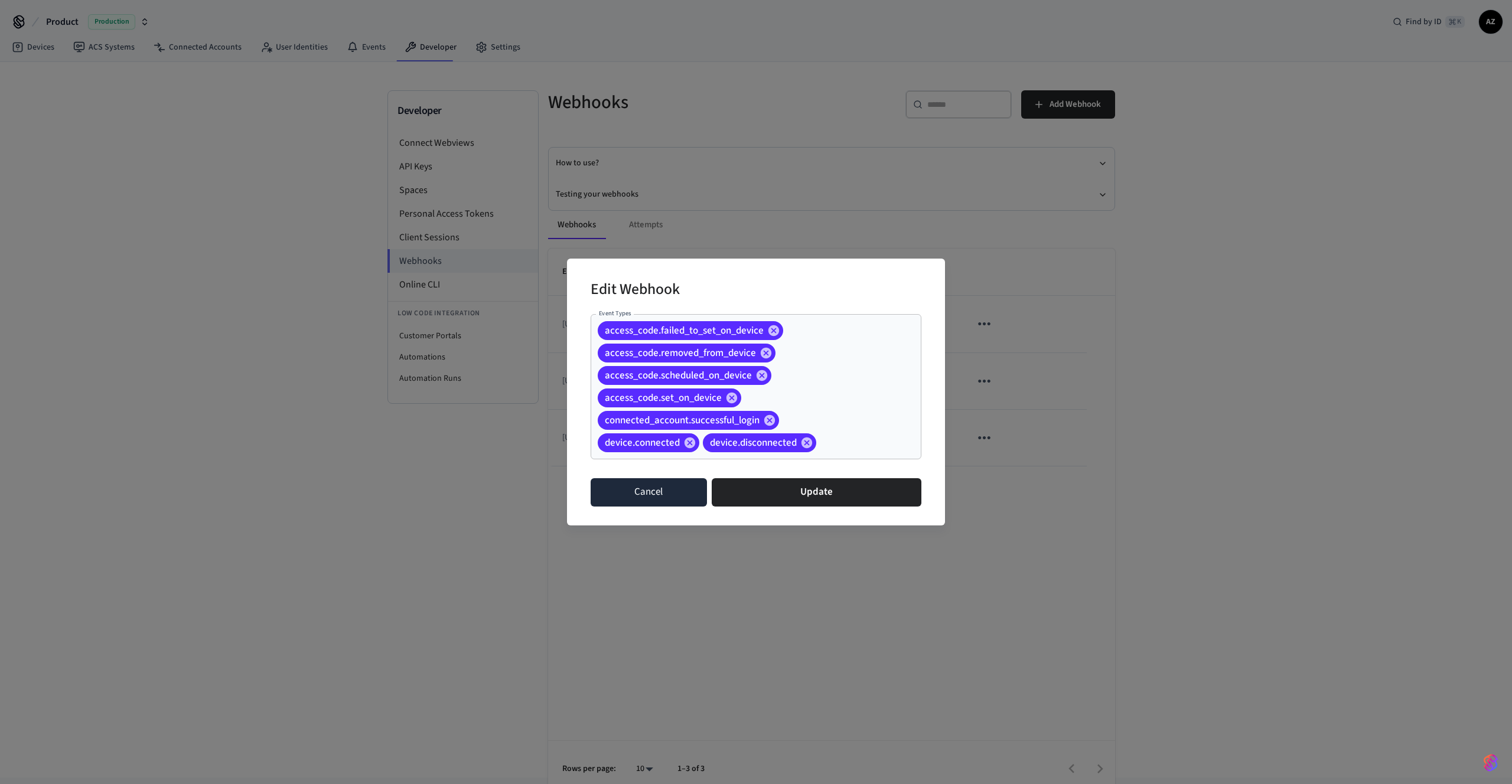
click at [658, 489] on button "Cancel" at bounding box center [649, 492] width 116 height 28
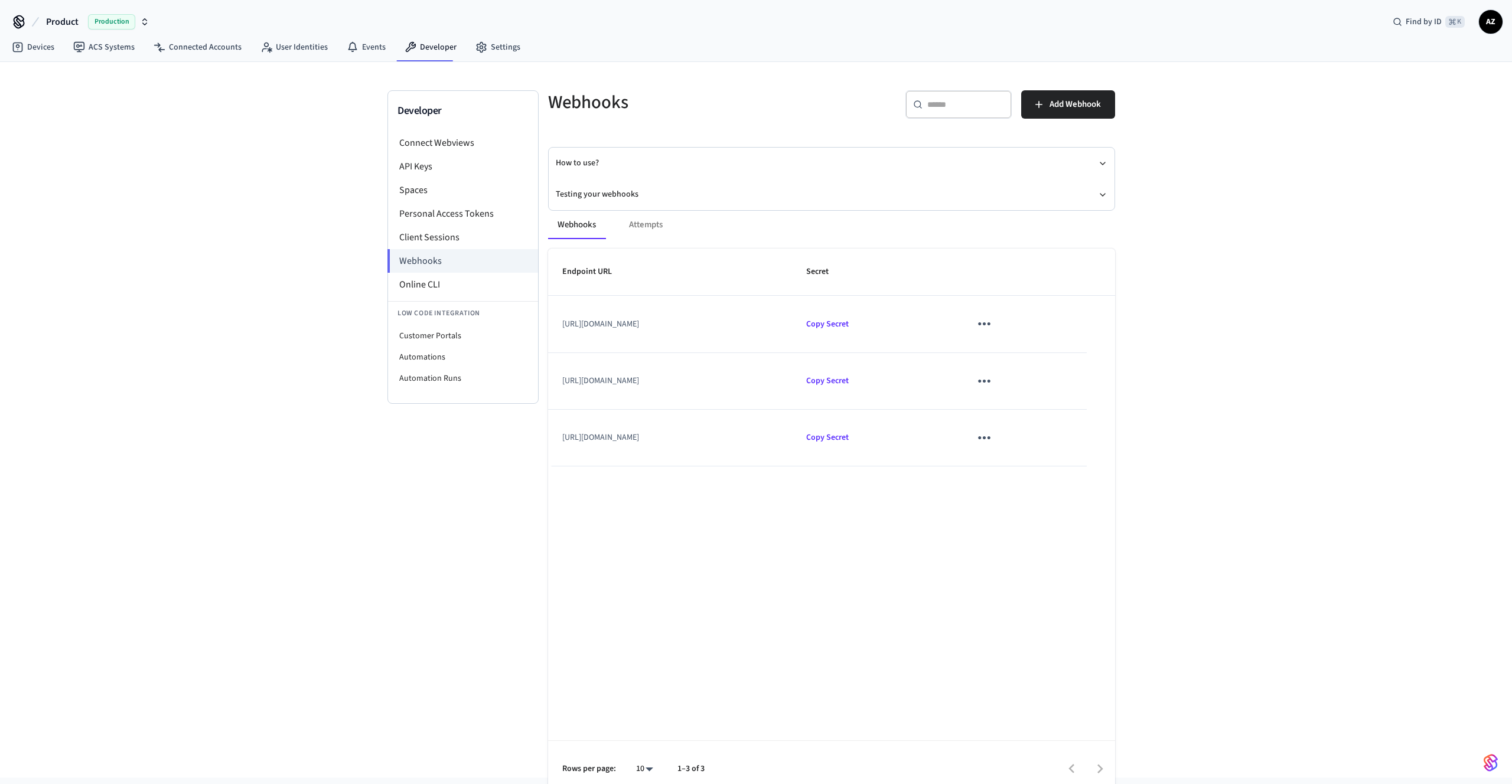
click at [993, 379] on icon "sticky table" at bounding box center [984, 381] width 19 height 19
click at [1029, 405] on li "Edit" at bounding box center [1052, 415] width 56 height 32
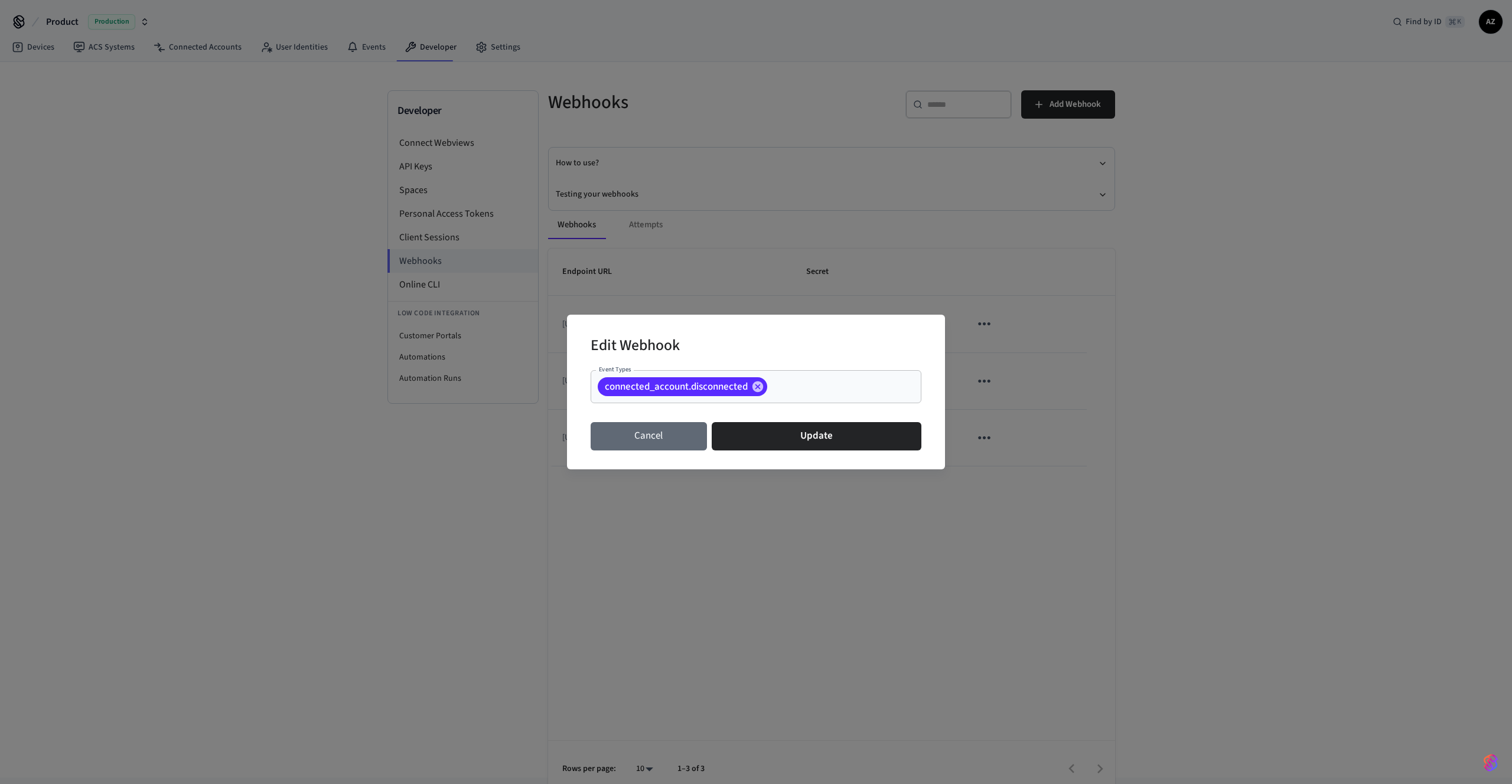
click at [678, 447] on button "Cancel" at bounding box center [649, 436] width 116 height 28
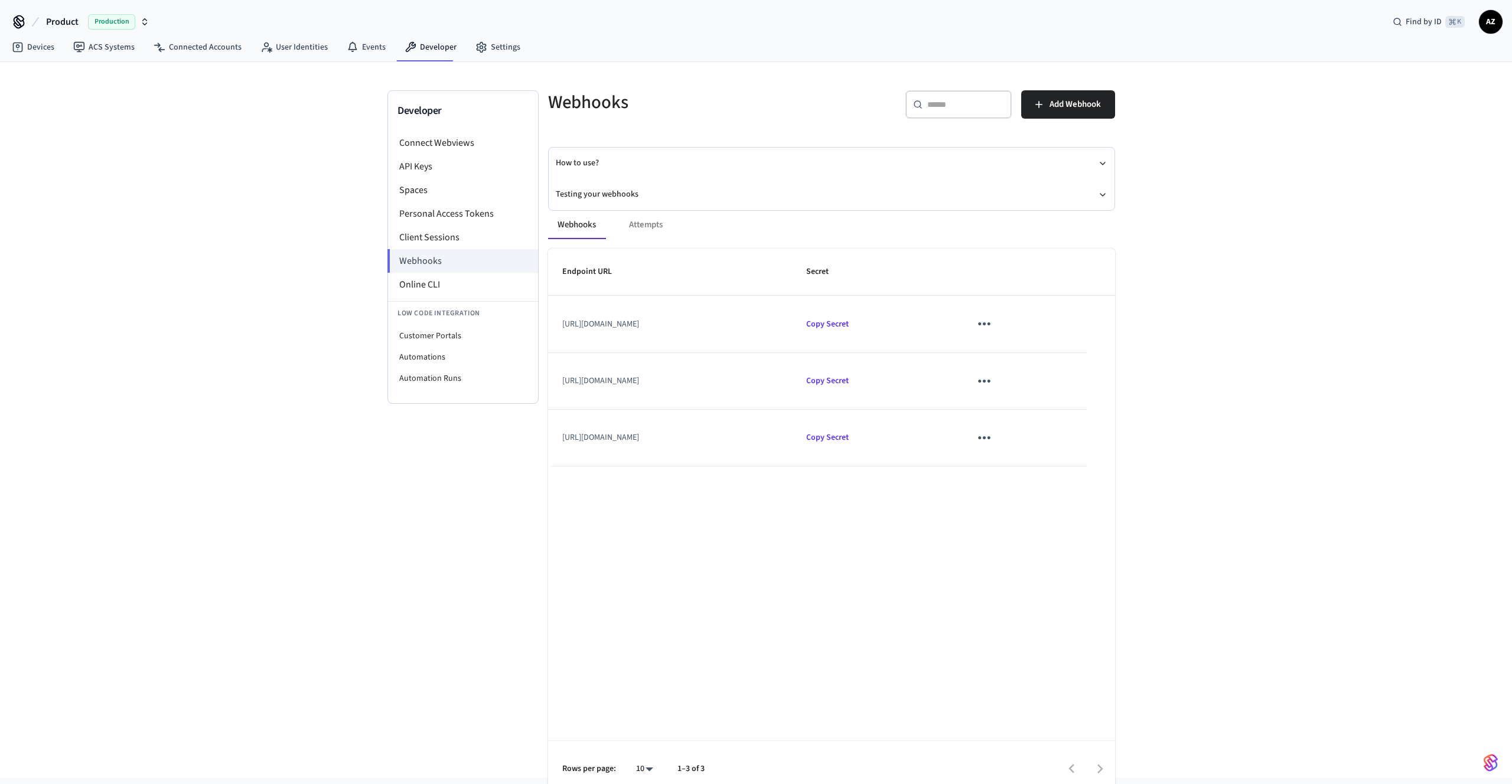
click at [993, 439] on icon "sticky table" at bounding box center [984, 438] width 19 height 19
click at [1044, 466] on li "Edit" at bounding box center [1052, 472] width 56 height 32
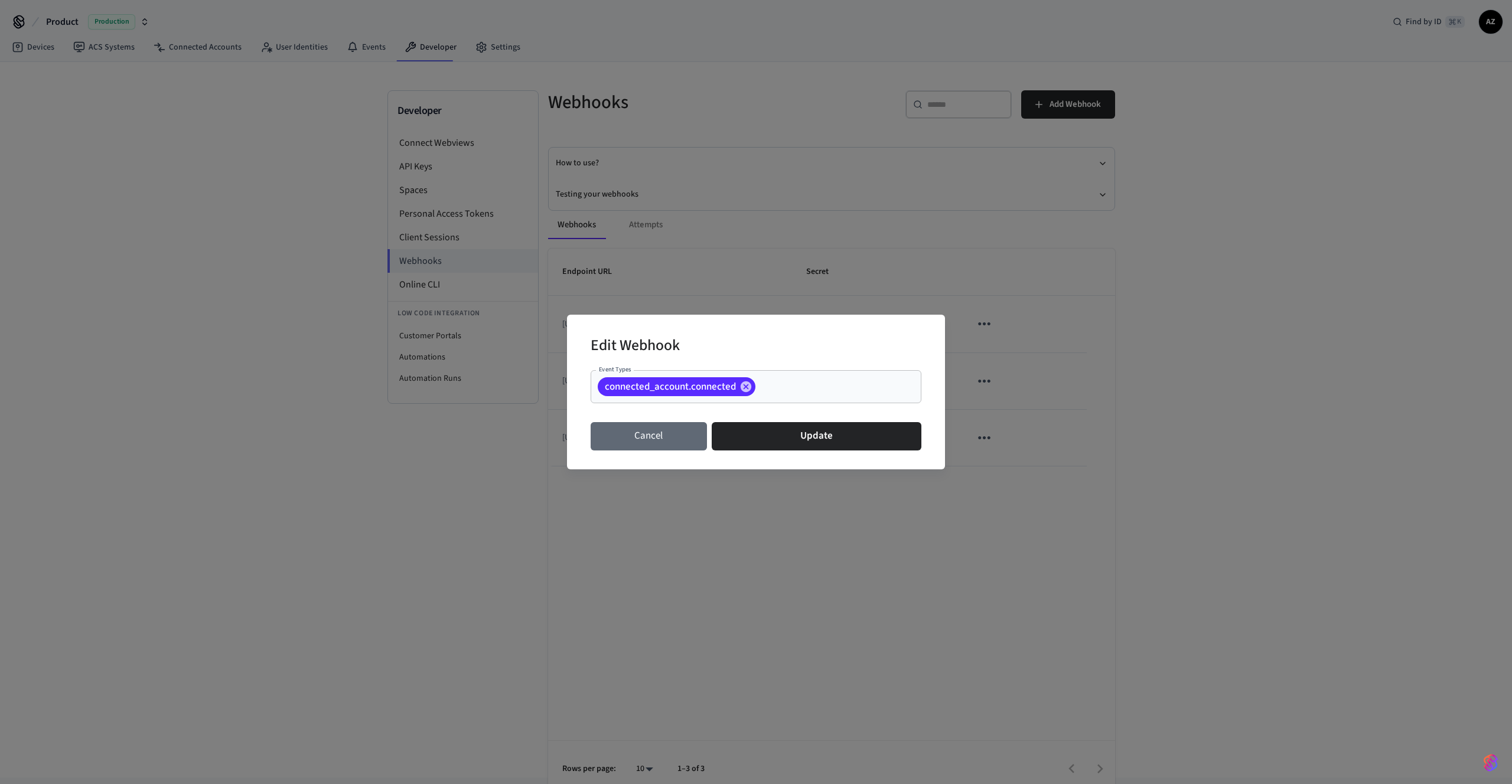
click at [660, 440] on button "Cancel" at bounding box center [649, 436] width 116 height 28
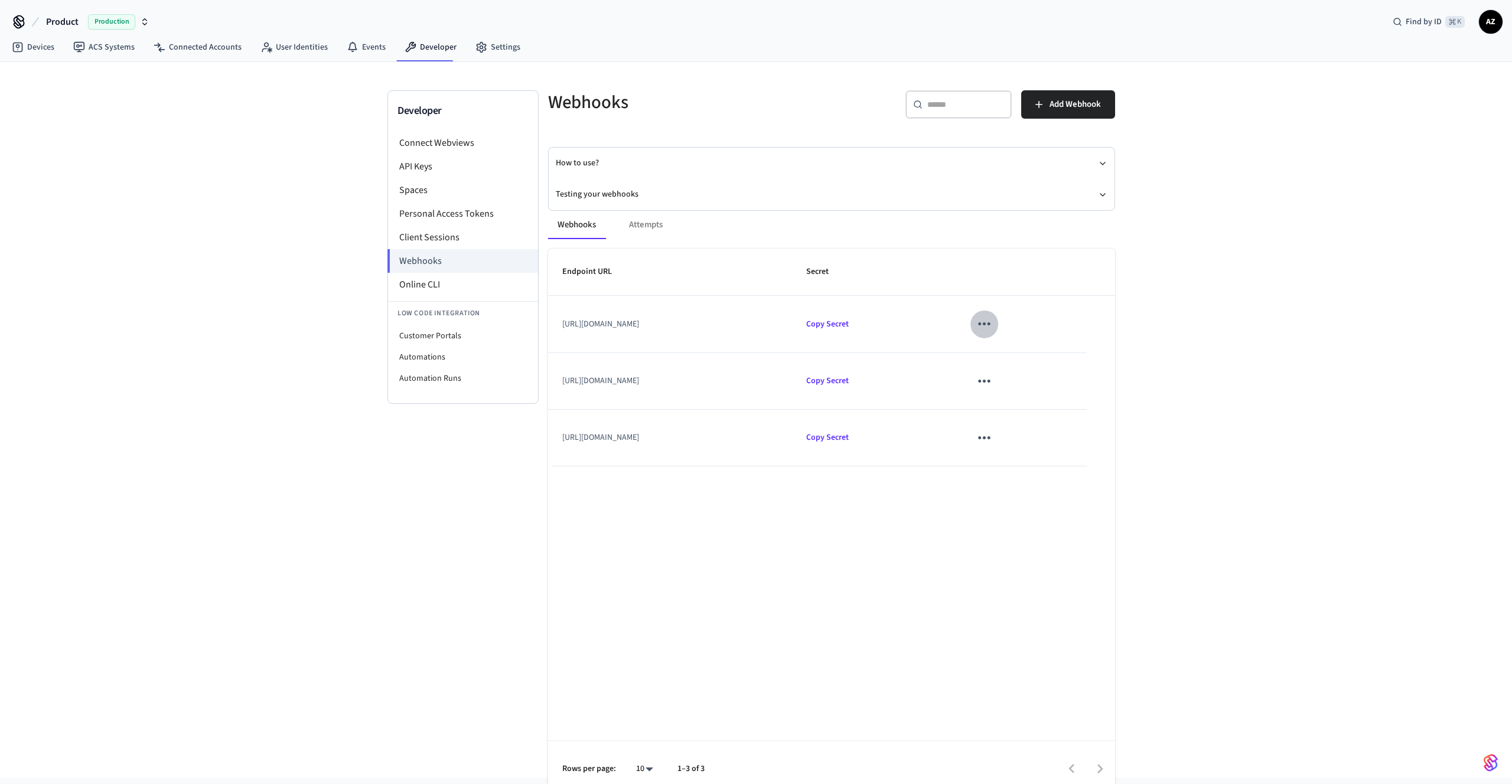
click at [993, 317] on icon "sticky table" at bounding box center [984, 324] width 19 height 19
click at [1027, 352] on li "Edit" at bounding box center [1052, 359] width 56 height 32
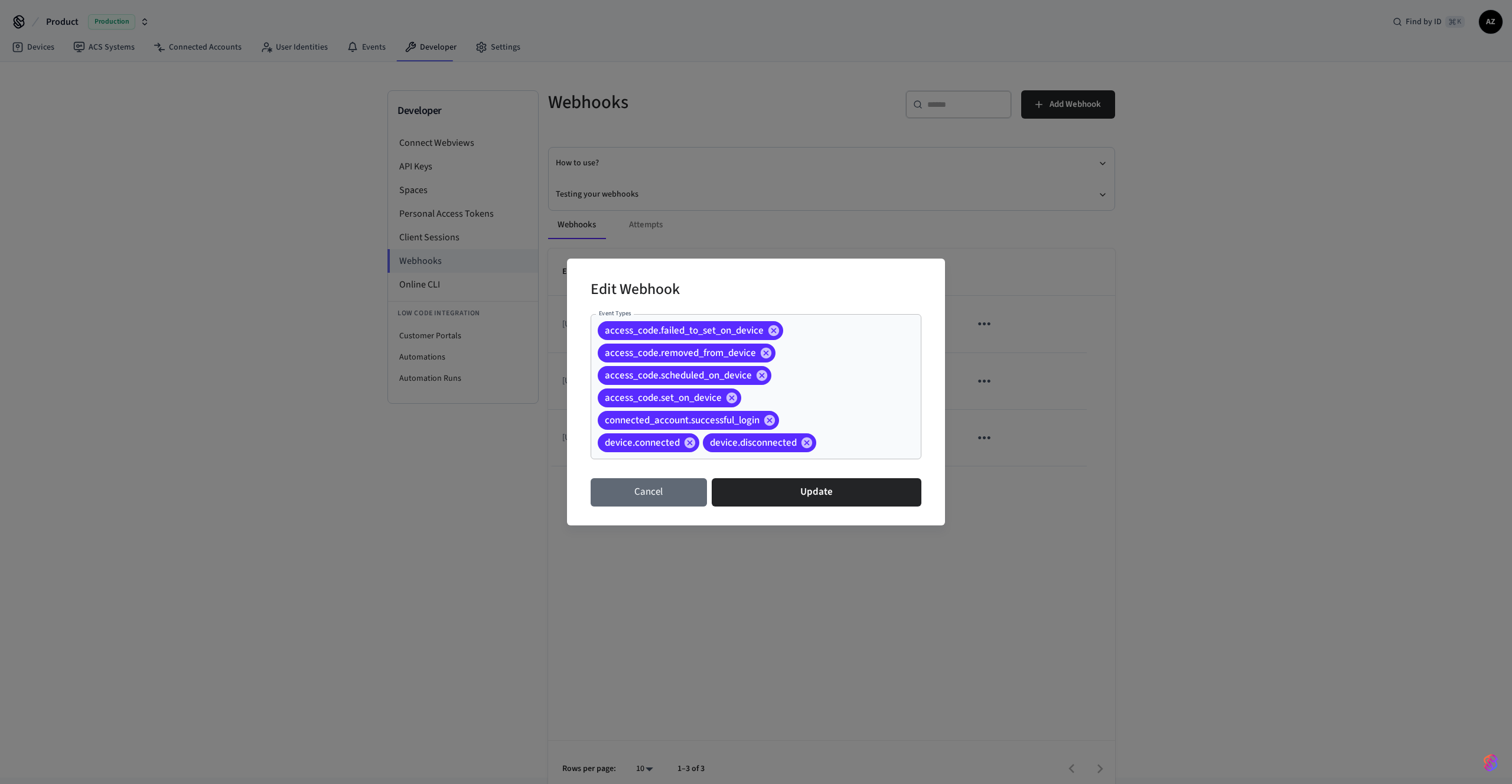
click at [674, 482] on button "Cancel" at bounding box center [649, 492] width 116 height 28
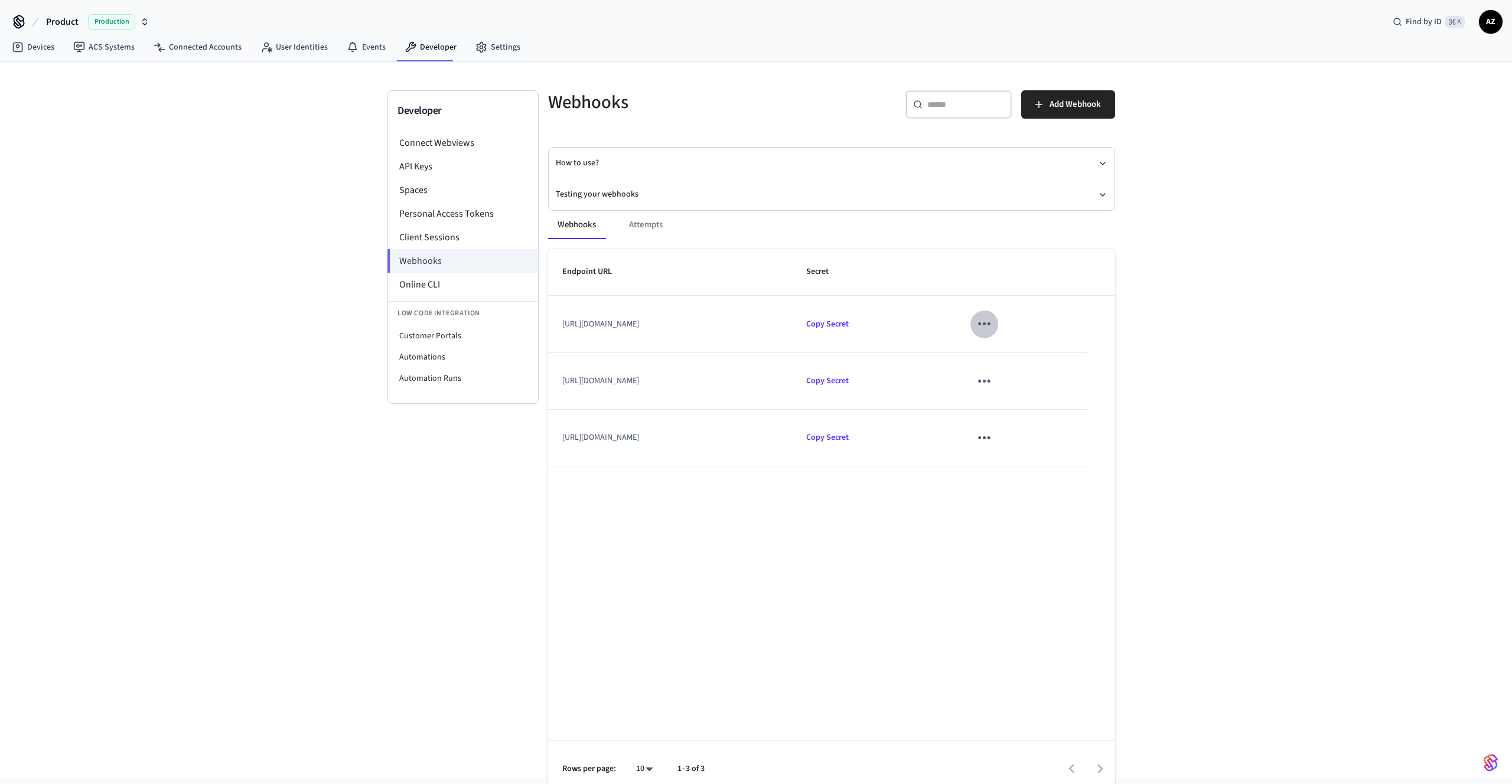
click at [993, 323] on icon "sticky table" at bounding box center [984, 324] width 19 height 19
click at [1056, 366] on li "Edit" at bounding box center [1052, 359] width 56 height 32
